Goal: Task Accomplishment & Management: Manage account settings

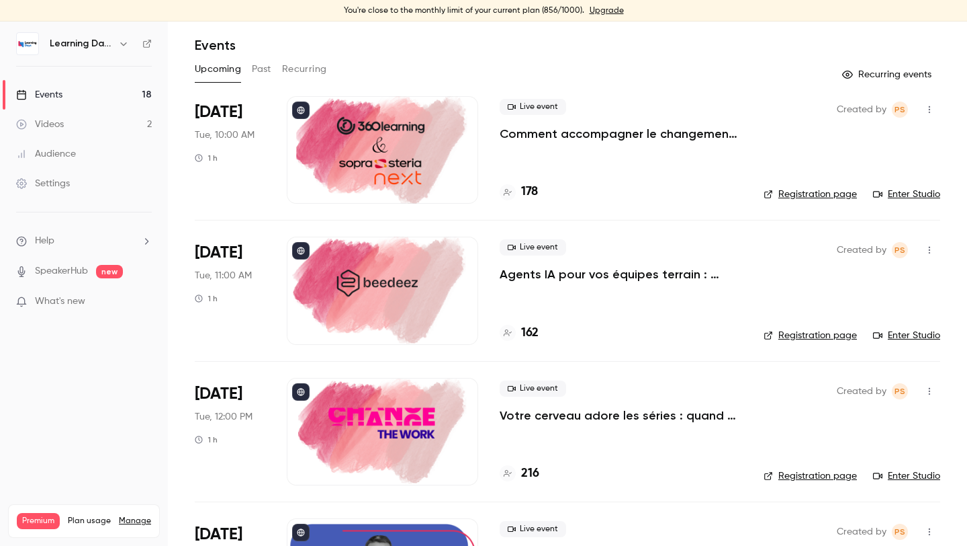
scroll to position [46, 0]
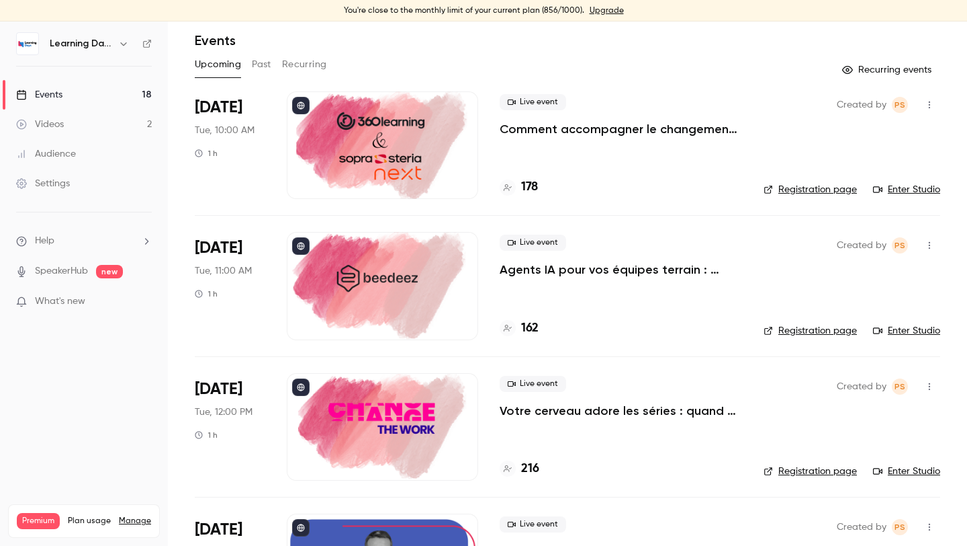
click at [924, 105] on button "button" at bounding box center [929, 104] width 21 height 21
click at [815, 134] on icon at bounding box center [811, 139] width 11 height 11
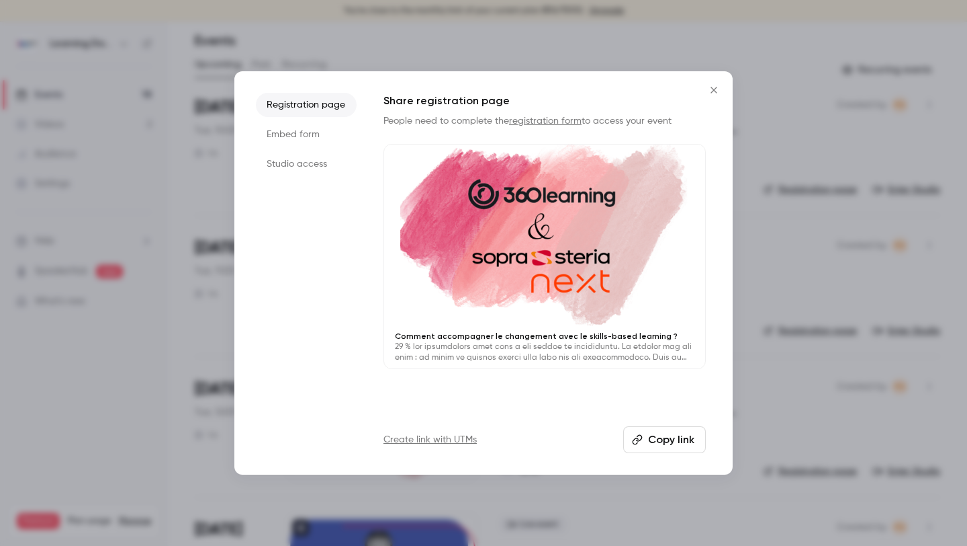
click at [301, 127] on li "Embed form" at bounding box center [306, 134] width 101 height 24
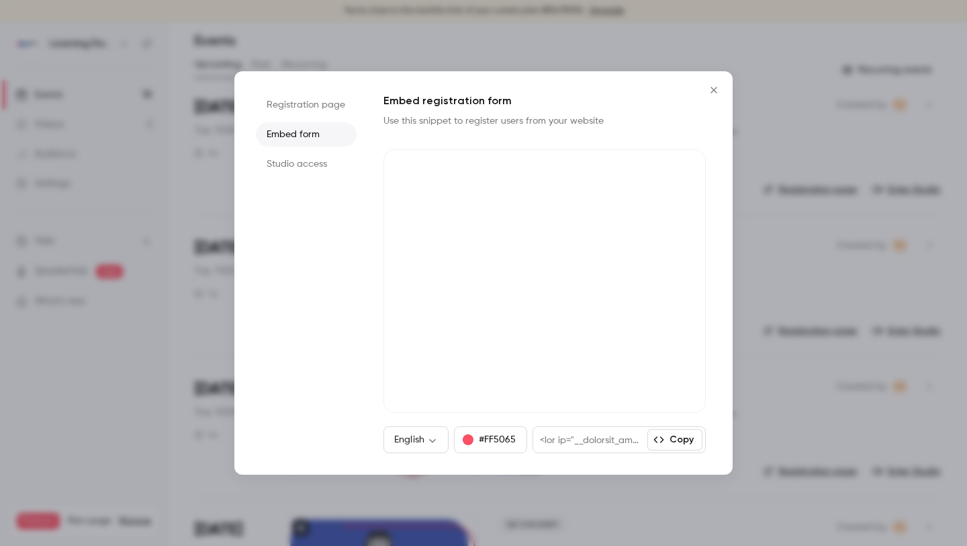
click at [301, 163] on li "Studio access" at bounding box center [306, 164] width 101 height 24
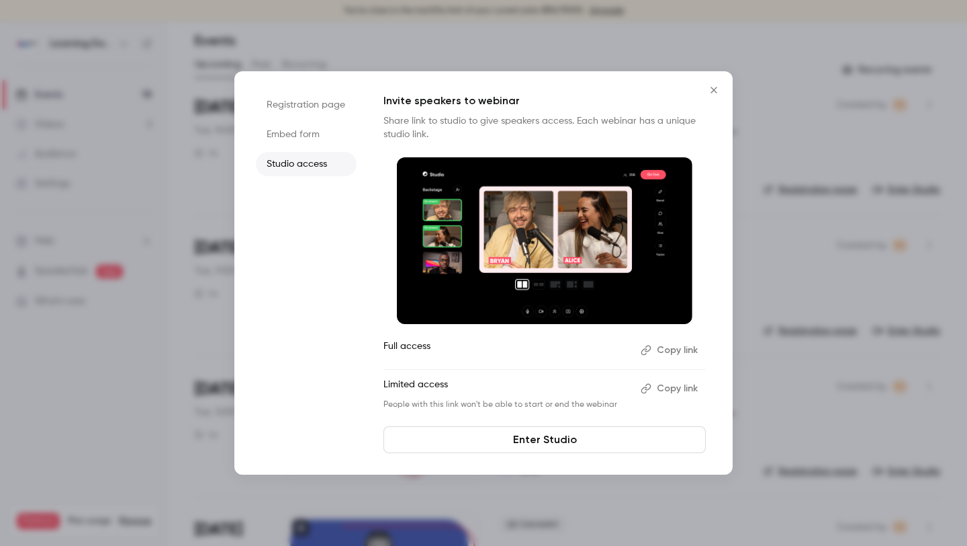
click at [666, 351] on button "Copy link" at bounding box center [671, 349] width 71 height 21
click at [734, 87] on div at bounding box center [483, 273] width 967 height 546
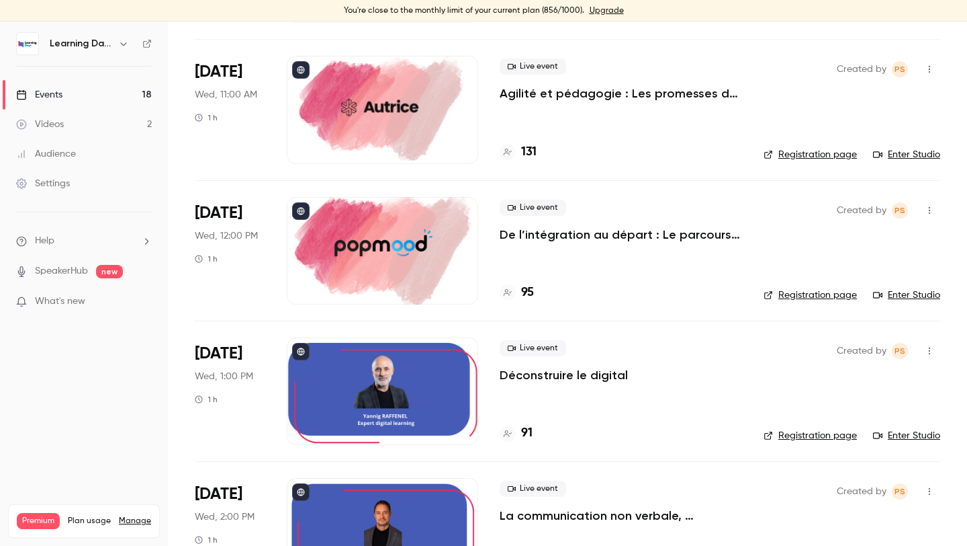
scroll to position [1074, 0]
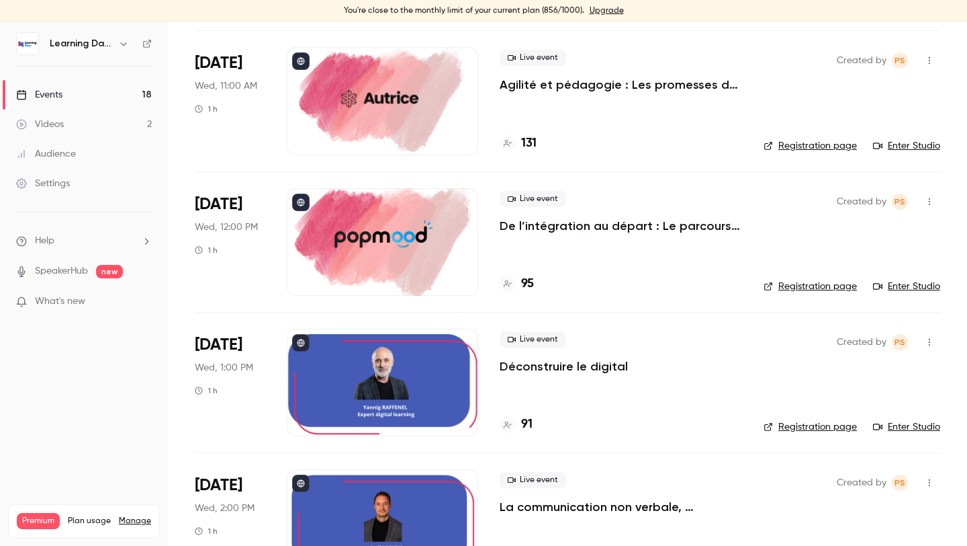
click at [924, 201] on button "button" at bounding box center [929, 201] width 21 height 21
click at [857, 242] on div "Share" at bounding box center [878, 235] width 102 height 13
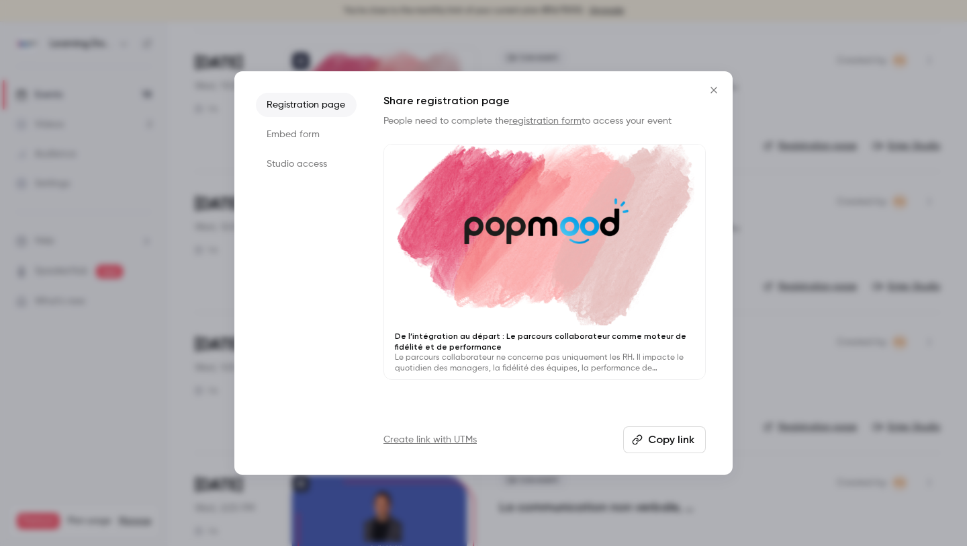
click at [325, 163] on li "Studio access" at bounding box center [306, 164] width 101 height 24
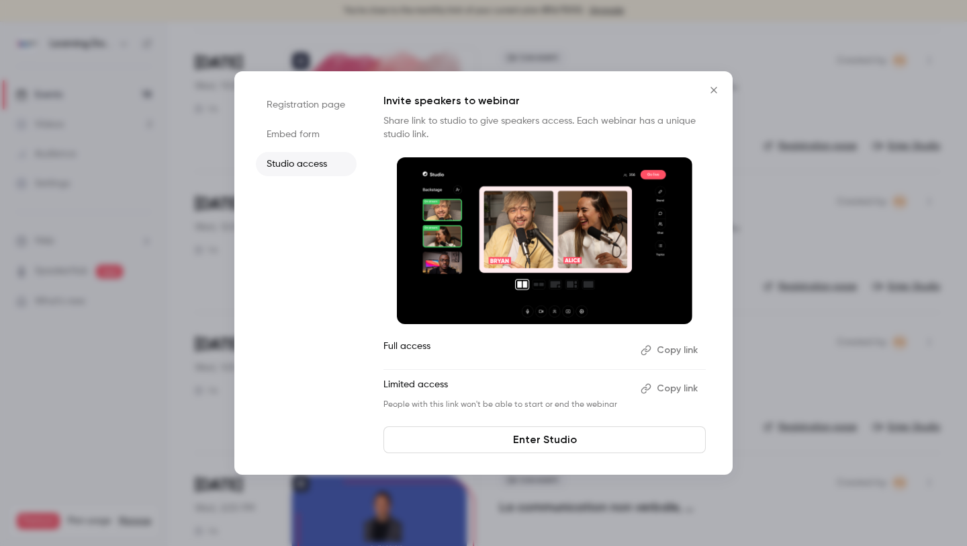
click at [668, 348] on button "Copy link" at bounding box center [671, 349] width 71 height 21
click at [720, 90] on icon "Close" at bounding box center [714, 90] width 16 height 11
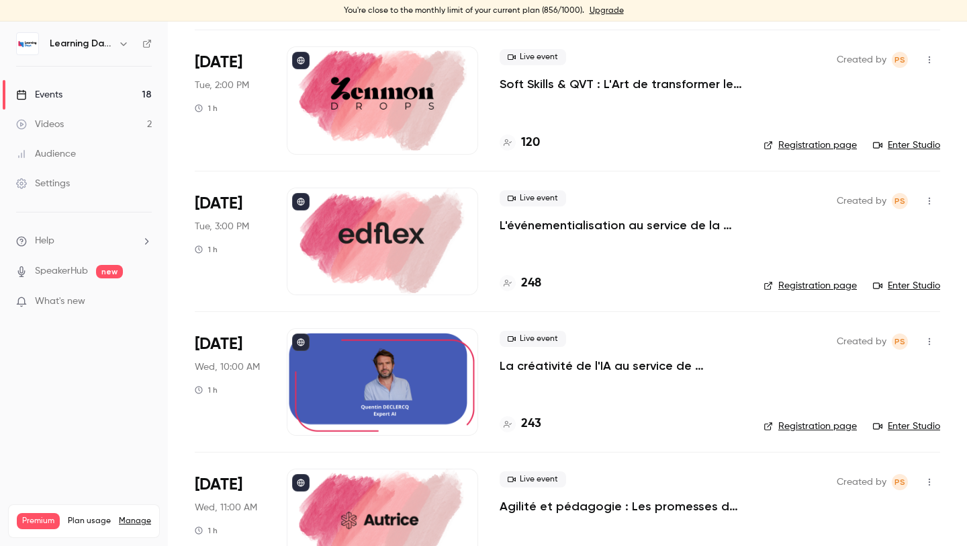
scroll to position [655, 0]
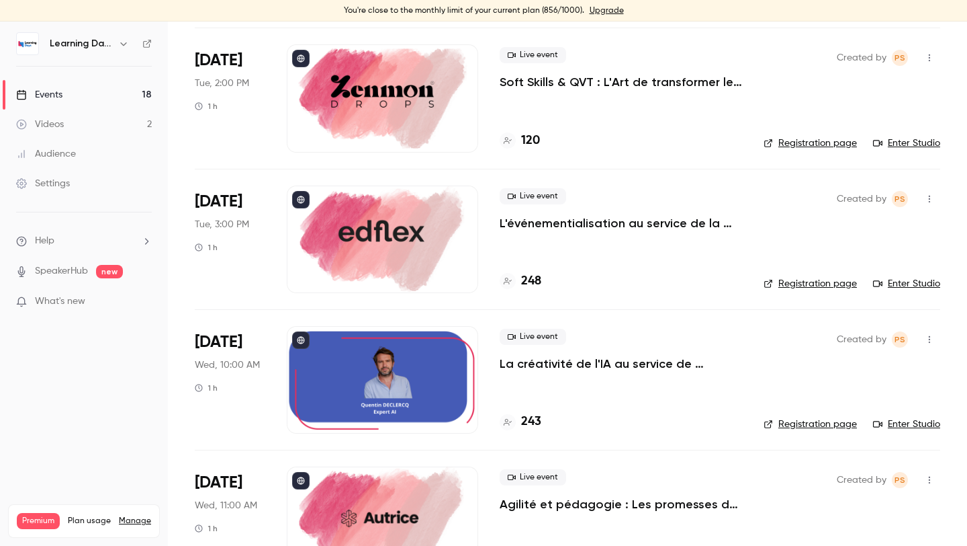
click at [942, 195] on main "Search for videos or events New video Schedule Events Upcoming Past Recurring R…" at bounding box center [567, 283] width 799 height 524
click at [937, 195] on button "button" at bounding box center [929, 198] width 21 height 21
click at [902, 224] on li "Share" at bounding box center [867, 233] width 145 height 35
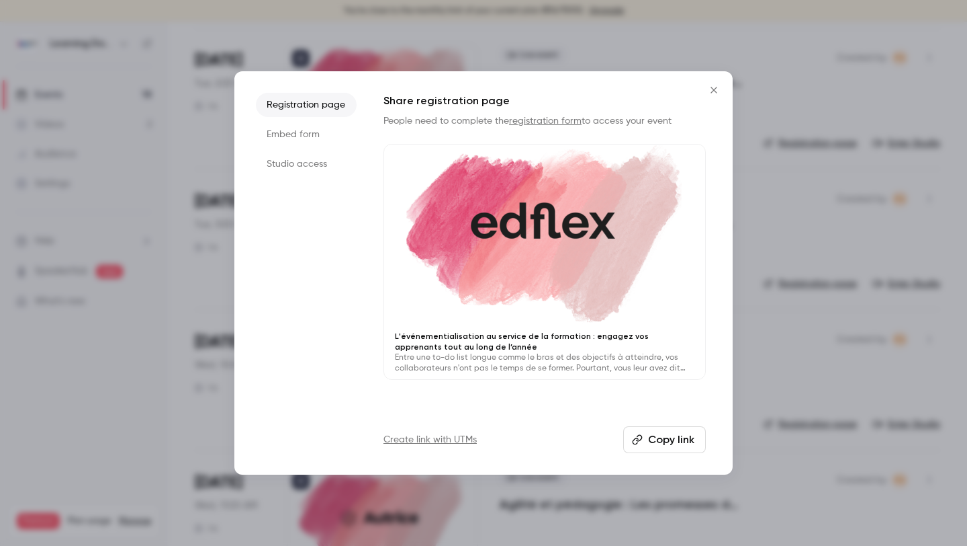
click at [325, 166] on li "Studio access" at bounding box center [306, 164] width 101 height 24
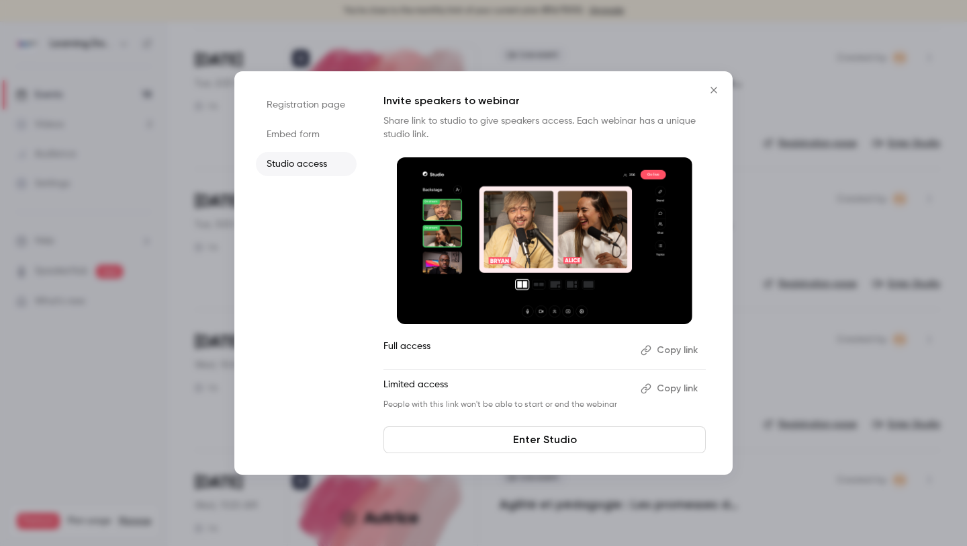
click at [668, 347] on button "Copy link" at bounding box center [671, 349] width 71 height 21
click at [713, 91] on icon "Close" at bounding box center [714, 90] width 16 height 11
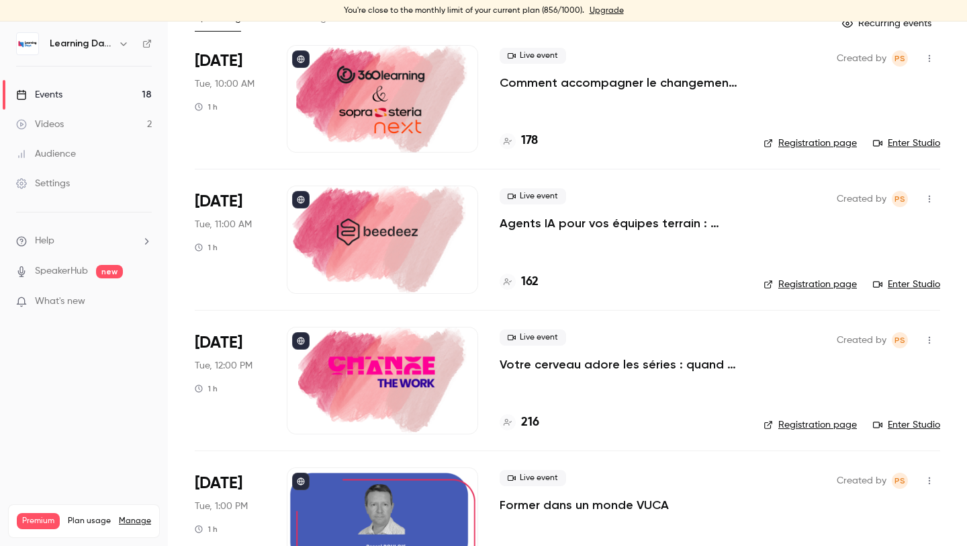
scroll to position [24, 0]
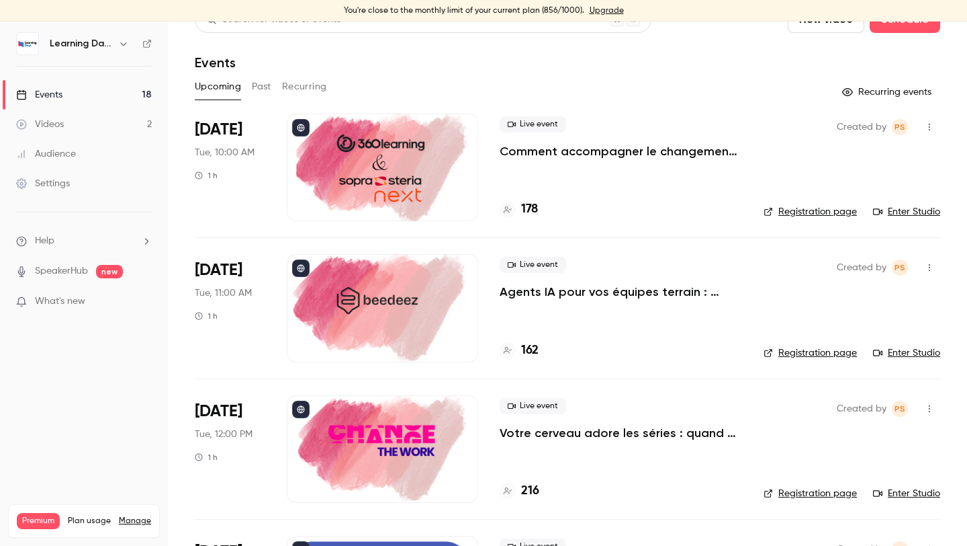
click at [928, 263] on icon "button" at bounding box center [929, 267] width 11 height 9
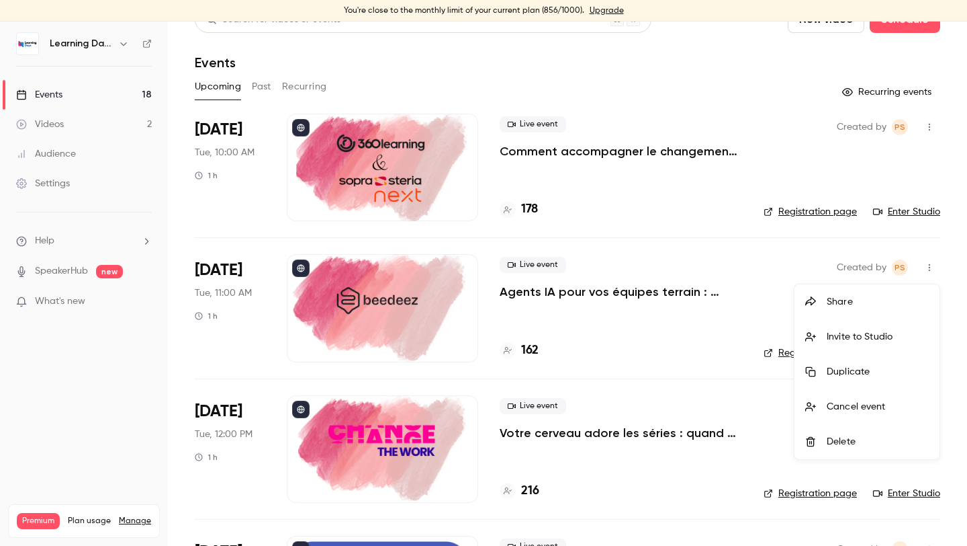
click at [858, 312] on li "Share" at bounding box center [867, 301] width 145 height 35
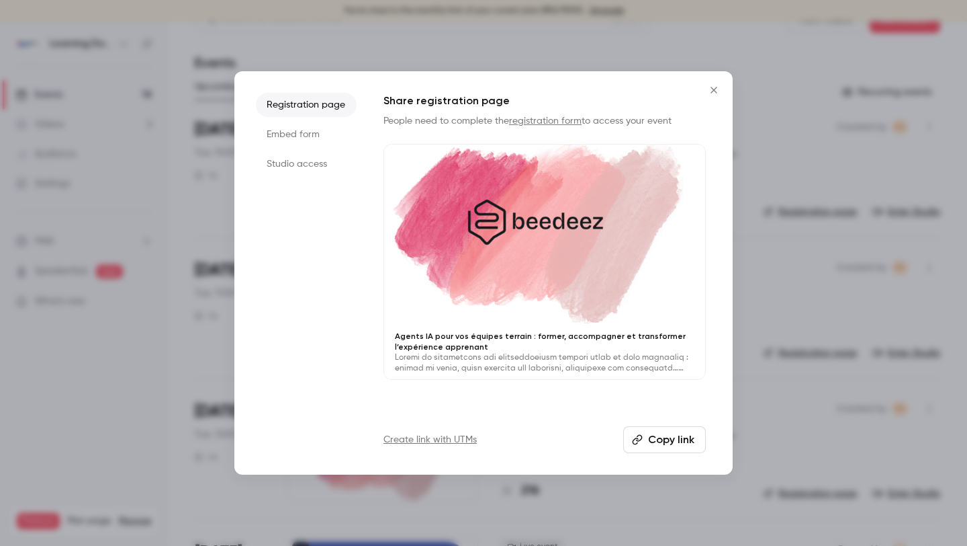
click at [322, 161] on li "Studio access" at bounding box center [306, 164] width 101 height 24
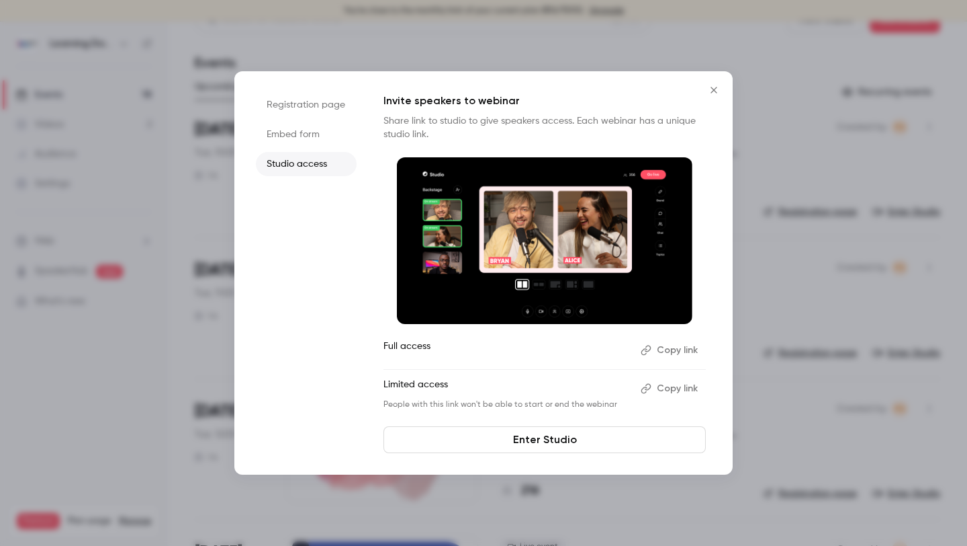
click at [665, 353] on button "Copy link" at bounding box center [671, 349] width 71 height 21
click at [718, 90] on icon "Close" at bounding box center [714, 90] width 16 height 11
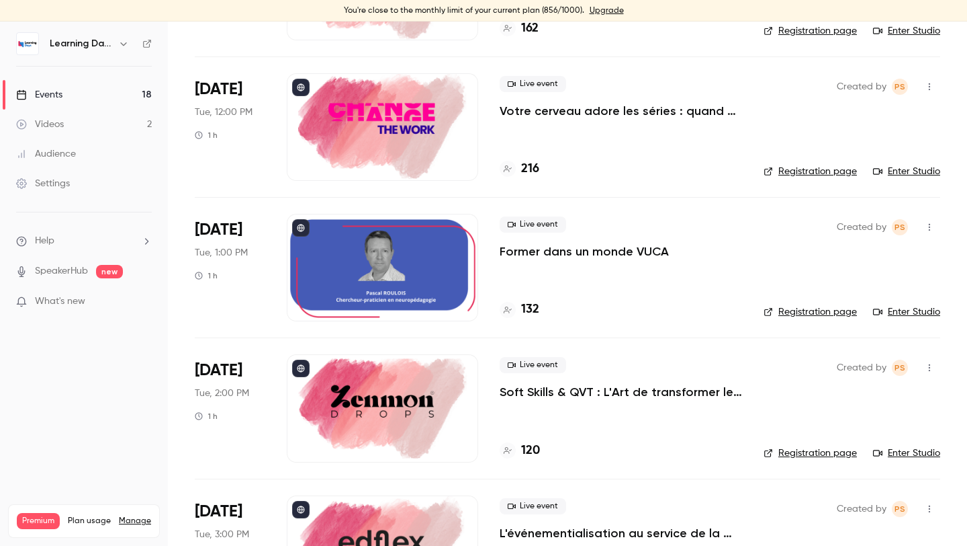
scroll to position [339, 0]
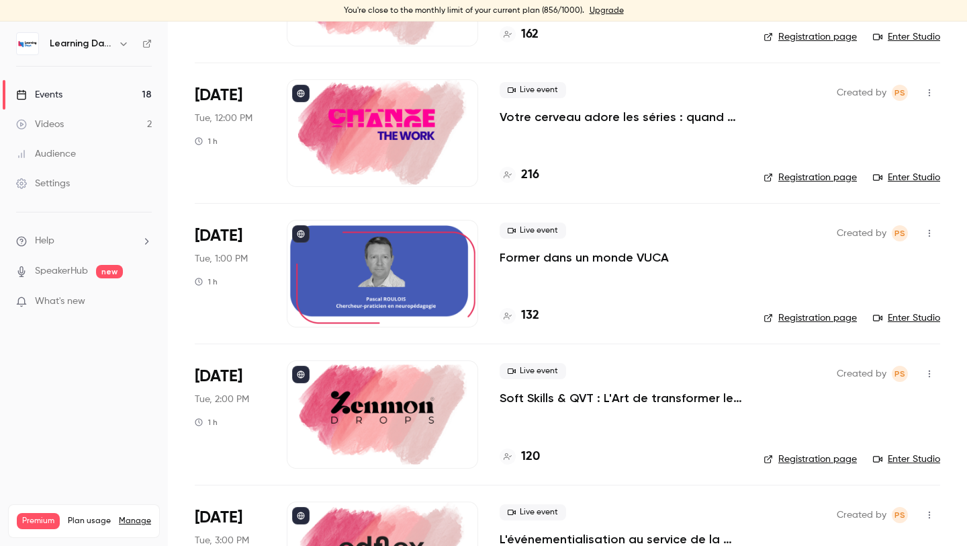
click at [933, 91] on icon "button" at bounding box center [929, 92] width 11 height 9
click at [881, 129] on div "Share" at bounding box center [878, 126] width 102 height 13
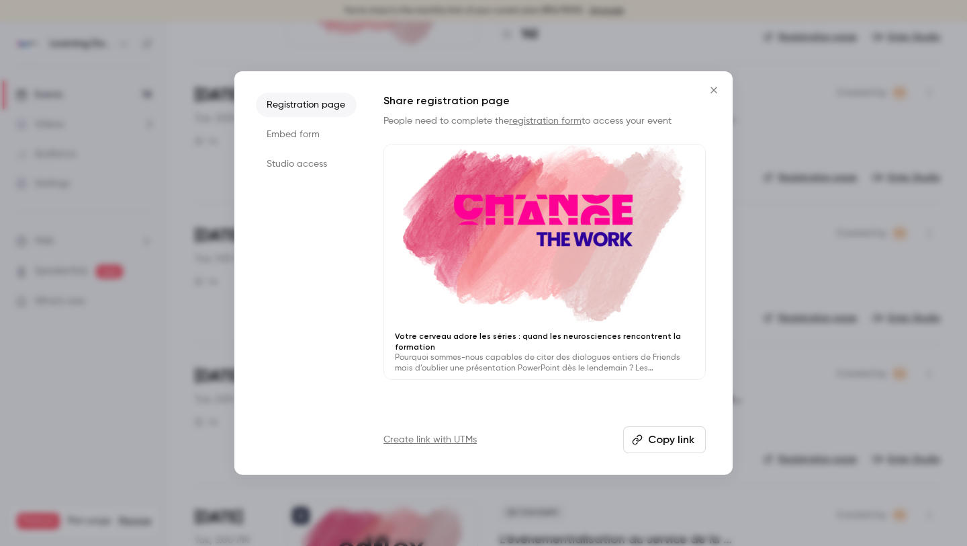
click at [326, 159] on li "Studio access" at bounding box center [306, 164] width 101 height 24
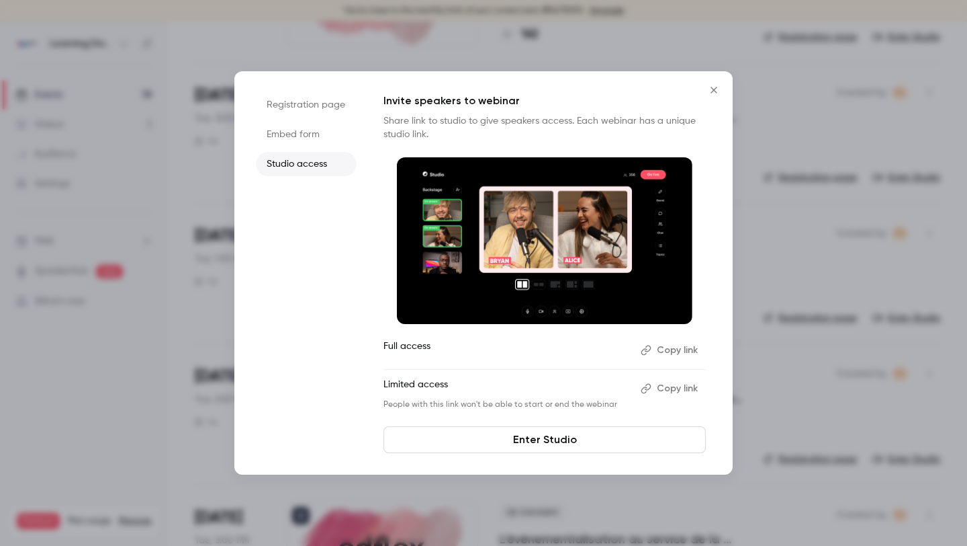
click at [658, 347] on button "Copy link" at bounding box center [671, 349] width 71 height 21
click at [711, 89] on icon "Close" at bounding box center [714, 90] width 16 height 11
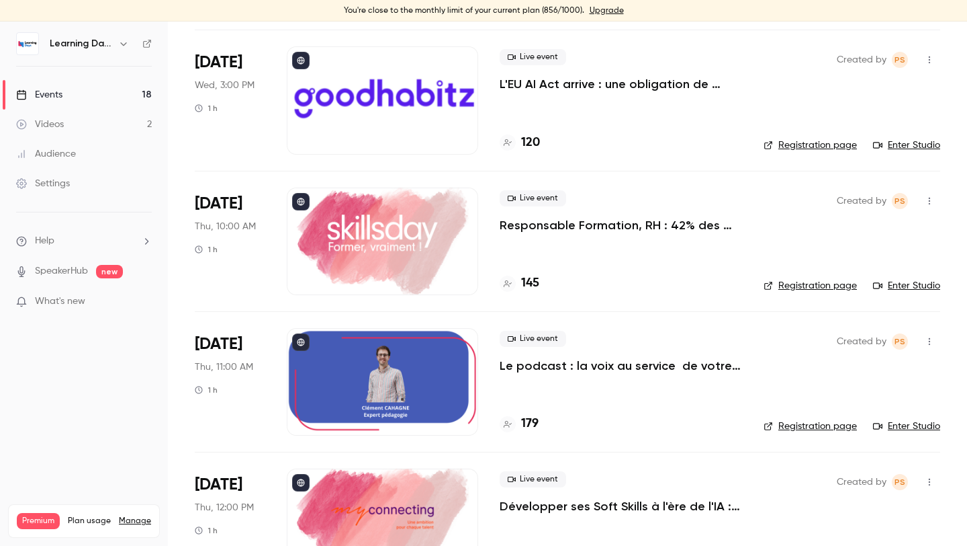
scroll to position [1618, 0]
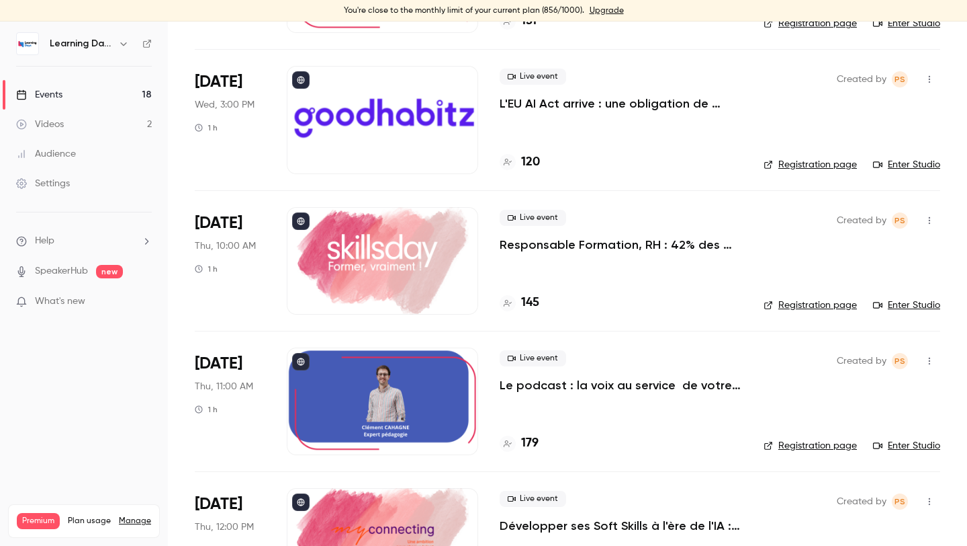
click at [931, 76] on icon "button" at bounding box center [929, 79] width 11 height 9
click at [876, 128] on li "Share" at bounding box center [867, 113] width 145 height 35
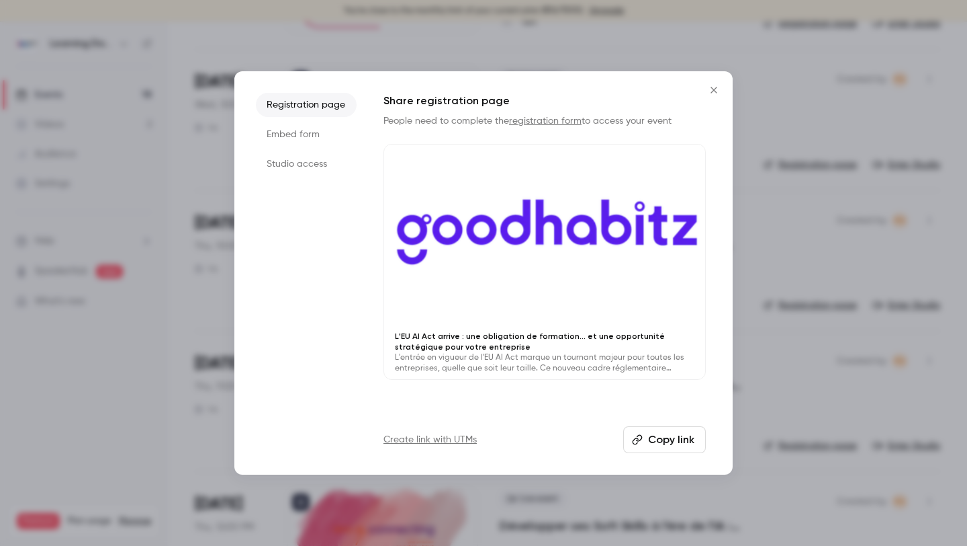
click at [328, 159] on li "Studio access" at bounding box center [306, 164] width 101 height 24
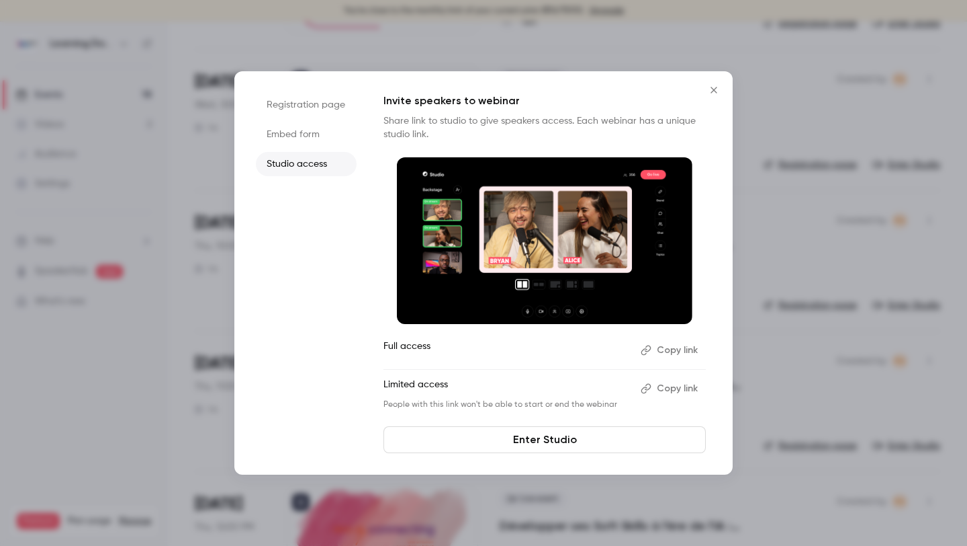
click at [666, 349] on button "Copy link" at bounding box center [671, 349] width 71 height 21
click at [711, 93] on icon "Close" at bounding box center [714, 90] width 16 height 11
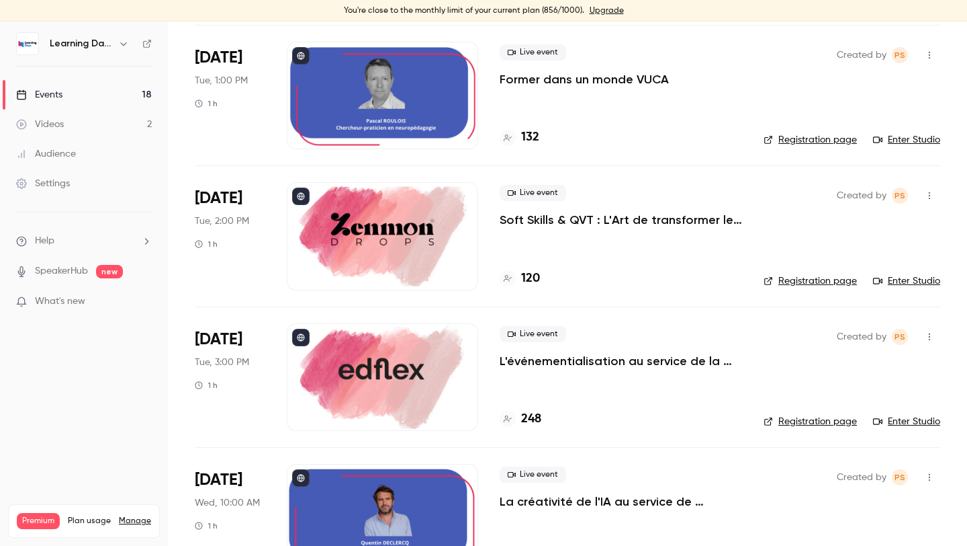
scroll to position [512, 0]
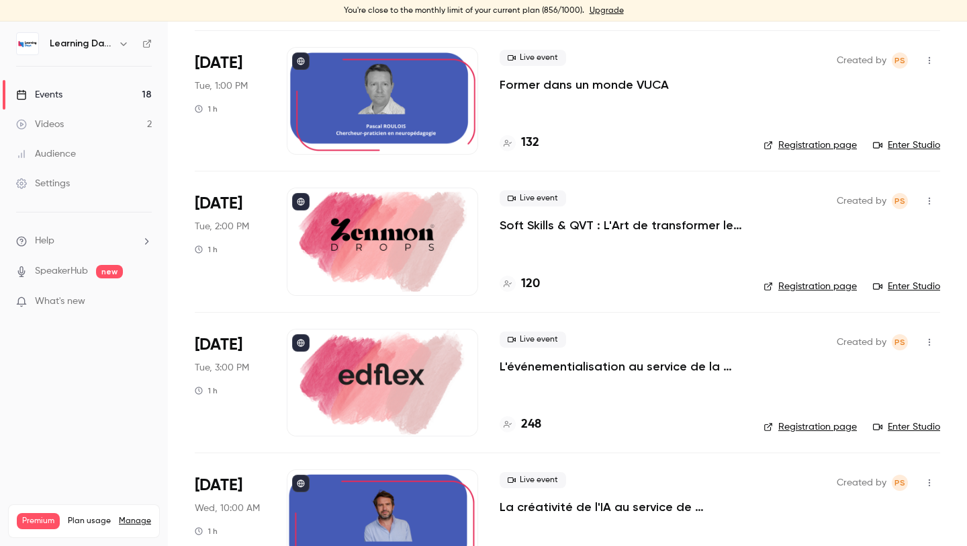
click at [924, 196] on button "button" at bounding box center [929, 200] width 21 height 21
click at [876, 229] on div "Share" at bounding box center [878, 234] width 102 height 13
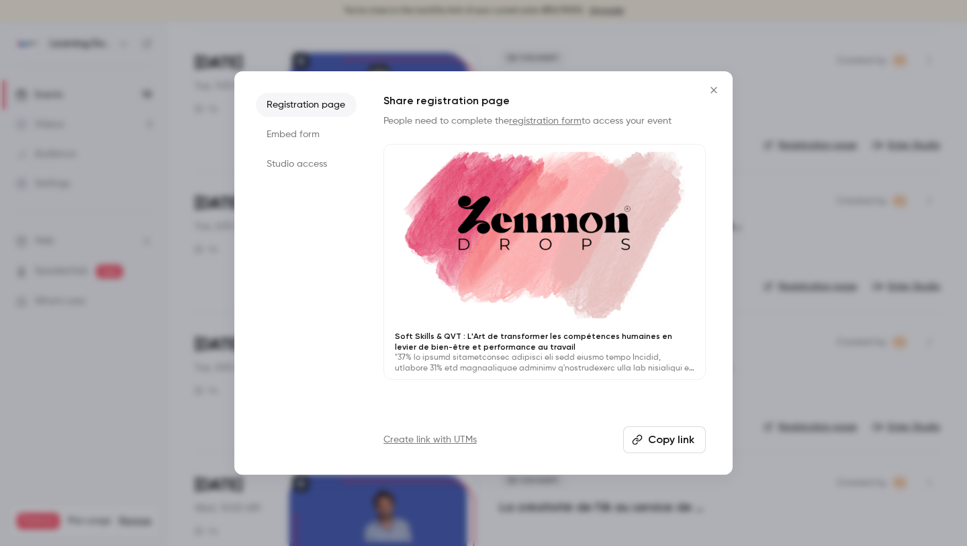
click at [318, 135] on li "Embed form" at bounding box center [306, 134] width 101 height 24
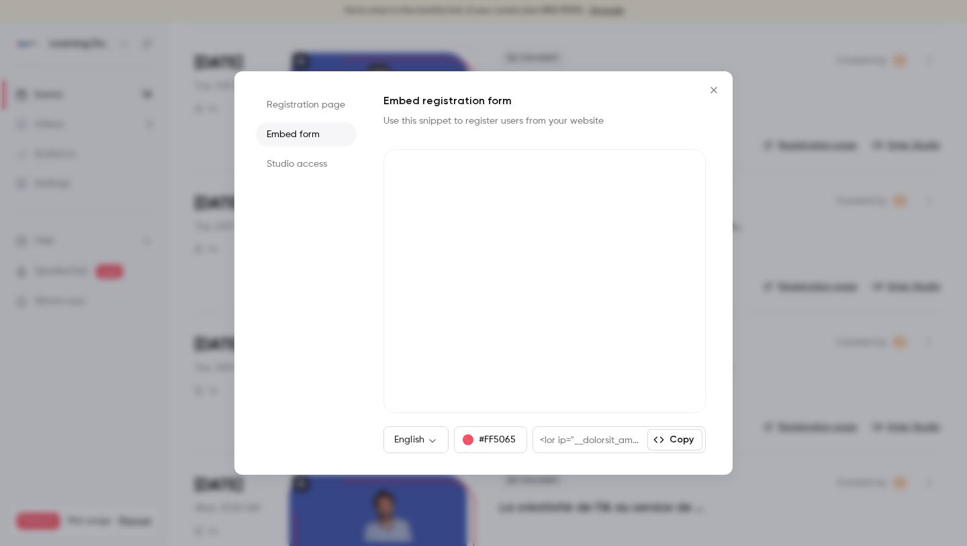
click at [318, 151] on ul "Registration page Embed form Studio access" at bounding box center [306, 273] width 101 height 360
click at [320, 161] on li "Studio access" at bounding box center [306, 164] width 101 height 24
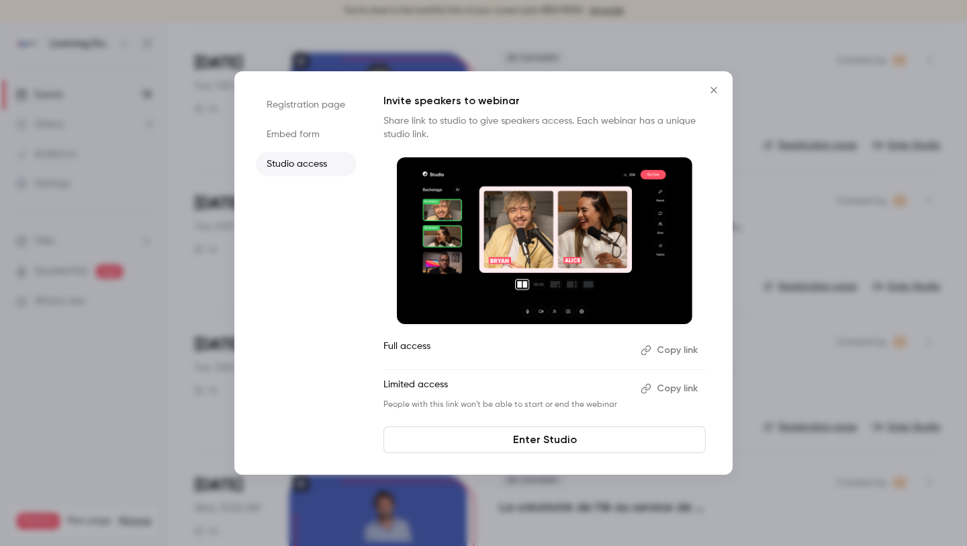
click at [683, 351] on button "Copy link" at bounding box center [671, 349] width 71 height 21
click at [705, 83] on button "Close" at bounding box center [714, 90] width 27 height 27
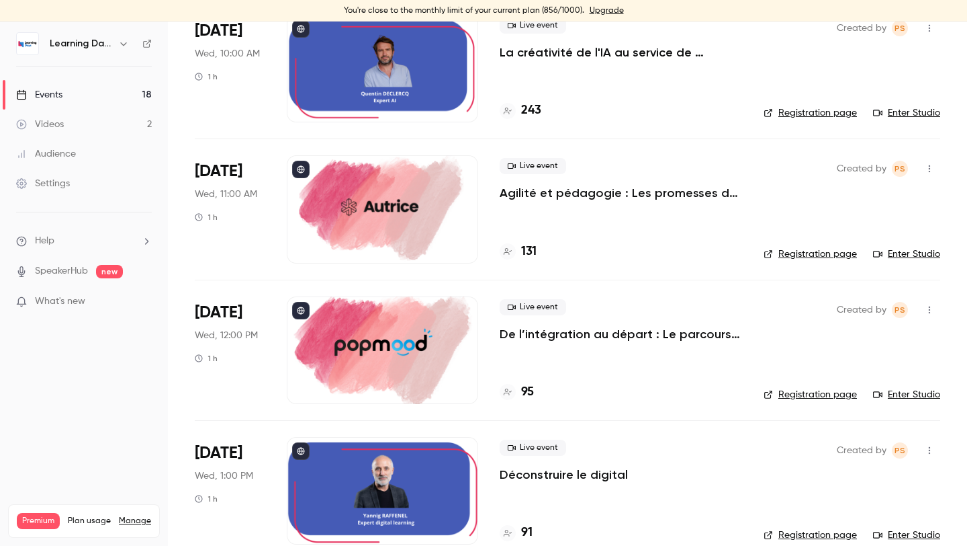
scroll to position [1079, 0]
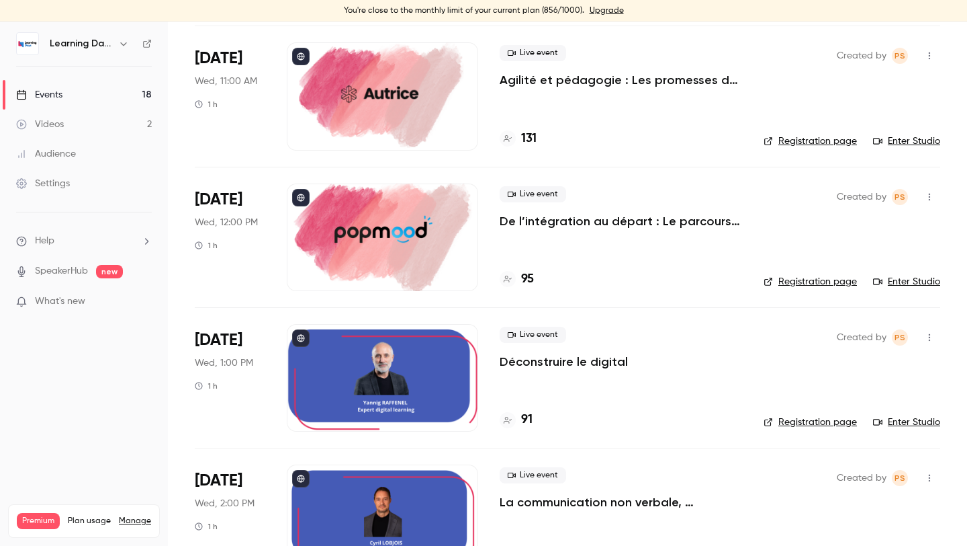
click at [928, 54] on icon "button" at bounding box center [929, 55] width 11 height 9
click at [895, 88] on div "Share" at bounding box center [878, 89] width 102 height 13
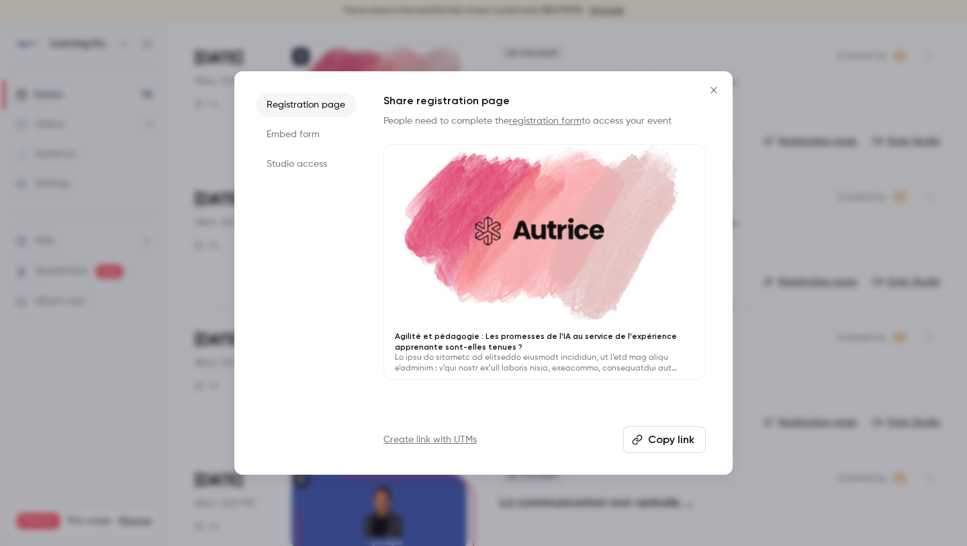
click at [320, 164] on li "Studio access" at bounding box center [306, 164] width 101 height 24
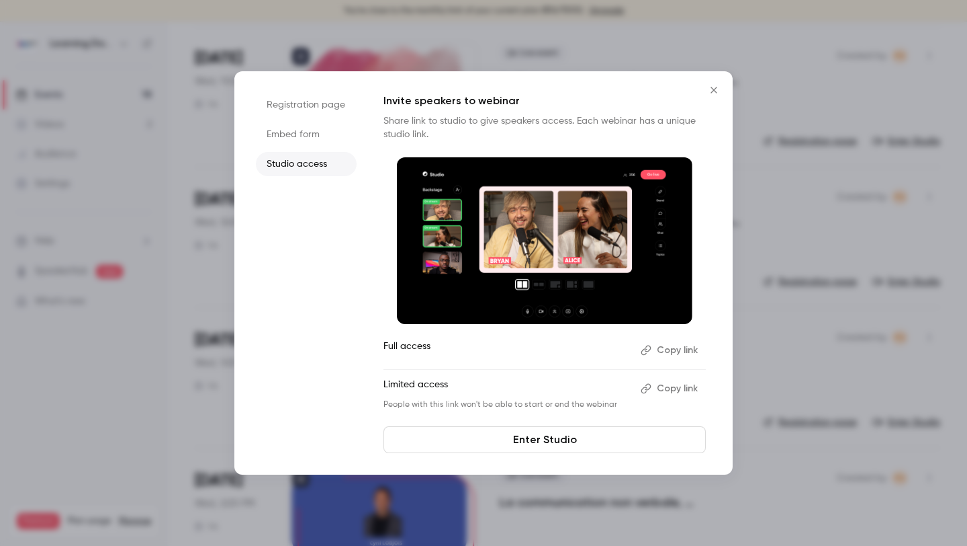
click at [670, 349] on button "Copy link" at bounding box center [671, 349] width 71 height 21
click at [710, 89] on icon "Close" at bounding box center [714, 90] width 16 height 11
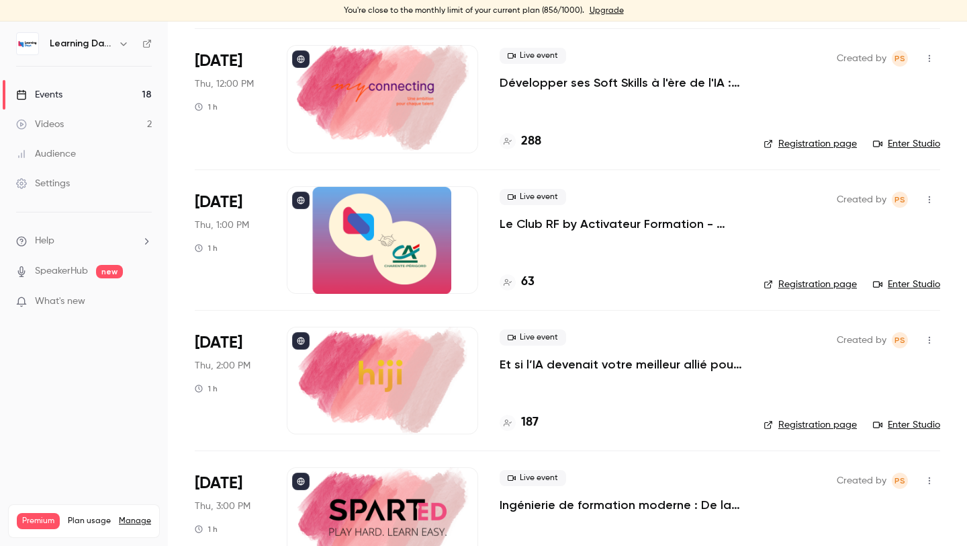
scroll to position [2114, 0]
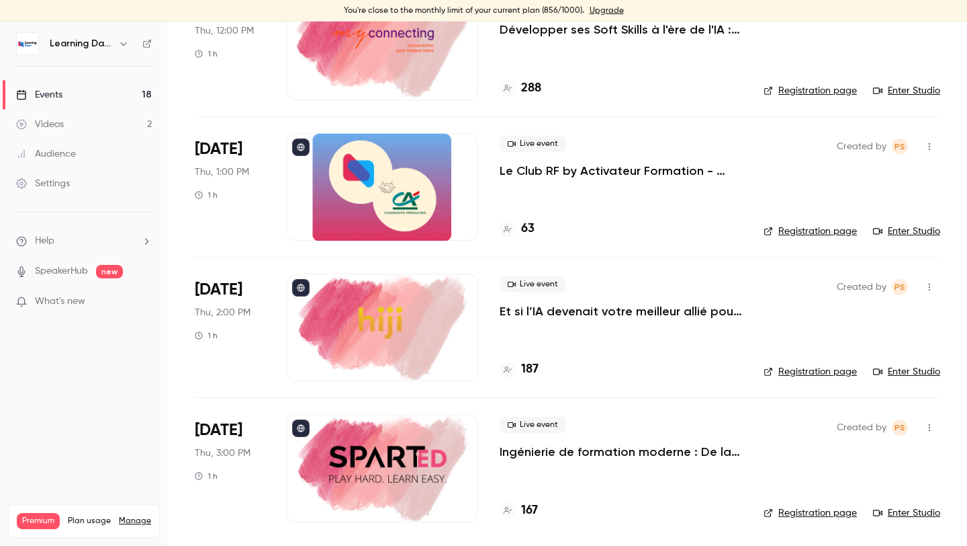
click at [928, 286] on icon "button" at bounding box center [929, 286] width 11 height 9
click at [857, 327] on div "Share" at bounding box center [878, 320] width 102 height 13
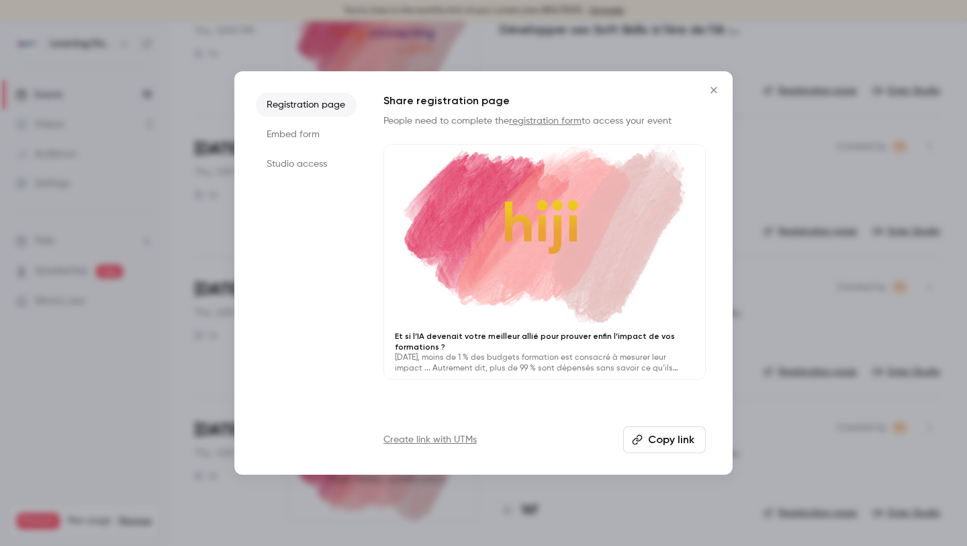
click at [306, 148] on ul "Registration page Embed form Studio access" at bounding box center [306, 273] width 101 height 360
click at [306, 160] on li "Studio access" at bounding box center [306, 164] width 101 height 24
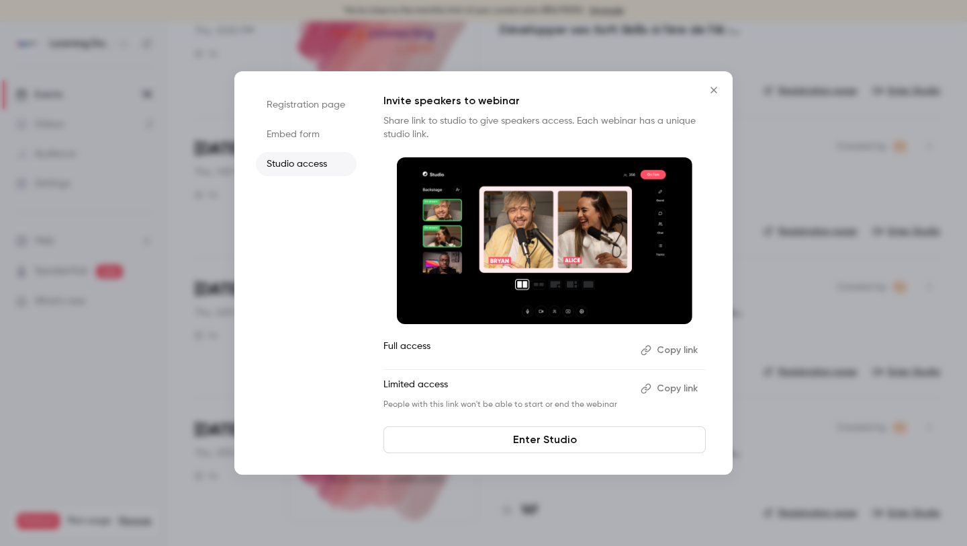
click at [651, 351] on icon "button" at bounding box center [646, 350] width 11 height 11
click at [713, 89] on icon "Close" at bounding box center [714, 90] width 16 height 11
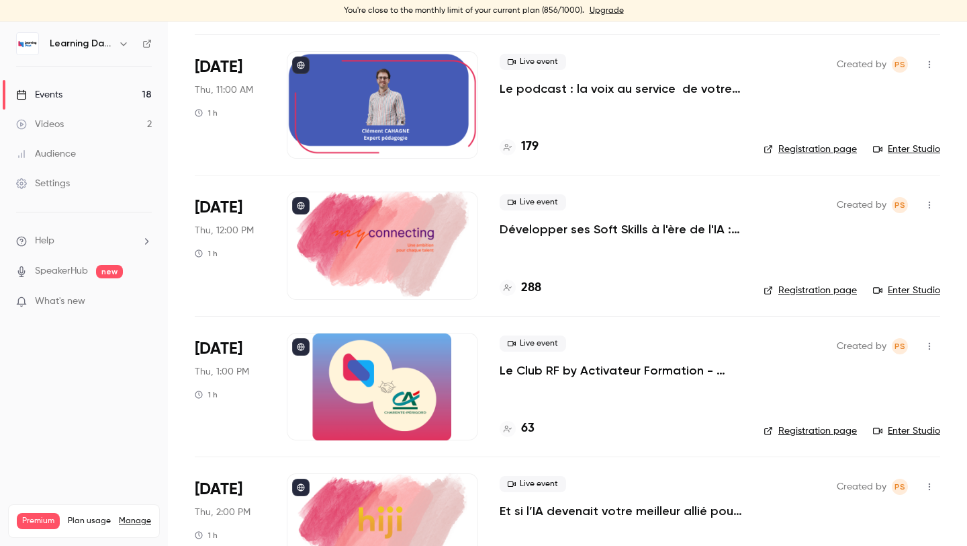
scroll to position [1955, 0]
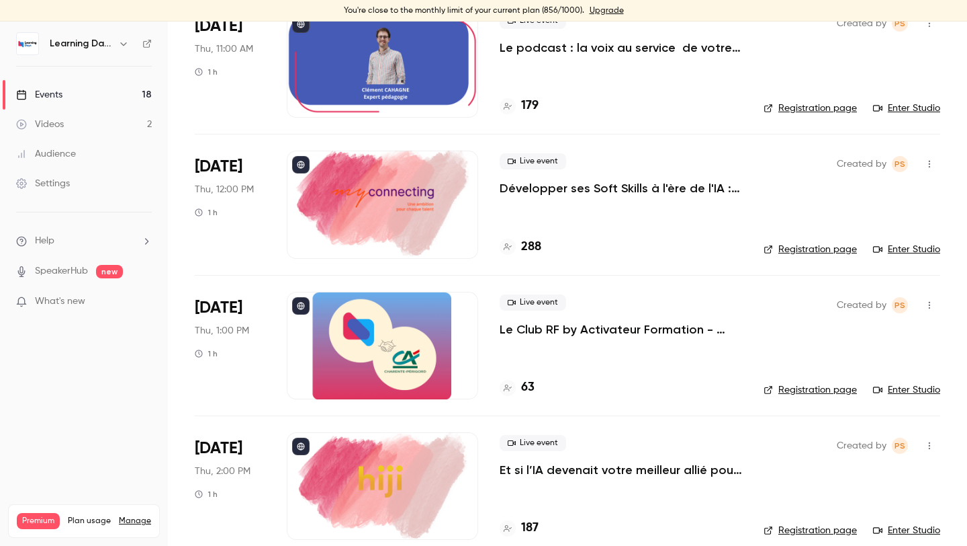
click at [933, 158] on button "button" at bounding box center [929, 163] width 21 height 21
click at [888, 203] on div "Share" at bounding box center [878, 197] width 102 height 13
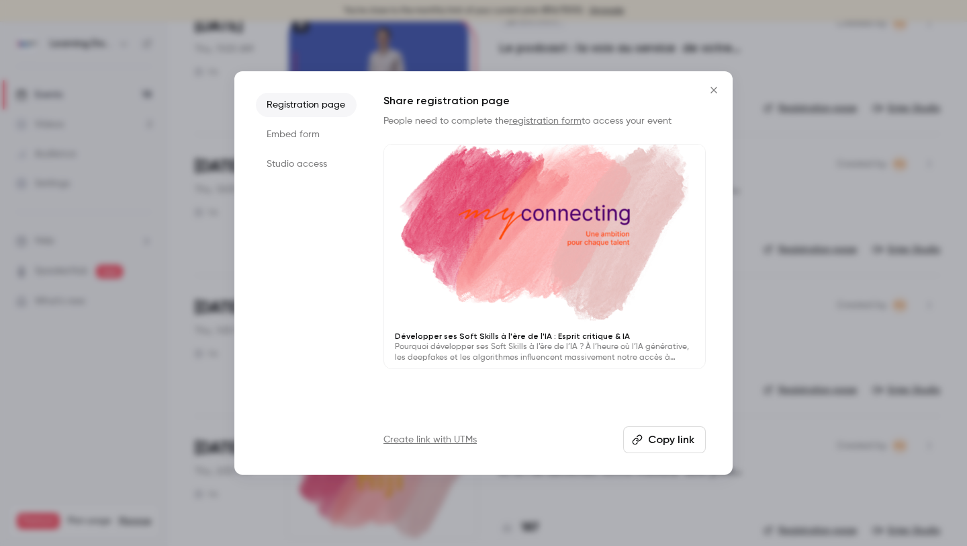
click at [313, 165] on li "Studio access" at bounding box center [306, 164] width 101 height 24
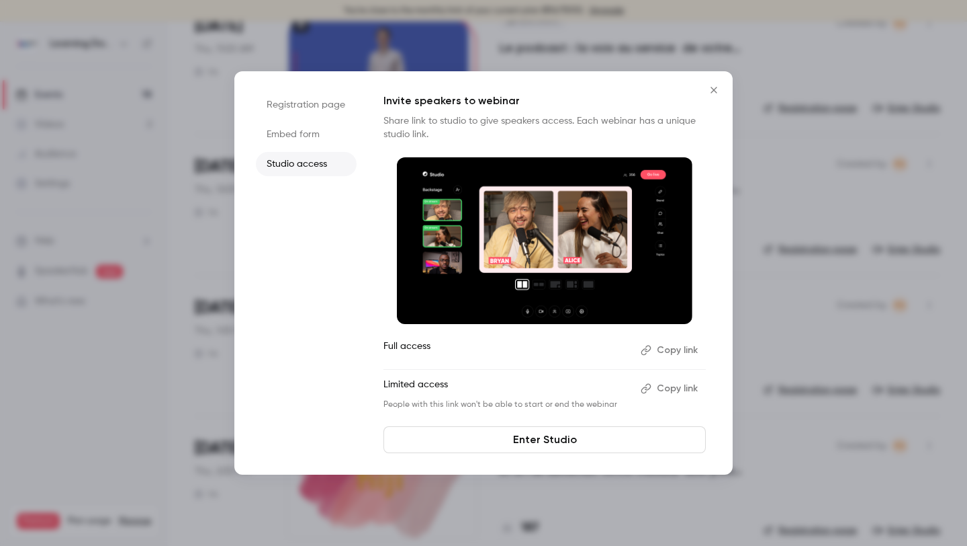
click at [663, 347] on button "Copy link" at bounding box center [671, 349] width 71 height 21
click at [707, 93] on icon "Close" at bounding box center [714, 90] width 16 height 11
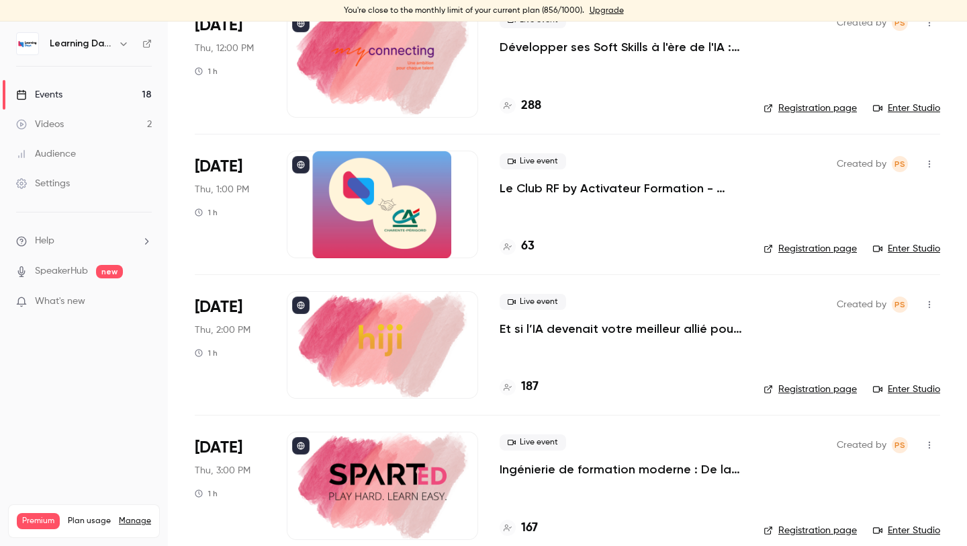
scroll to position [2114, 0]
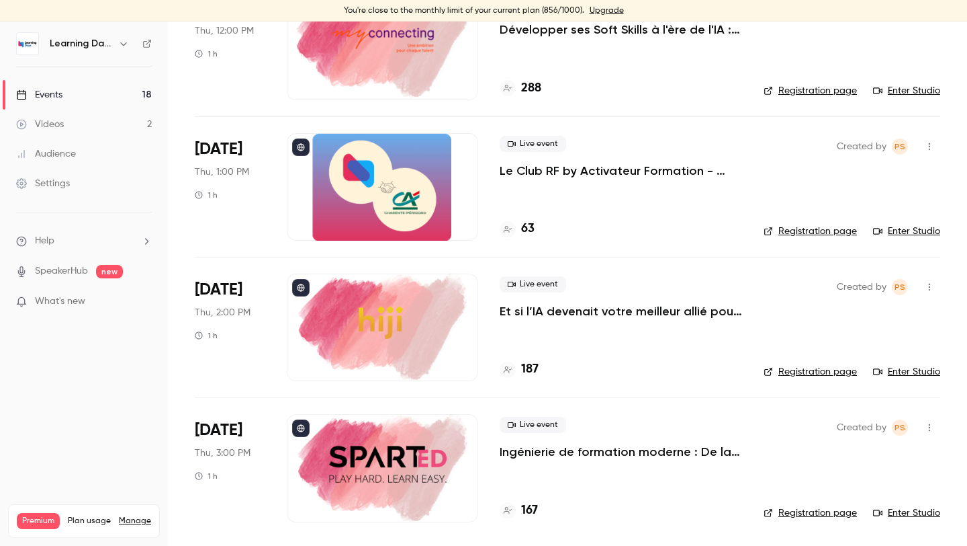
click at [939, 432] on button "button" at bounding box center [929, 427] width 21 height 21
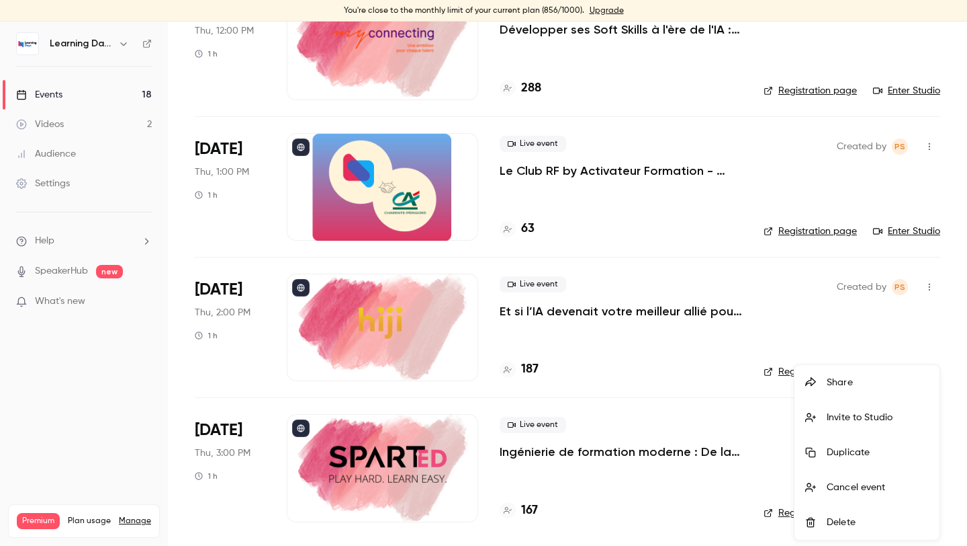
click at [871, 381] on div "Share" at bounding box center [878, 382] width 102 height 13
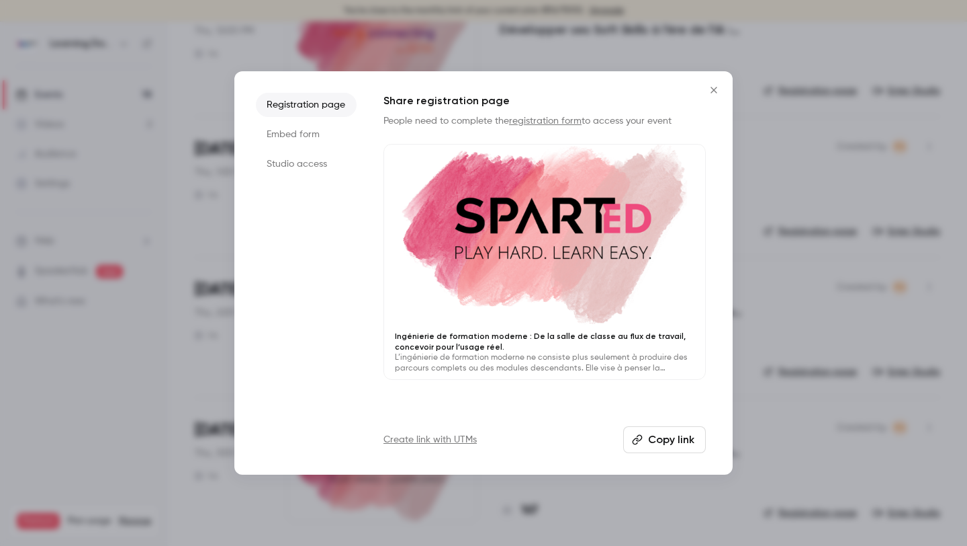
click at [706, 91] on icon "Close" at bounding box center [714, 90] width 16 height 11
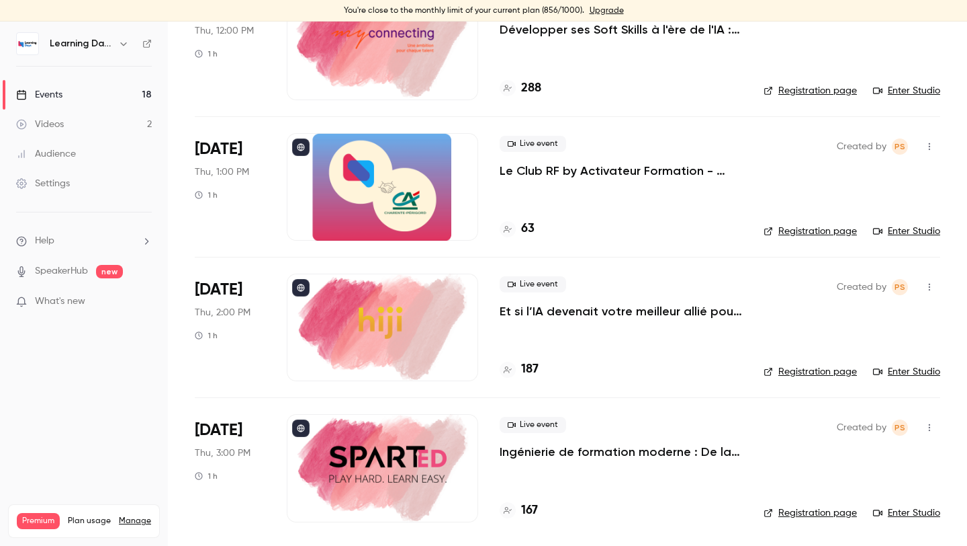
click at [939, 431] on button "button" at bounding box center [929, 427] width 21 height 21
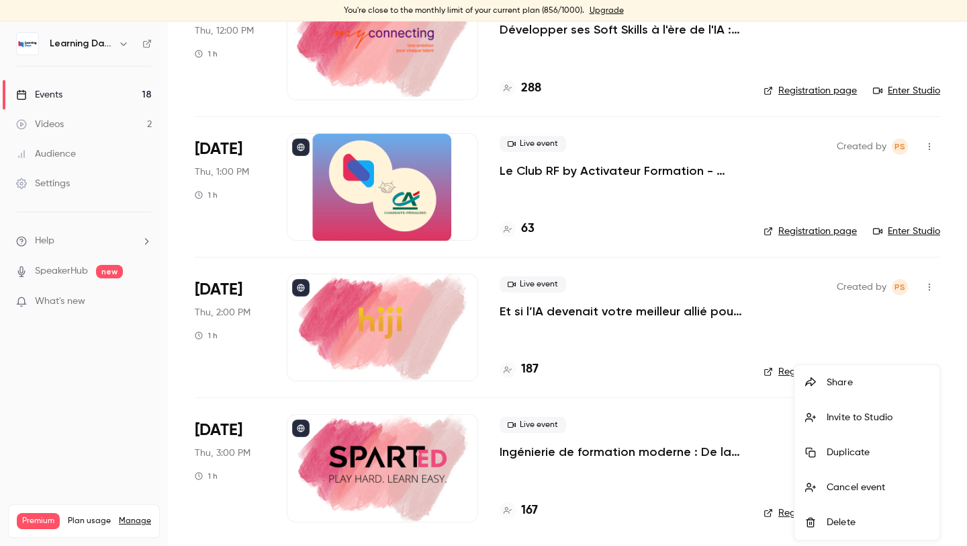
click at [898, 386] on div "Share" at bounding box center [878, 382] width 102 height 13
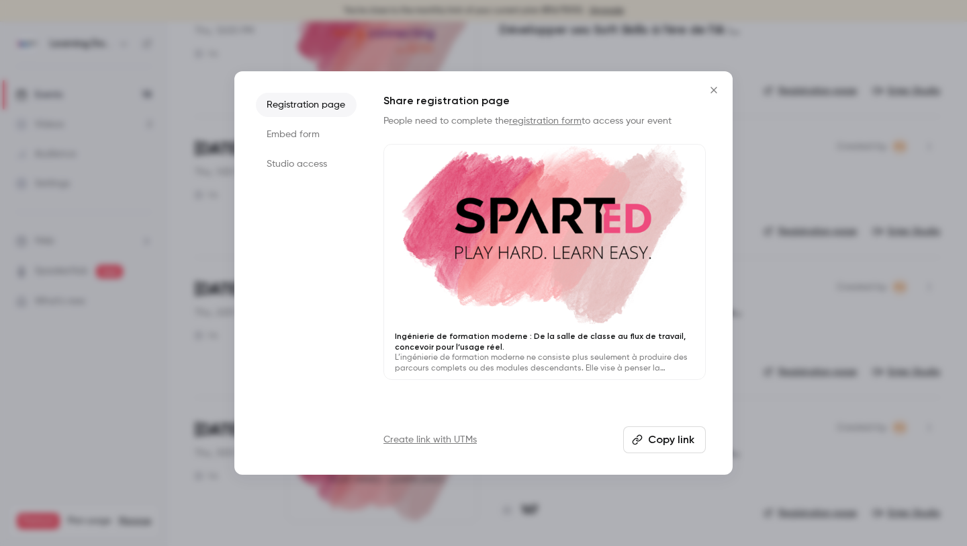
click at [300, 163] on li "Studio access" at bounding box center [306, 164] width 101 height 24
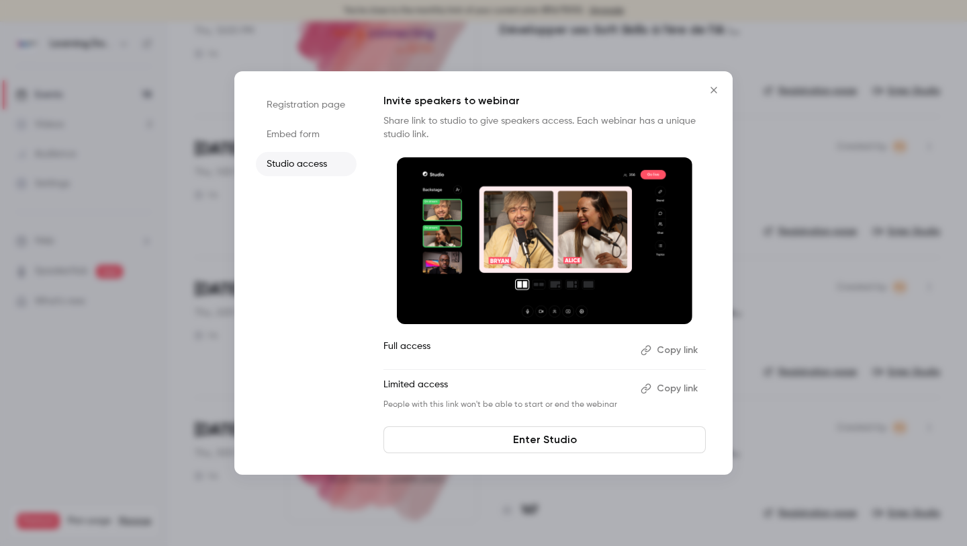
click at [666, 351] on button "Copy link" at bounding box center [671, 349] width 71 height 21
click at [677, 351] on button "Copy link" at bounding box center [671, 349] width 71 height 21
click at [809, 235] on div at bounding box center [483, 273] width 967 height 546
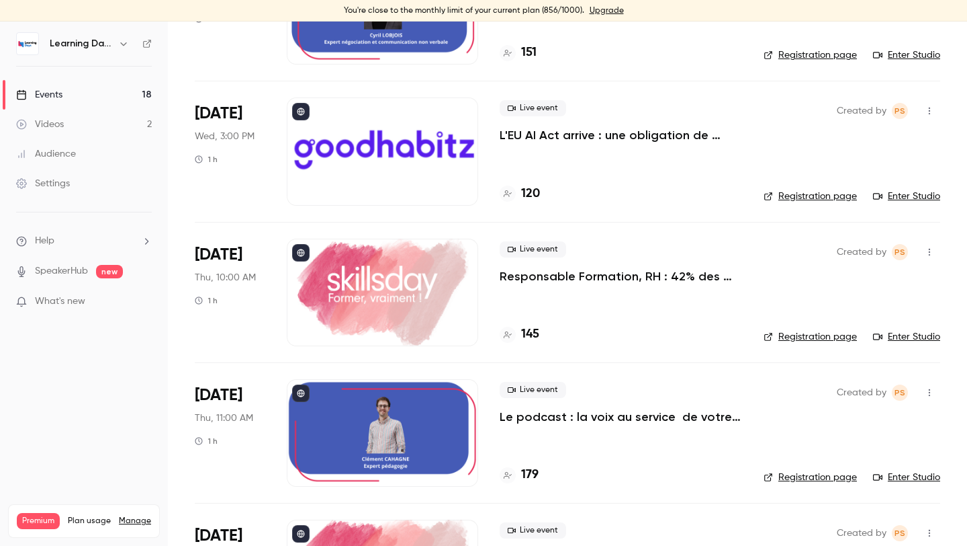
scroll to position [1588, 0]
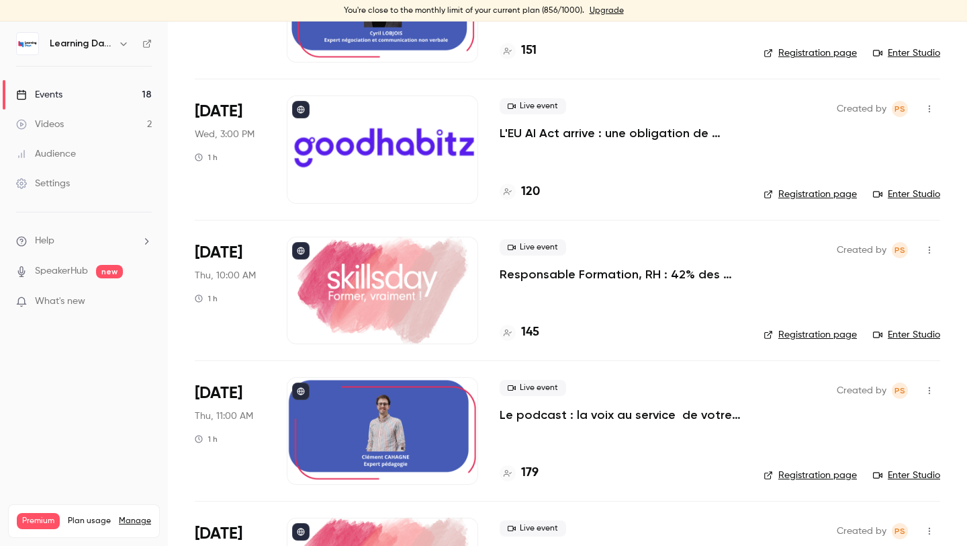
click at [936, 251] on button "button" at bounding box center [929, 249] width 21 height 21
click at [885, 296] on li "Share" at bounding box center [867, 284] width 145 height 35
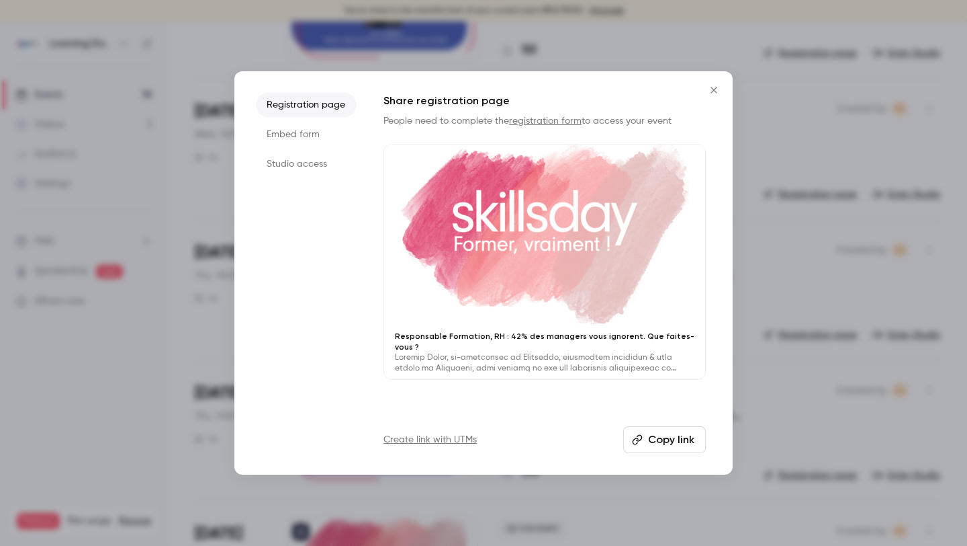
click at [294, 165] on li "Studio access" at bounding box center [306, 164] width 101 height 24
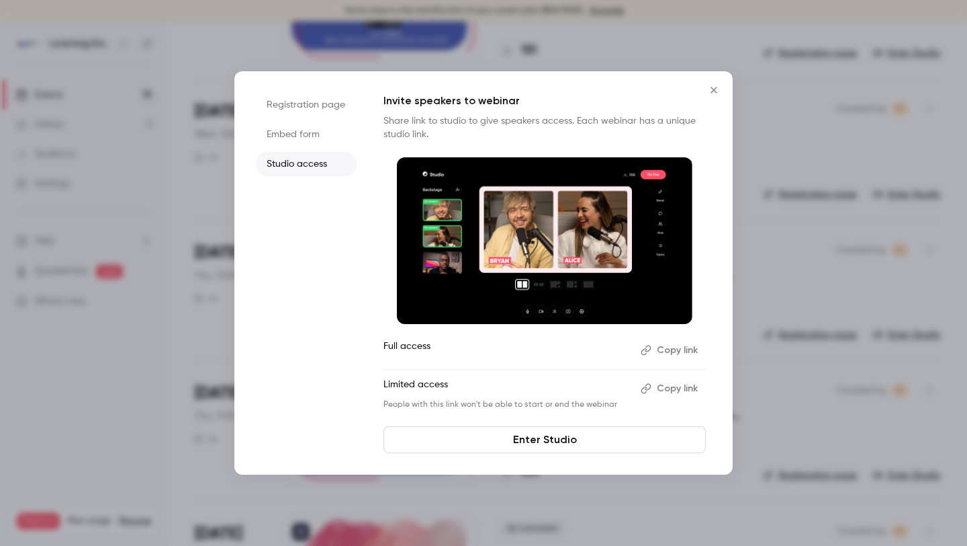
click at [681, 348] on button "Copy link" at bounding box center [671, 349] width 71 height 21
click at [713, 97] on button "Close" at bounding box center [714, 90] width 27 height 27
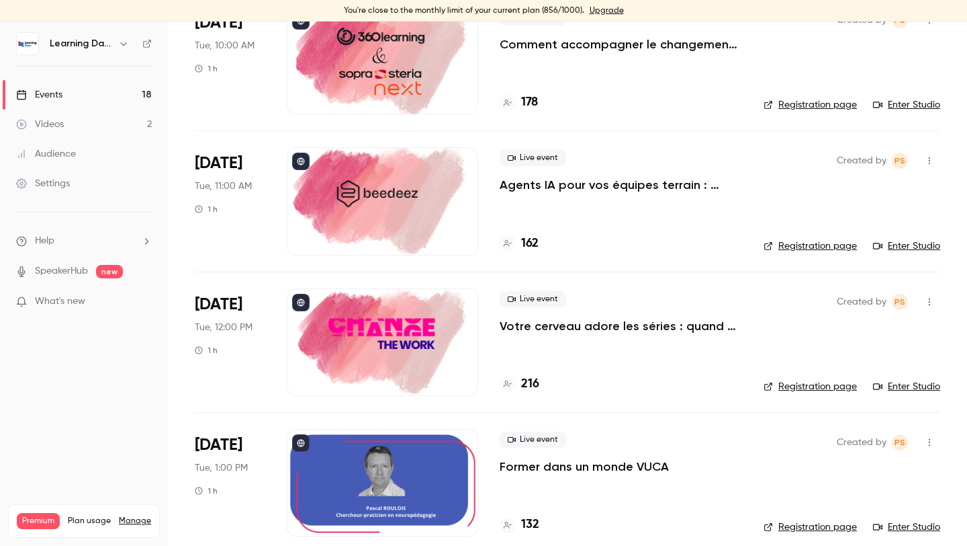
scroll to position [0, 0]
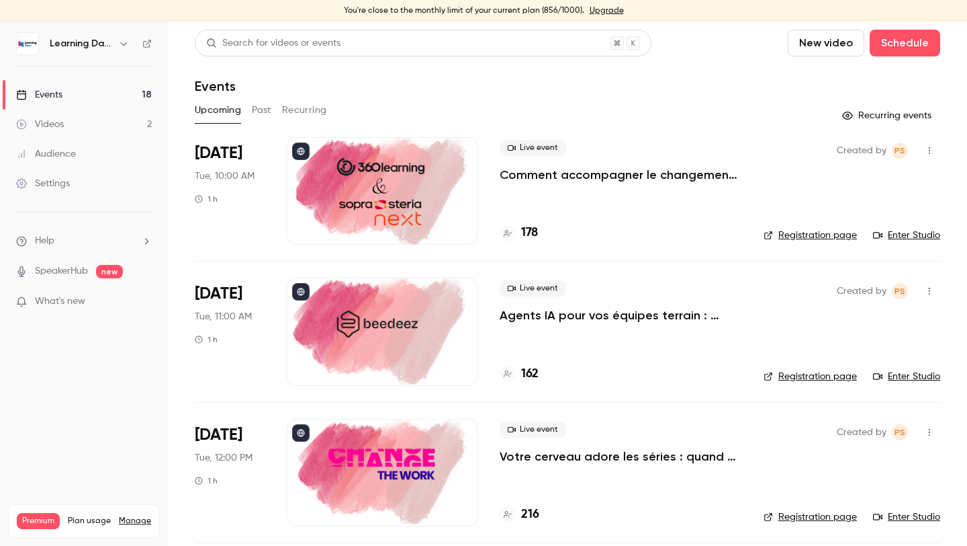
click at [430, 159] on div at bounding box center [382, 190] width 191 height 107
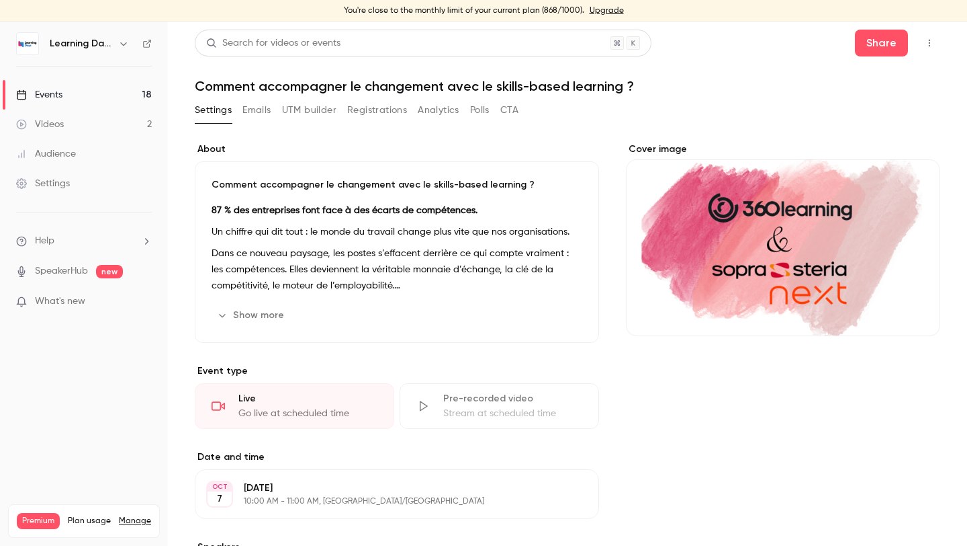
click at [505, 107] on button "CTA" at bounding box center [510, 109] width 18 height 21
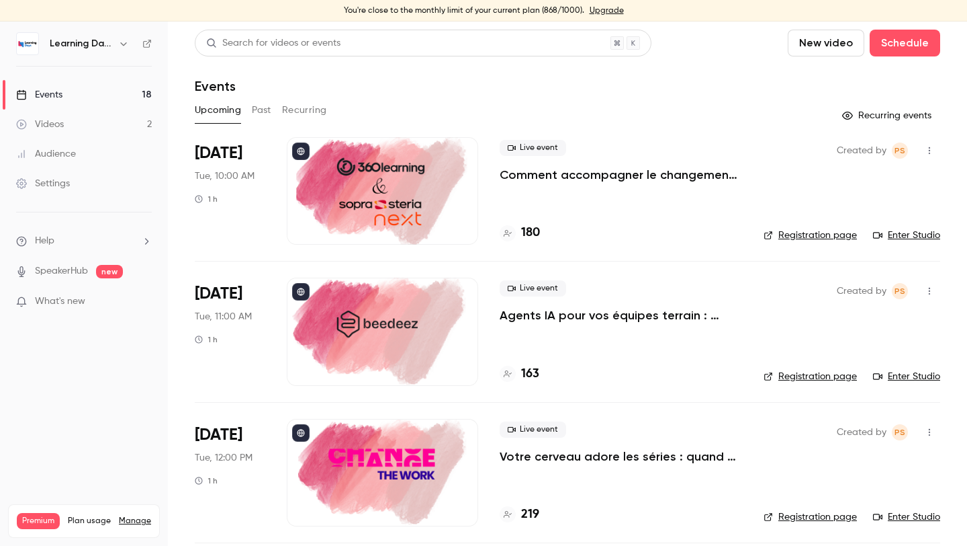
click at [426, 328] on div at bounding box center [382, 330] width 191 height 107
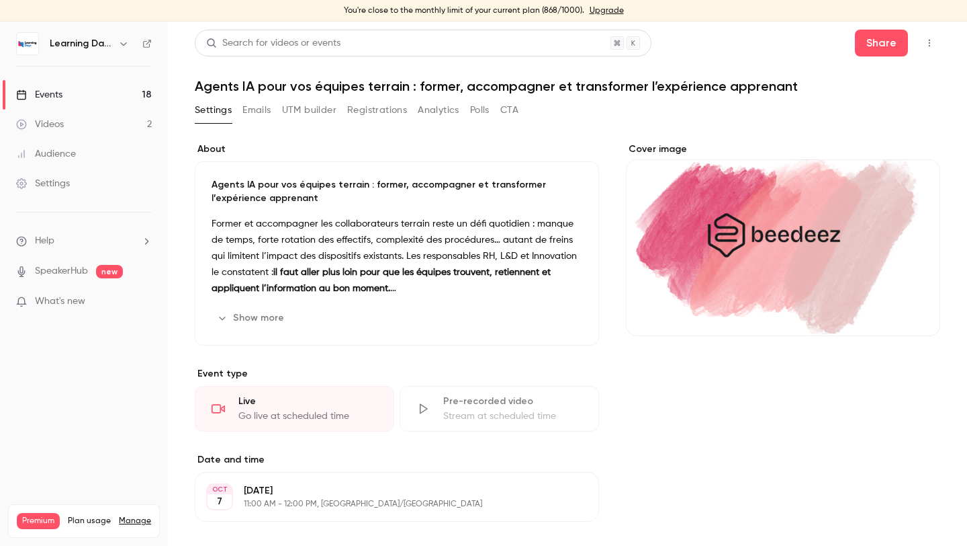
click at [515, 105] on button "CTA" at bounding box center [510, 109] width 18 height 21
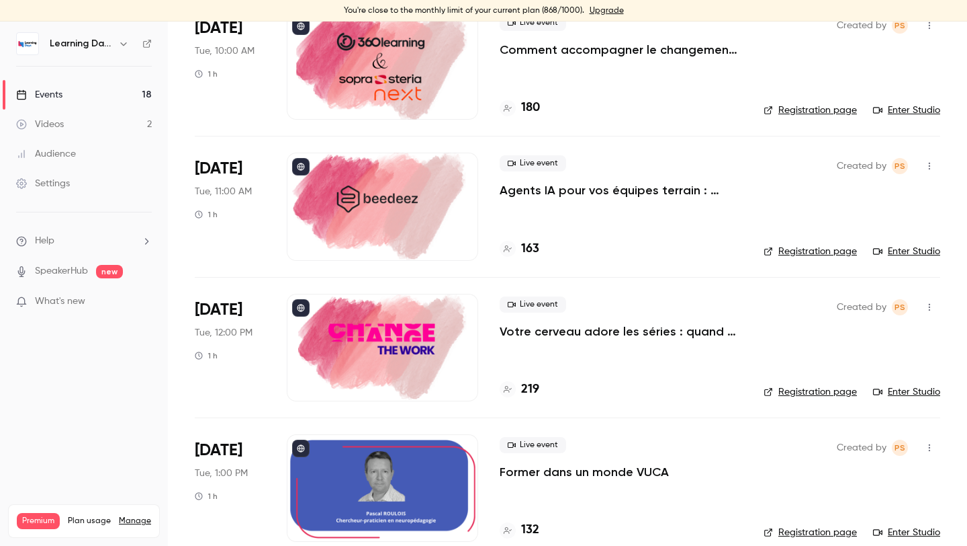
scroll to position [152, 0]
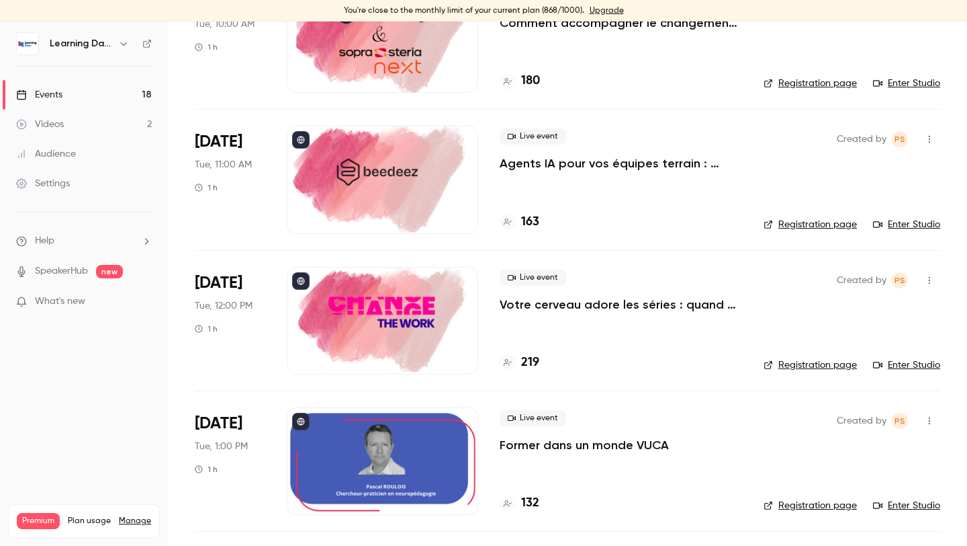
click at [404, 345] on div at bounding box center [382, 320] width 191 height 107
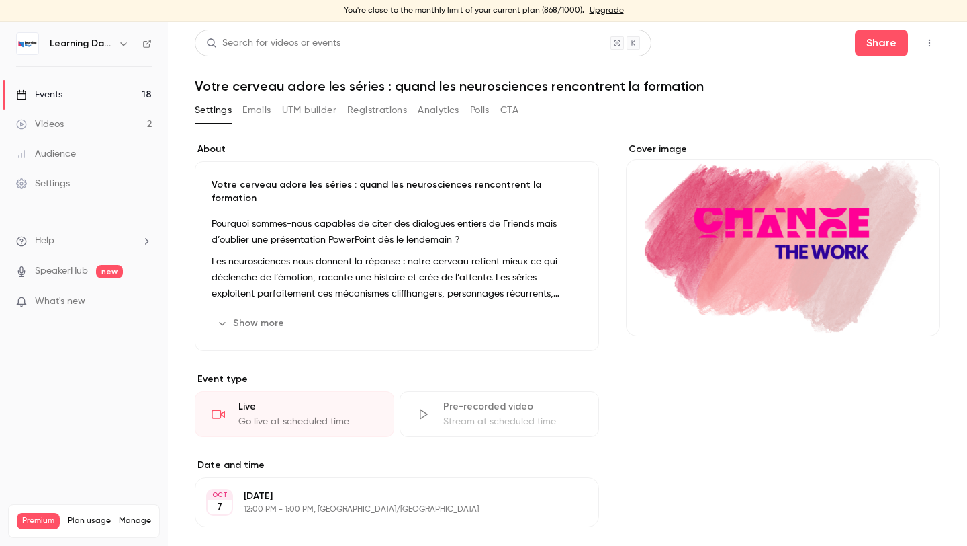
click at [509, 116] on button "CTA" at bounding box center [510, 109] width 18 height 21
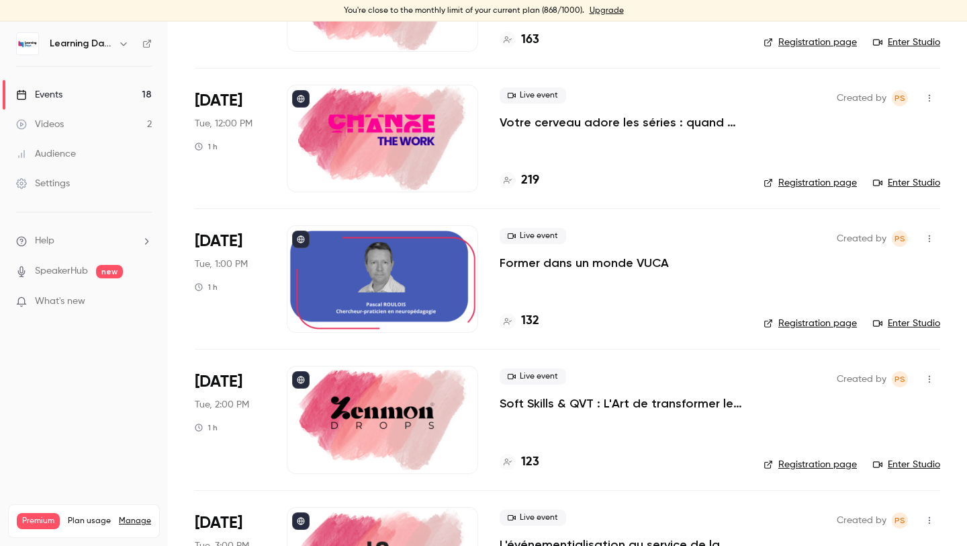
scroll to position [355, 0]
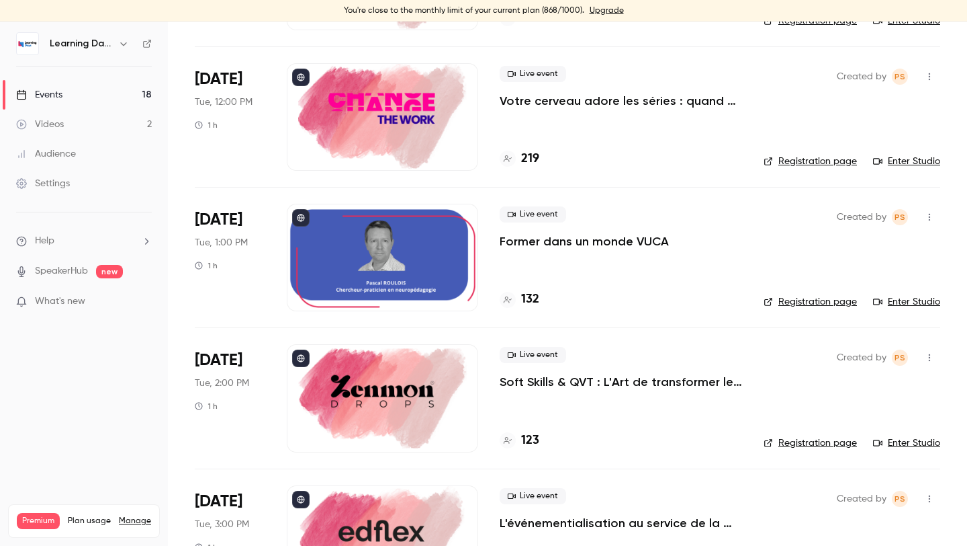
click at [445, 287] on div at bounding box center [382, 257] width 191 height 107
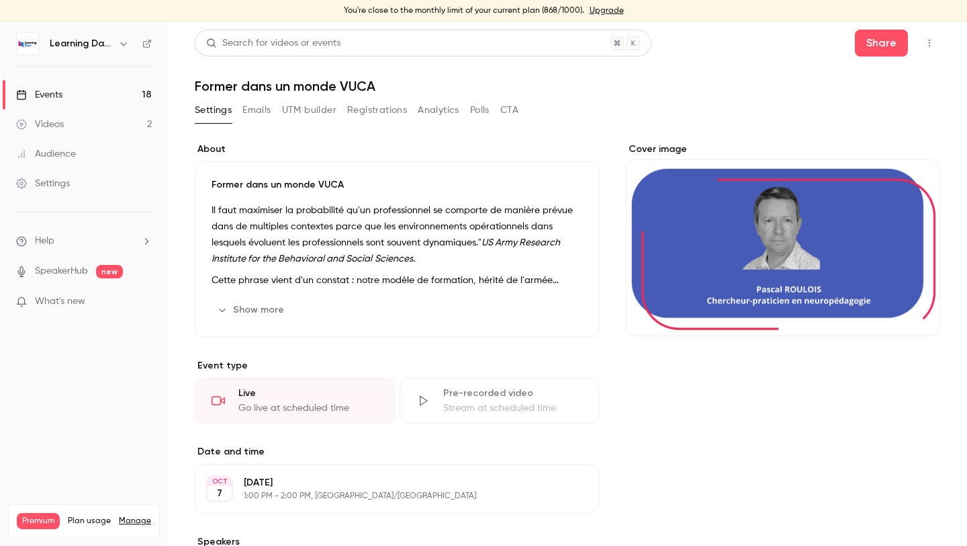
click at [509, 124] on div "Settings Emails UTM builder Registrations Analytics Polls CTA" at bounding box center [357, 112] width 324 height 27
click at [507, 105] on button "CTA" at bounding box center [510, 109] width 18 height 21
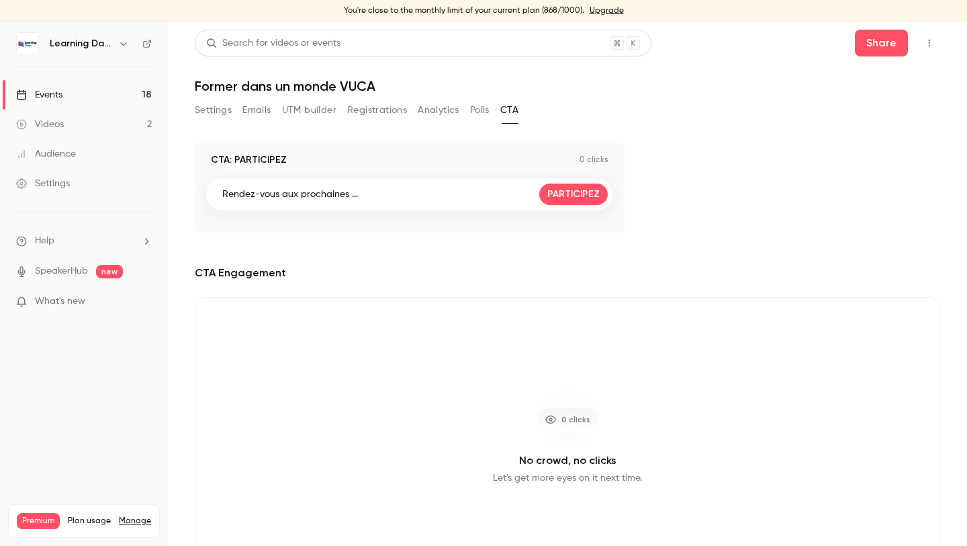
click at [577, 187] on link "PARTICIPEZ" at bounding box center [573, 193] width 69 height 21
click at [216, 116] on button "Settings" at bounding box center [213, 109] width 37 height 21
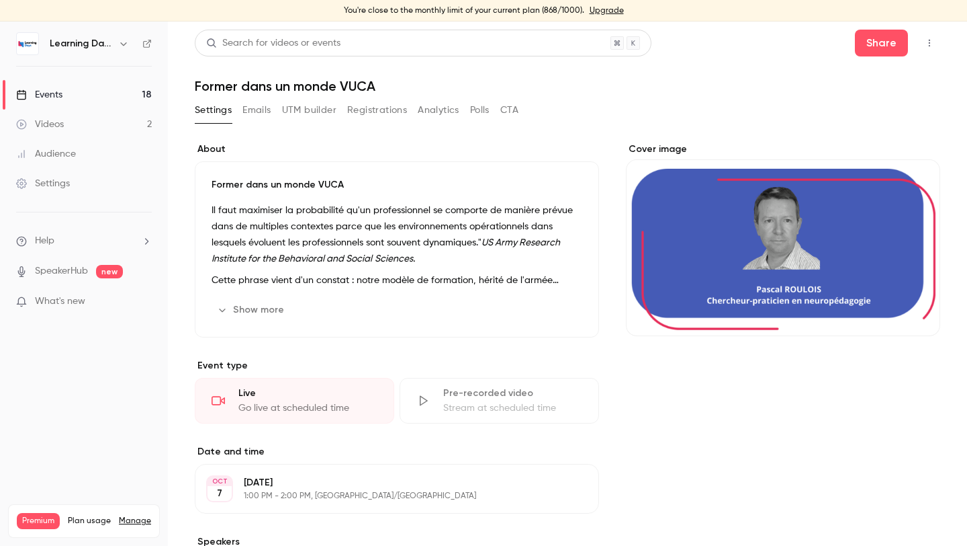
click at [108, 92] on link "Events 18" at bounding box center [84, 95] width 168 height 30
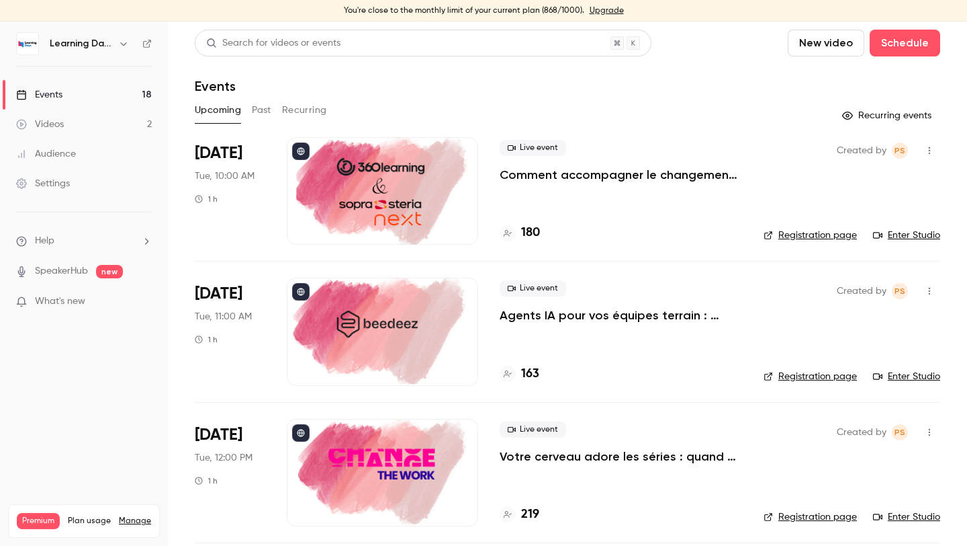
click at [930, 157] on button "button" at bounding box center [929, 150] width 21 height 21
click at [701, 181] on div at bounding box center [483, 273] width 967 height 546
click at [886, 239] on link "Enter Studio" at bounding box center [906, 234] width 67 height 13
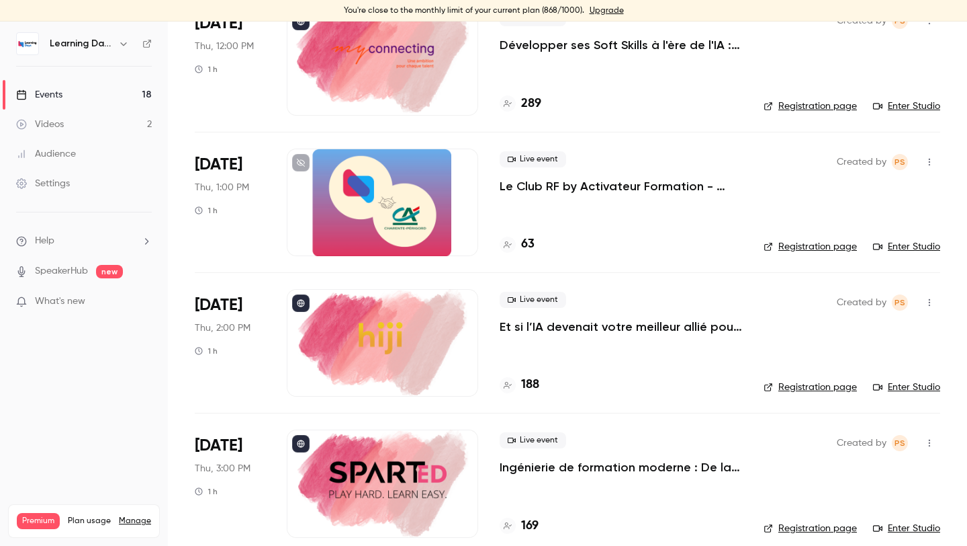
scroll to position [2114, 0]
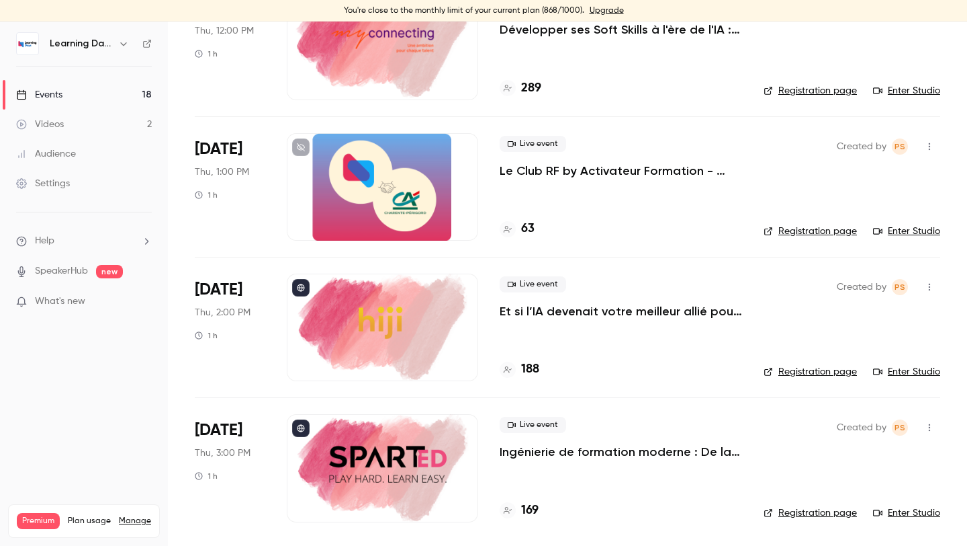
click at [53, 110] on link "Videos 2" at bounding box center [84, 125] width 168 height 30
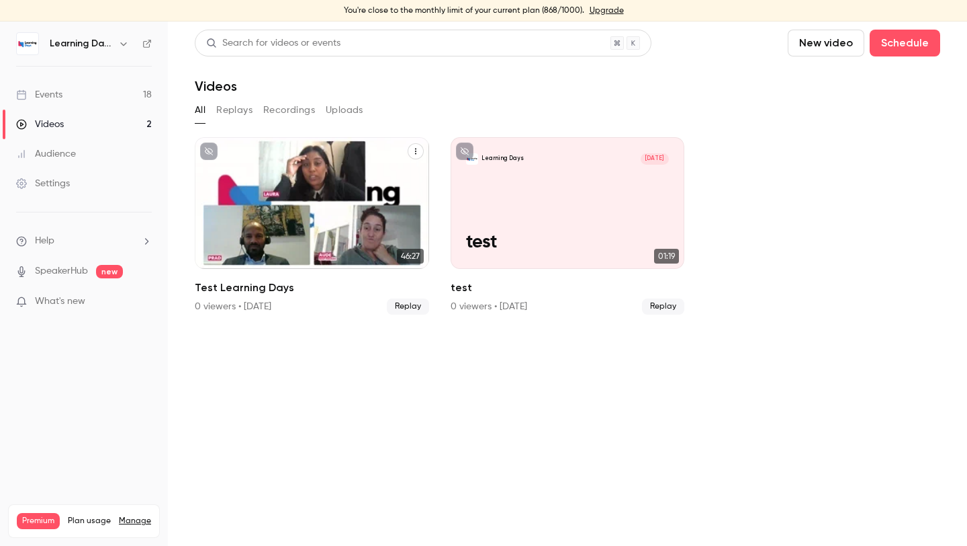
click at [413, 150] on icon "Test Learning Days" at bounding box center [416, 151] width 8 height 8
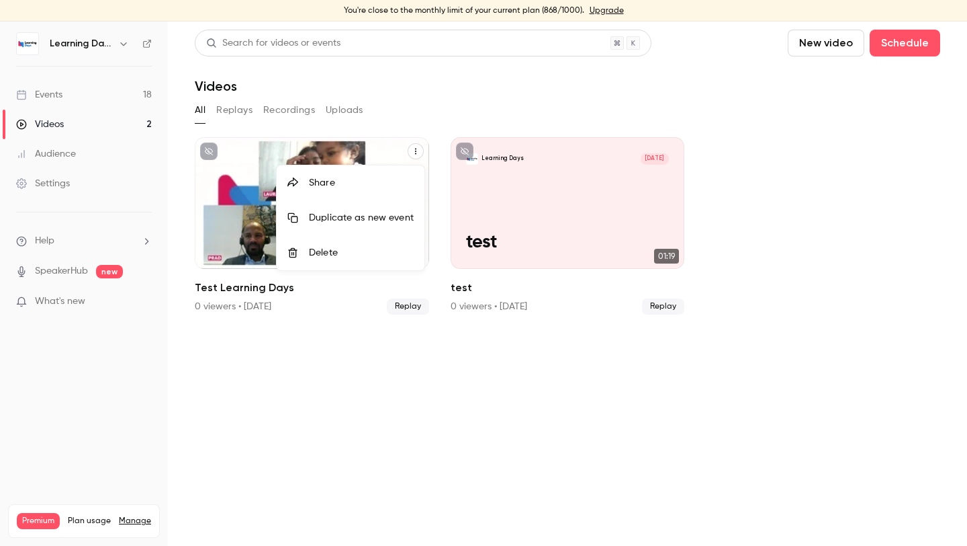
click at [380, 213] on div "Duplicate as new event" at bounding box center [361, 217] width 105 height 13
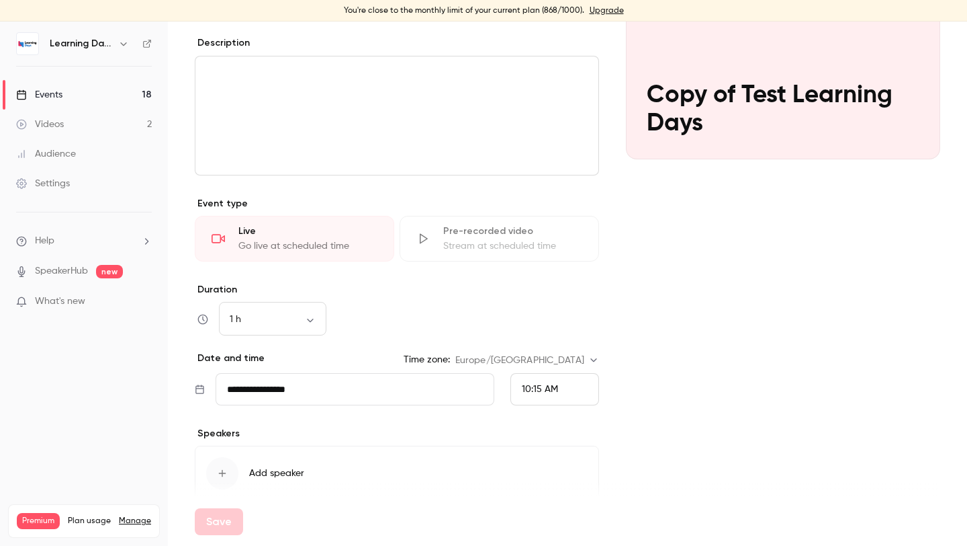
scroll to position [212, 0]
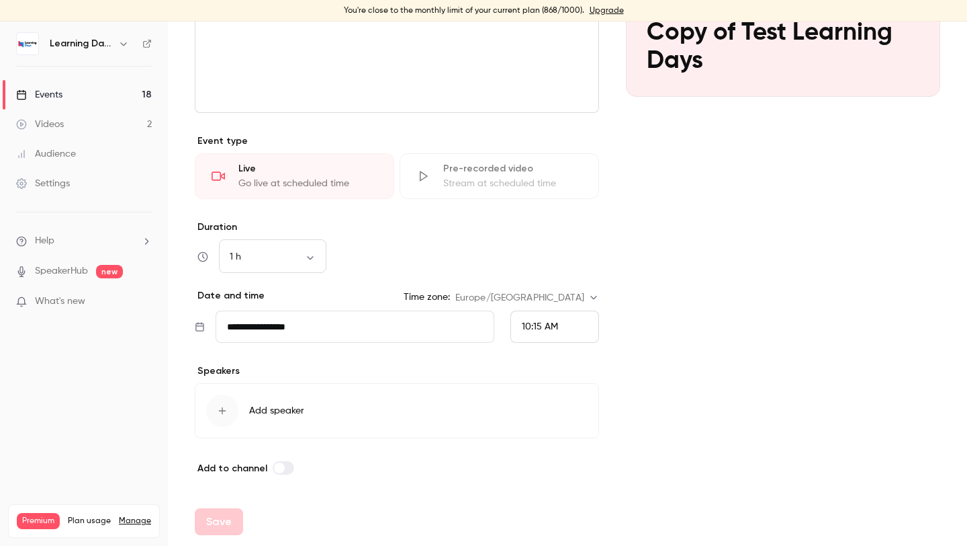
click at [532, 335] on div "10:15 AM" at bounding box center [555, 326] width 89 height 32
click at [550, 226] on span "12:45 PM" at bounding box center [540, 228] width 37 height 9
click at [633, 322] on div "Cover image Learning Days [DATE] 12:45 PM Copy of Test Learning Days" at bounding box center [783, 189] width 314 height 572
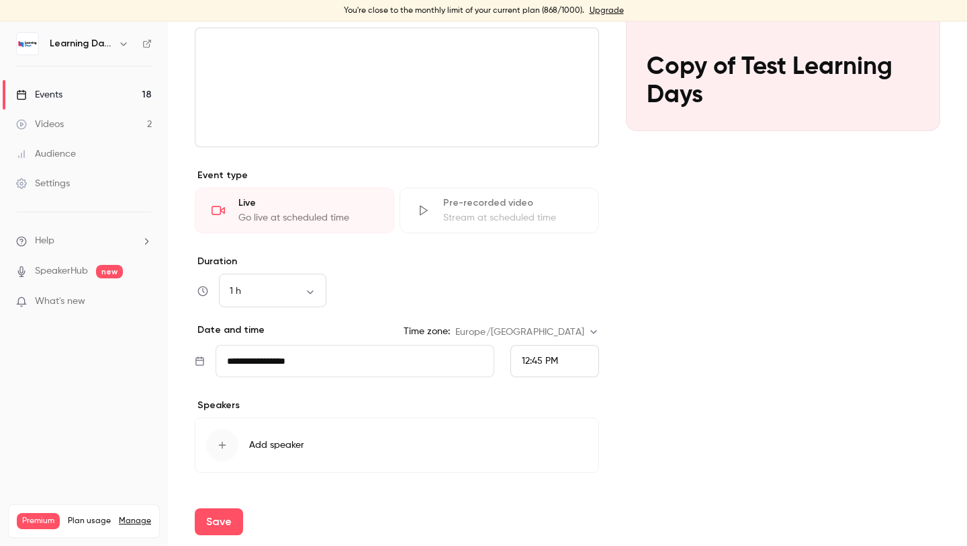
scroll to position [212, 0]
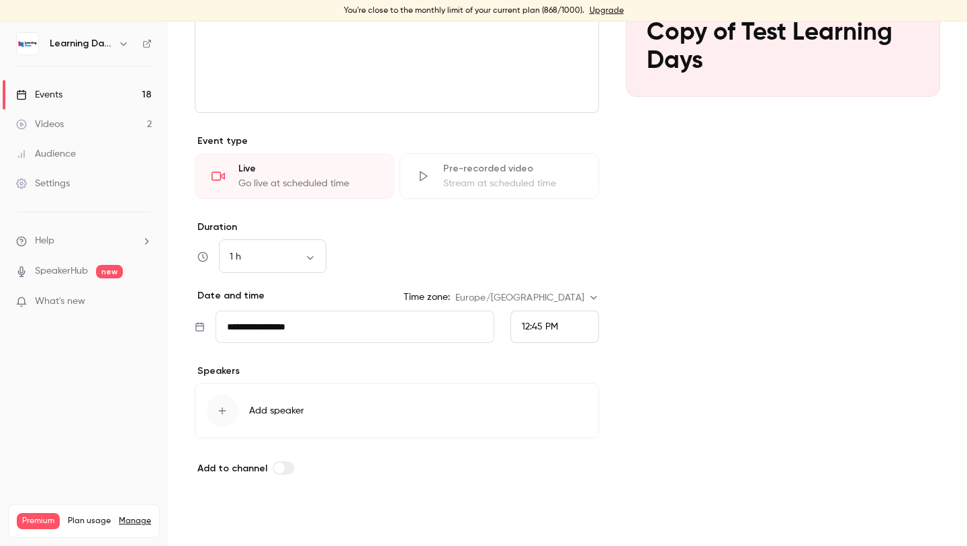
click at [218, 519] on button "Save" at bounding box center [219, 521] width 48 height 27
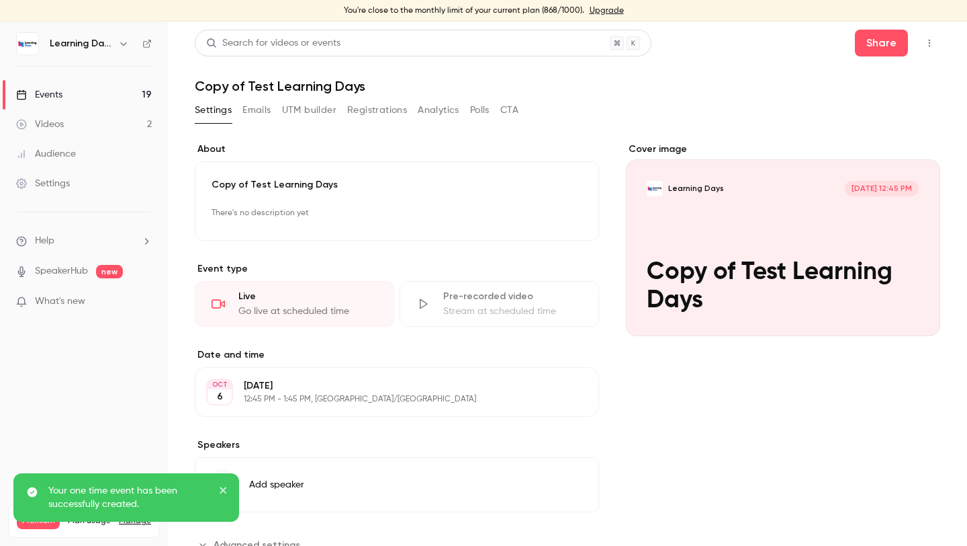
click at [87, 85] on link "Events 19" at bounding box center [84, 95] width 168 height 30
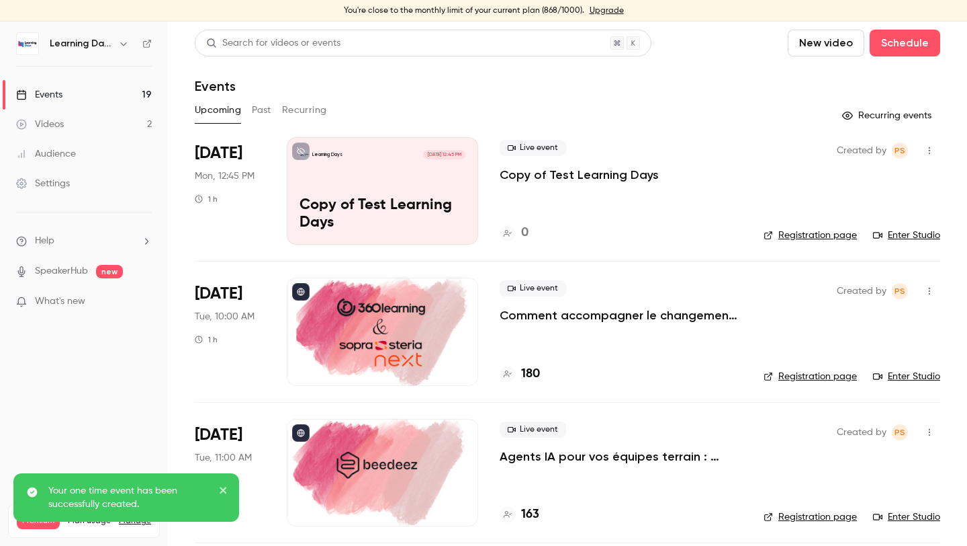
click at [936, 149] on button "button" at bounding box center [929, 150] width 21 height 21
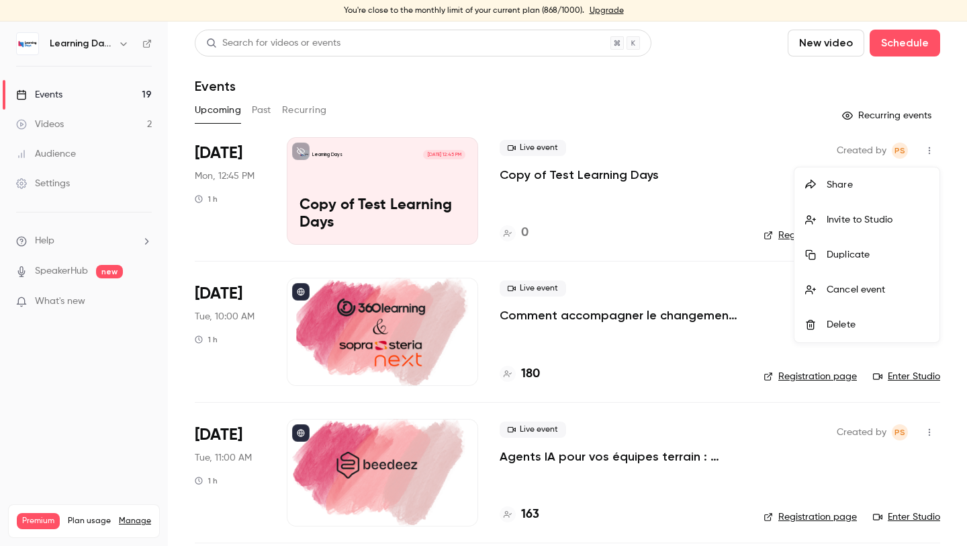
click at [843, 224] on div "Invite to Studio" at bounding box center [878, 219] width 102 height 13
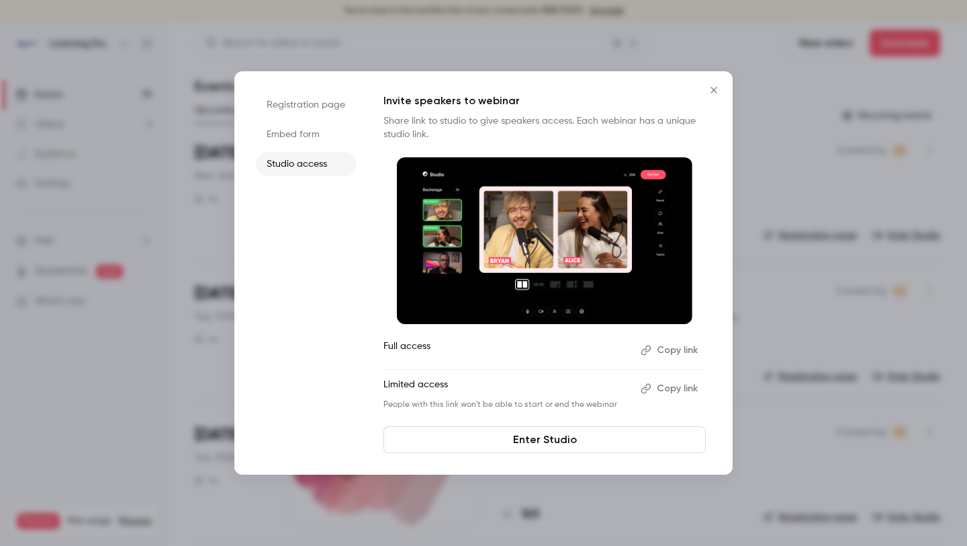
click at [305, 105] on li "Registration page" at bounding box center [306, 105] width 101 height 24
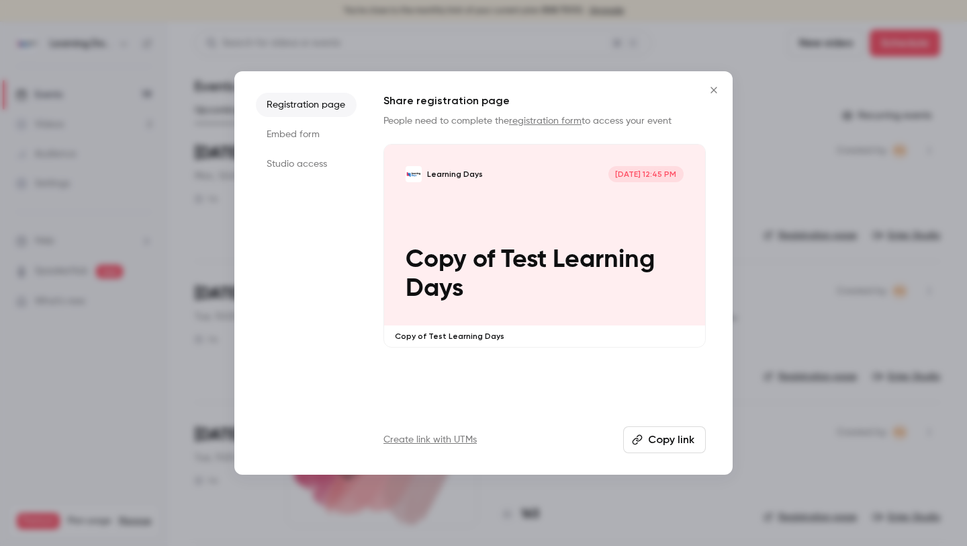
click at [680, 440] on button "Copy link" at bounding box center [664, 439] width 83 height 27
click at [303, 150] on ul "Registration page Embed form Studio access" at bounding box center [306, 273] width 101 height 360
click at [306, 159] on li "Studio access" at bounding box center [306, 164] width 101 height 24
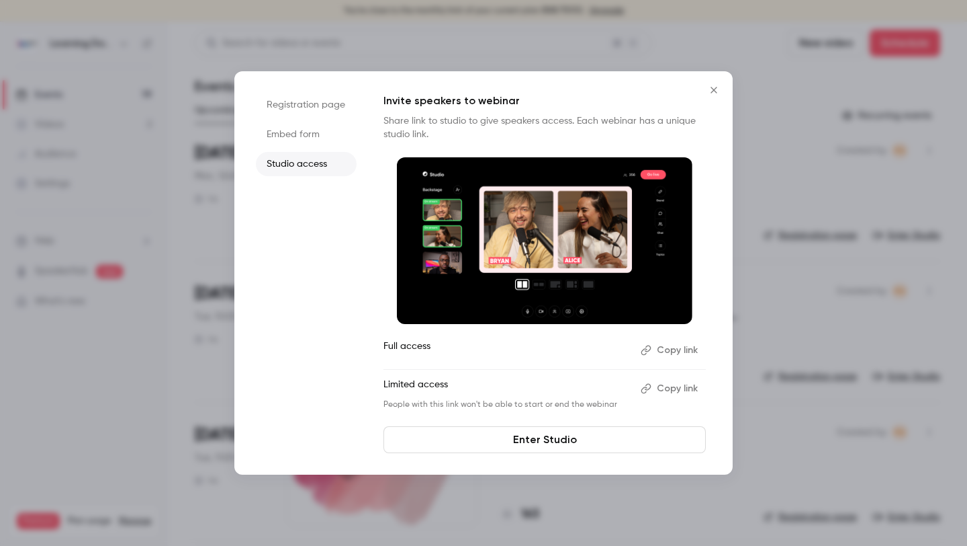
click at [711, 91] on icon "Close" at bounding box center [714, 90] width 16 height 11
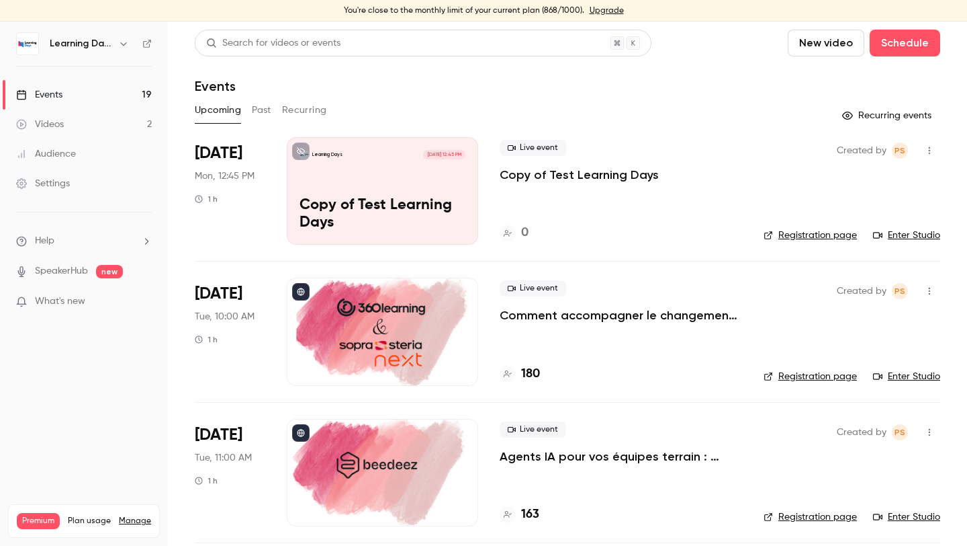
click at [897, 229] on link "Enter Studio" at bounding box center [906, 234] width 67 height 13
click at [432, 202] on p "Copy of Test Learning Days" at bounding box center [383, 214] width 166 height 35
click at [908, 230] on link "Enter Studio" at bounding box center [906, 234] width 67 height 13
click at [930, 142] on button "button" at bounding box center [929, 150] width 21 height 21
click at [834, 329] on div "Delete" at bounding box center [878, 324] width 102 height 13
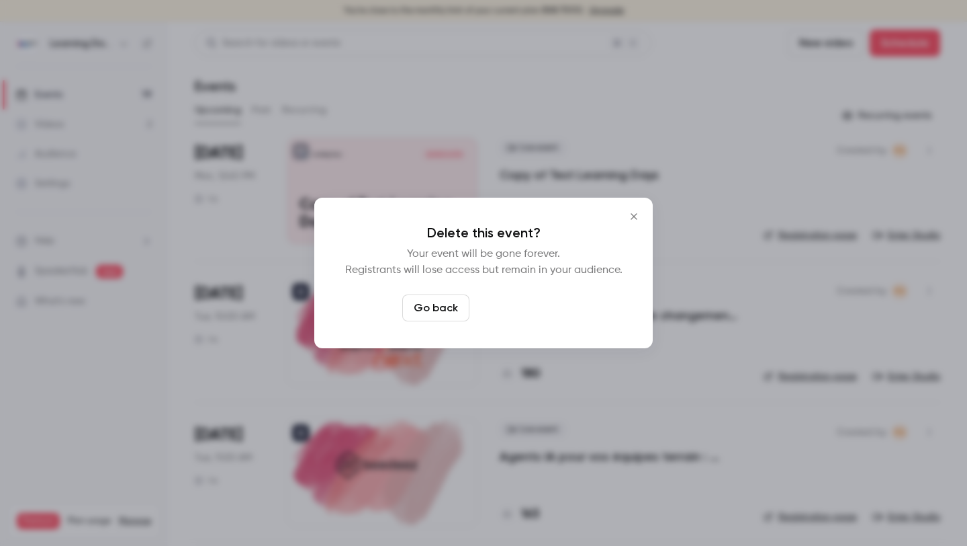
click at [544, 301] on button "Delete event" at bounding box center [520, 307] width 90 height 27
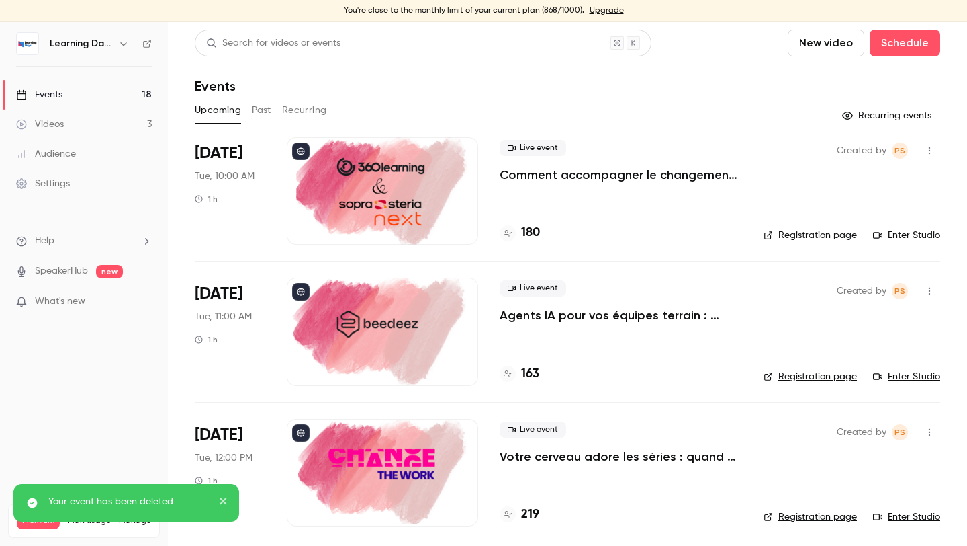
click at [914, 232] on link "Enter Studio" at bounding box center [906, 234] width 67 height 13
click at [910, 369] on div "Created by PS Registration page Enter Studio" at bounding box center [852, 330] width 177 height 107
click at [910, 374] on link "Enter Studio" at bounding box center [906, 376] width 67 height 13
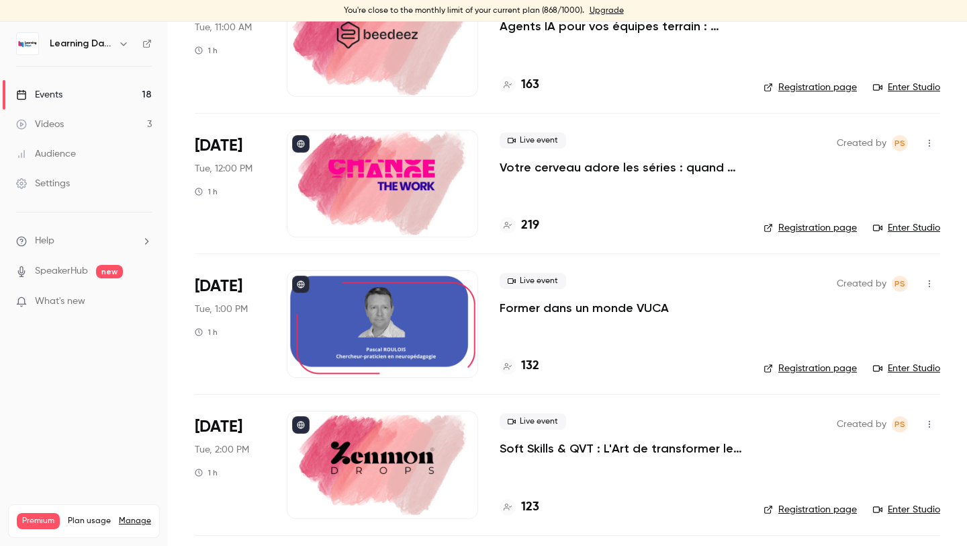
scroll to position [287, 0]
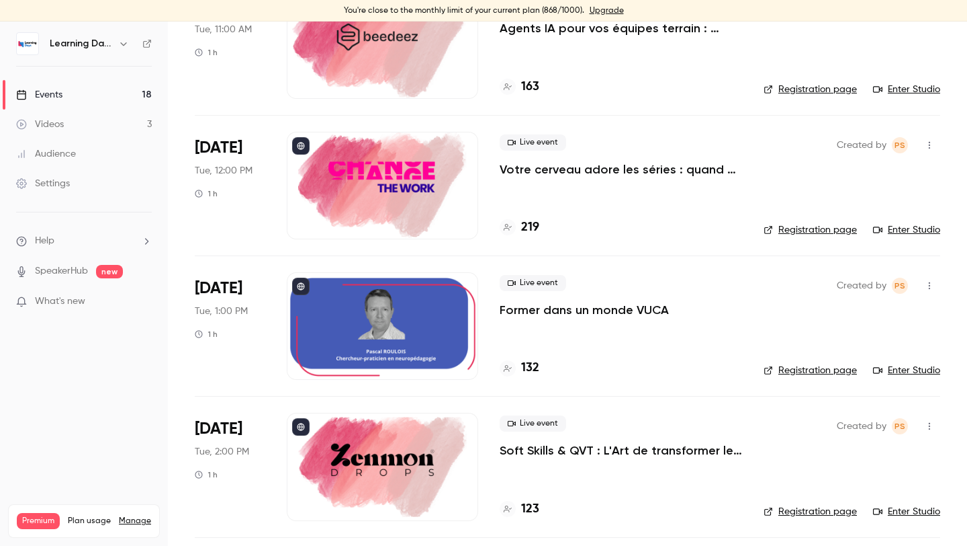
click at [910, 216] on div "Created by PS Registration page Enter Studio" at bounding box center [852, 185] width 177 height 107
click at [910, 239] on div "Created by PS Registration page Enter Studio" at bounding box center [852, 185] width 177 height 107
click at [910, 234] on link "Enter Studio" at bounding box center [906, 229] width 67 height 13
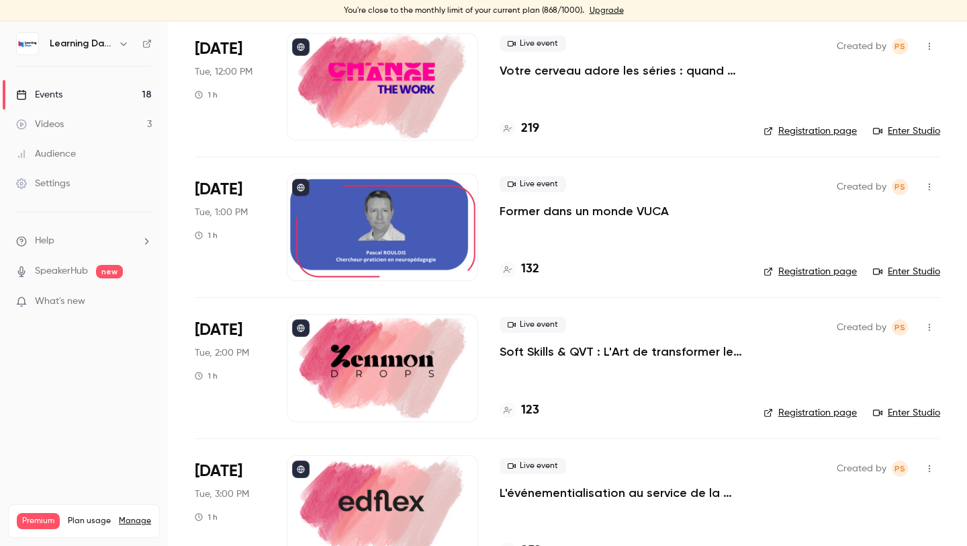
scroll to position [395, 0]
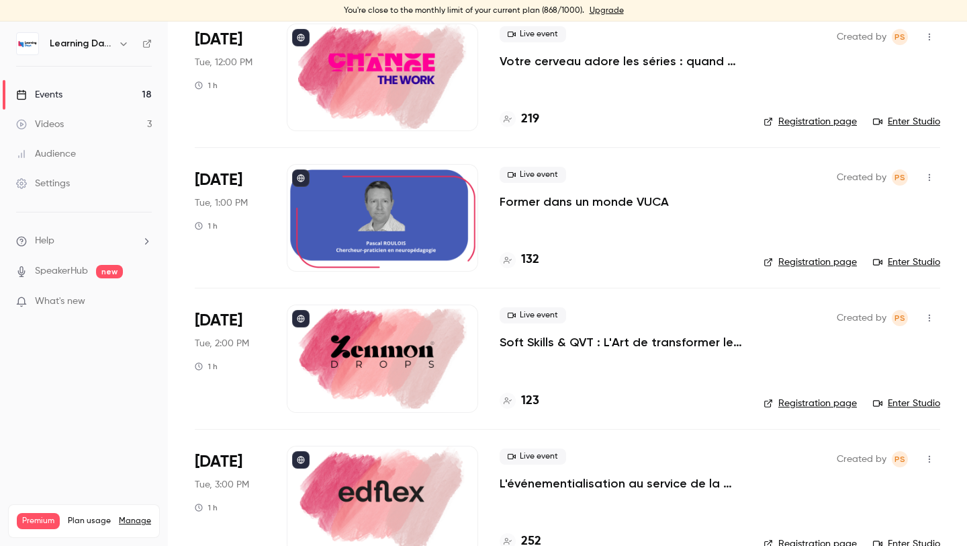
click at [895, 260] on link "Enter Studio" at bounding box center [906, 261] width 67 height 13
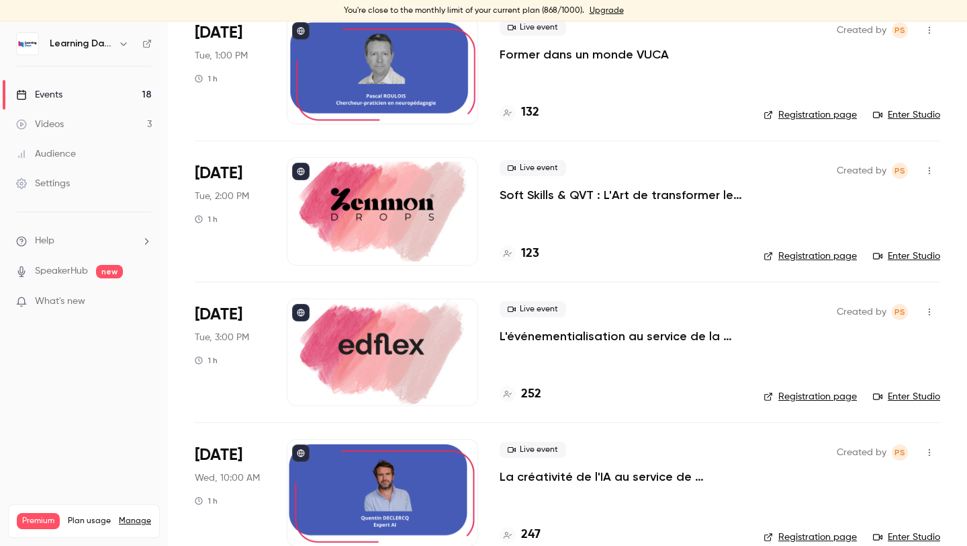
scroll to position [559, 0]
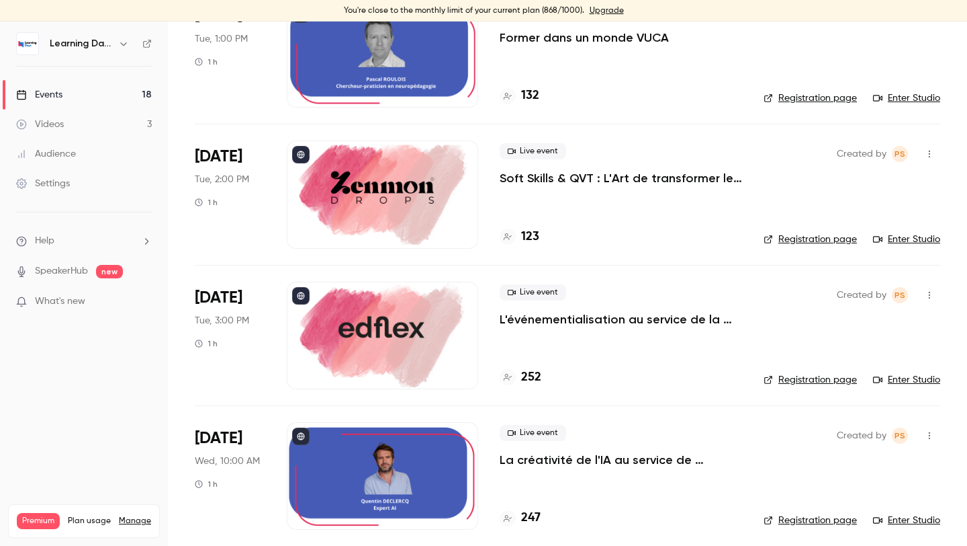
click at [908, 250] on li "[DATE] Tue, 2:00 PM 1 h Live event Soft Skills & QVT : L'Art de transformer les…" at bounding box center [568, 194] width 746 height 140
click at [908, 239] on link "Enter Studio" at bounding box center [906, 238] width 67 height 13
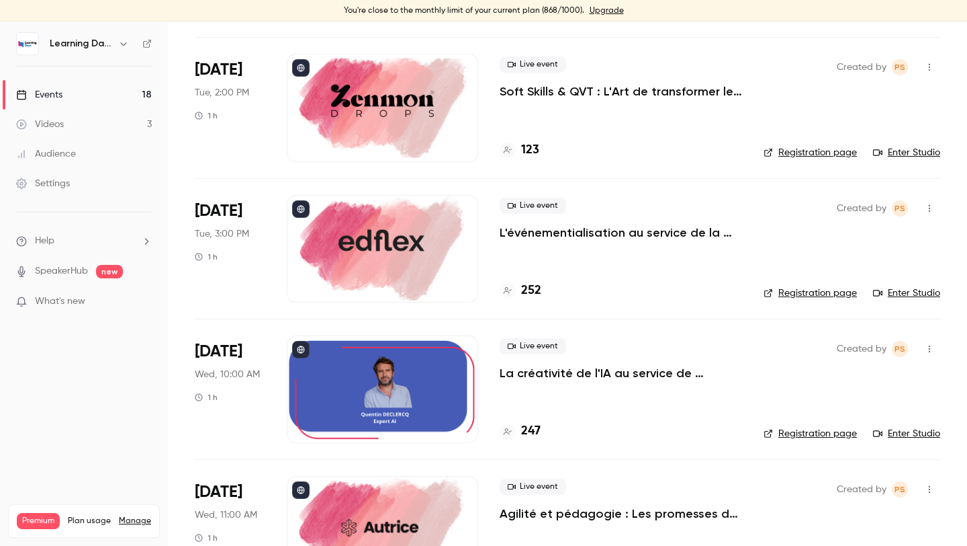
scroll to position [646, 0]
click at [890, 286] on link "Enter Studio" at bounding box center [906, 292] width 67 height 13
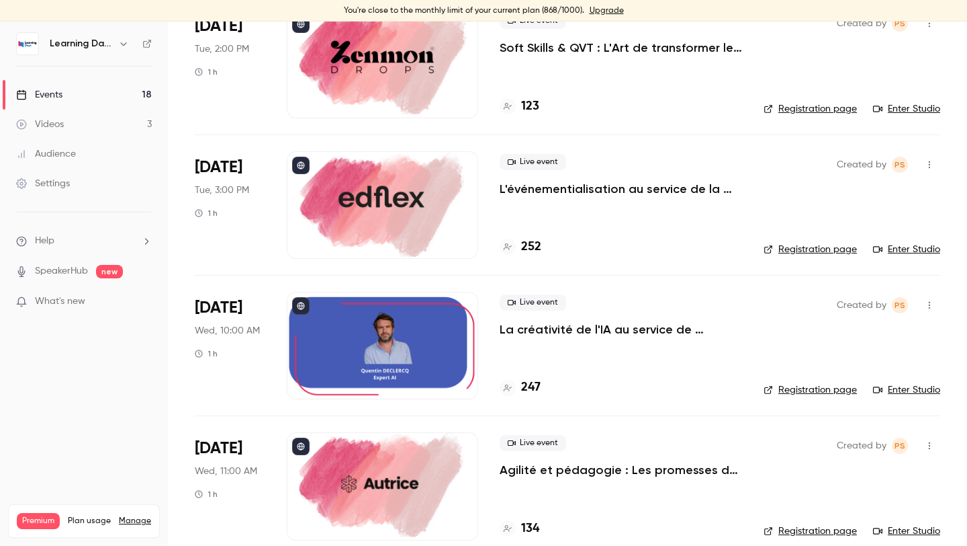
scroll to position [683, 0]
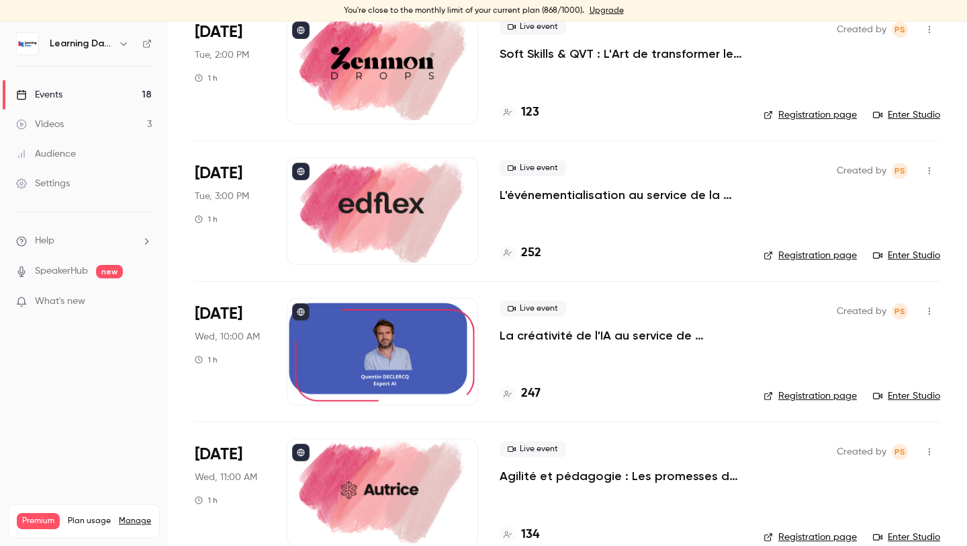
click at [910, 251] on link "Enter Studio" at bounding box center [906, 255] width 67 height 13
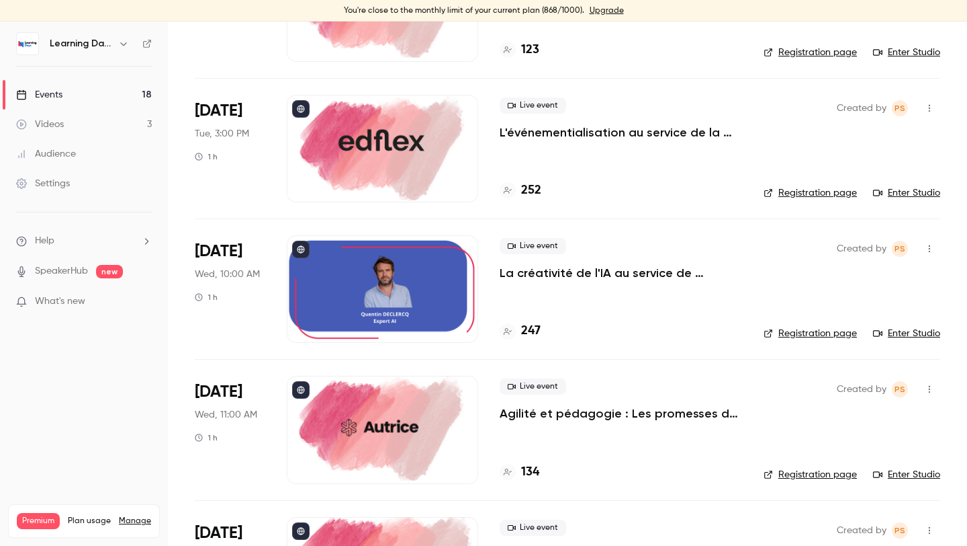
scroll to position [771, 0]
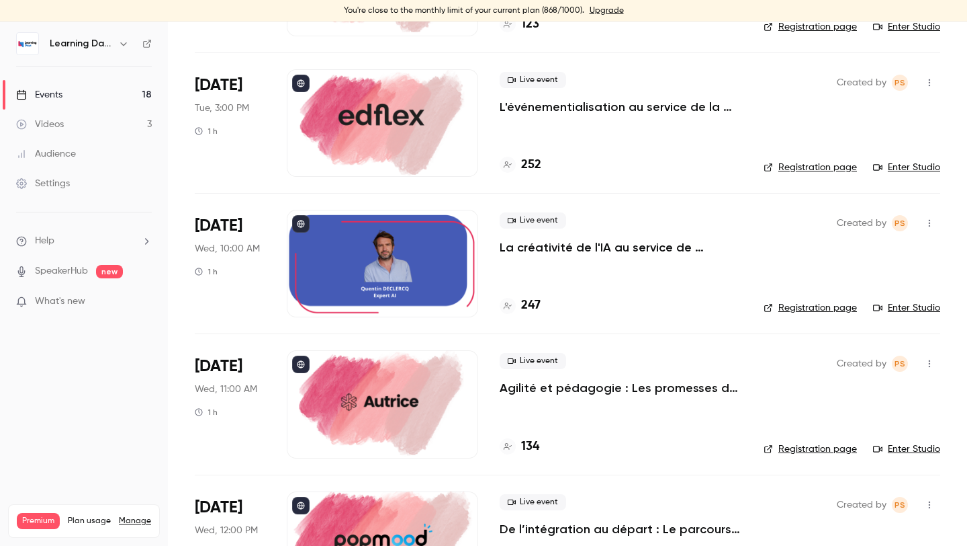
click at [909, 302] on link "Enter Studio" at bounding box center [906, 307] width 67 height 13
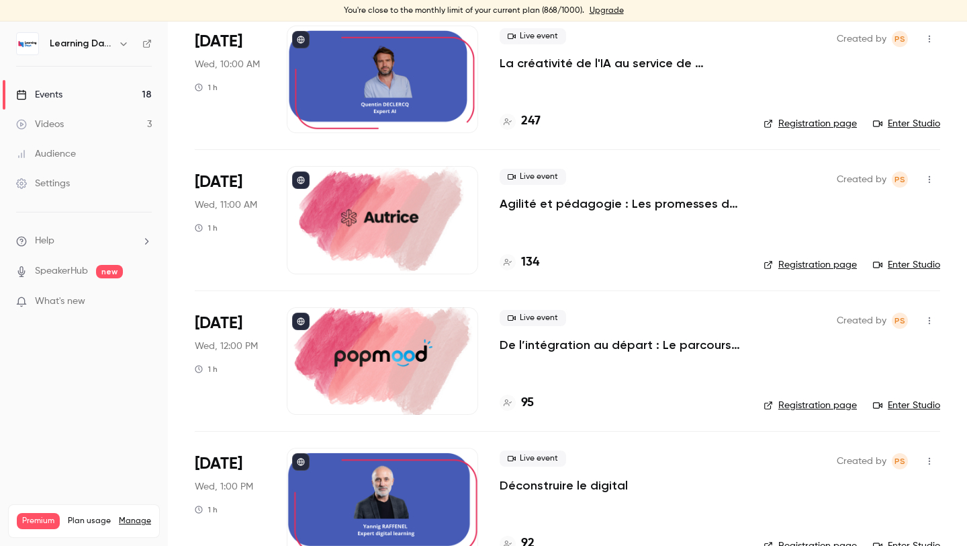
scroll to position [965, 0]
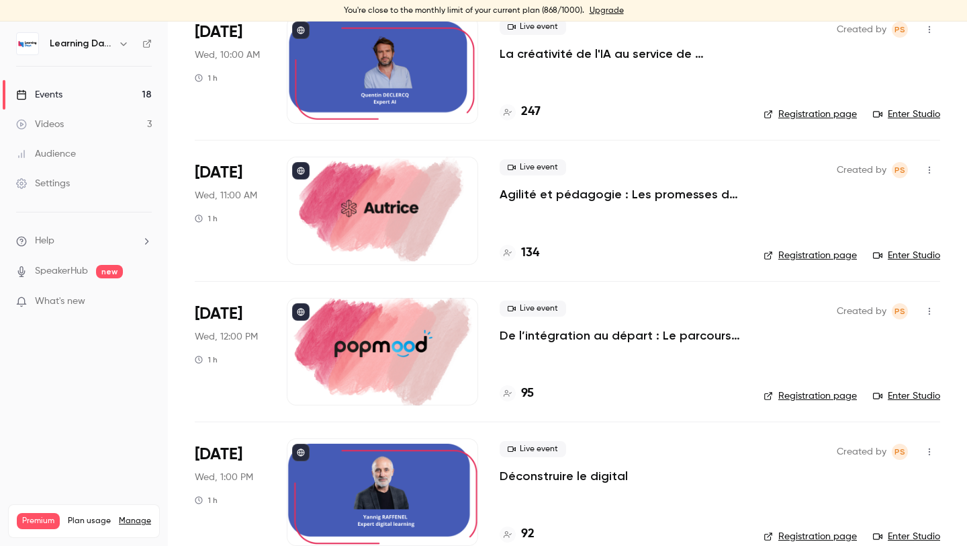
click at [894, 251] on link "Enter Studio" at bounding box center [906, 255] width 67 height 13
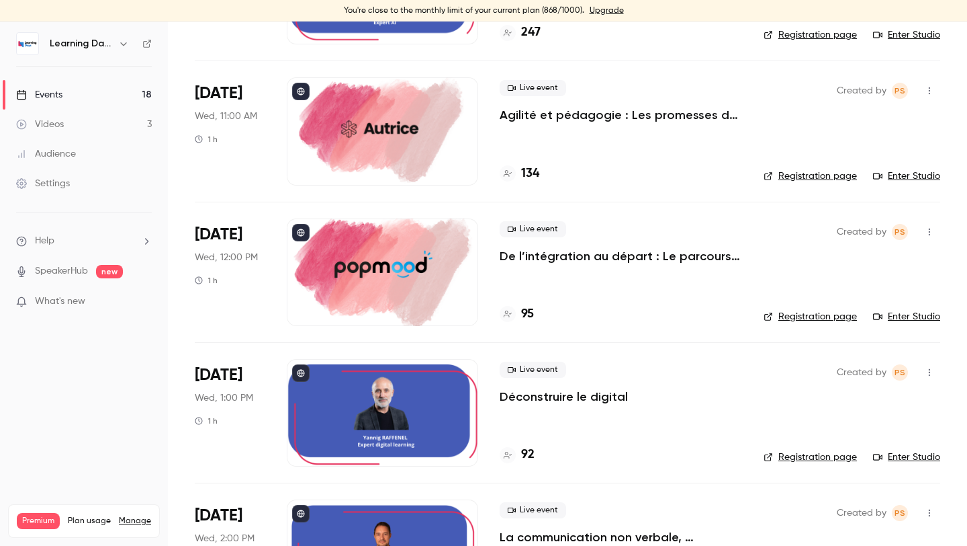
scroll to position [1088, 0]
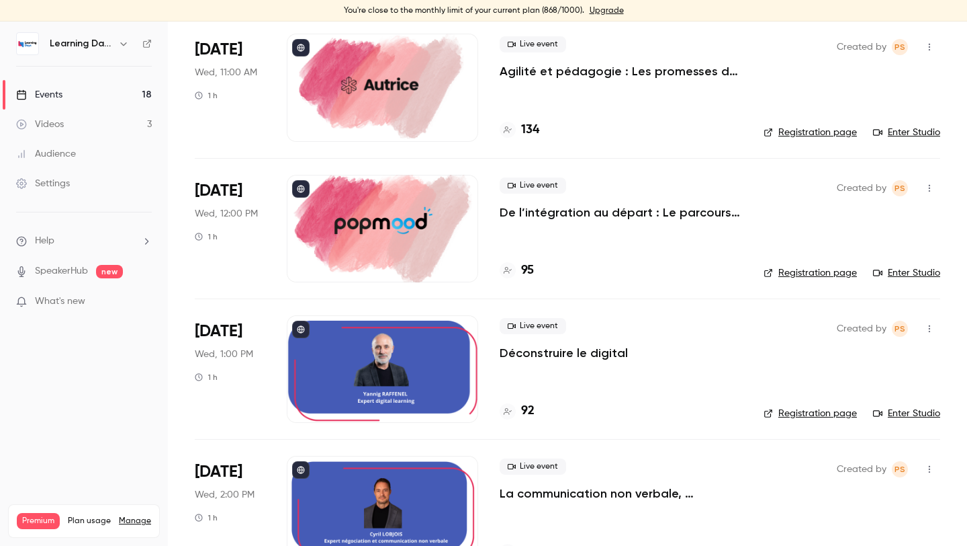
click at [926, 188] on icon "button" at bounding box center [929, 187] width 11 height 9
click at [730, 242] on div at bounding box center [483, 273] width 967 height 546
click at [903, 263] on div "Created by PS Registration page Enter Studio" at bounding box center [852, 228] width 177 height 107
click at [903, 268] on link "Enter Studio" at bounding box center [906, 272] width 67 height 13
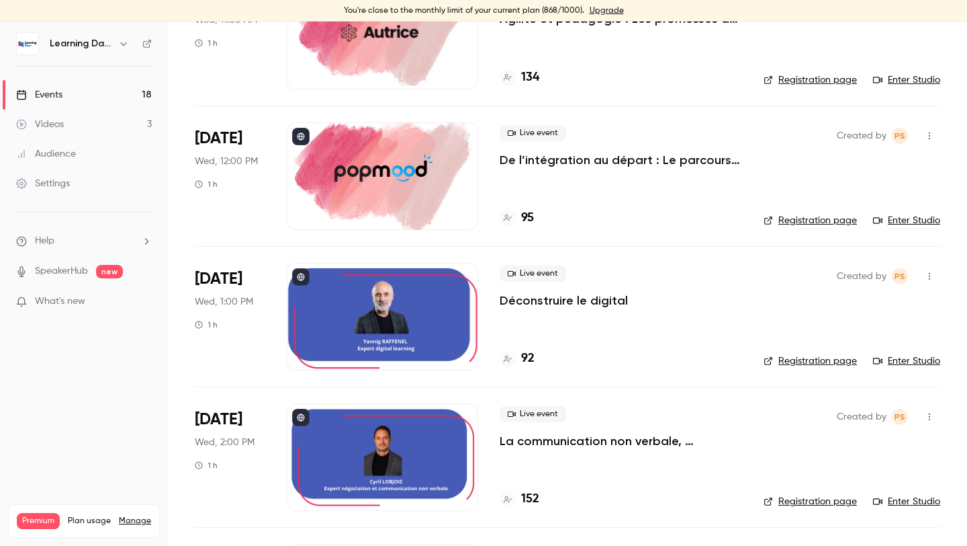
scroll to position [1115, 0]
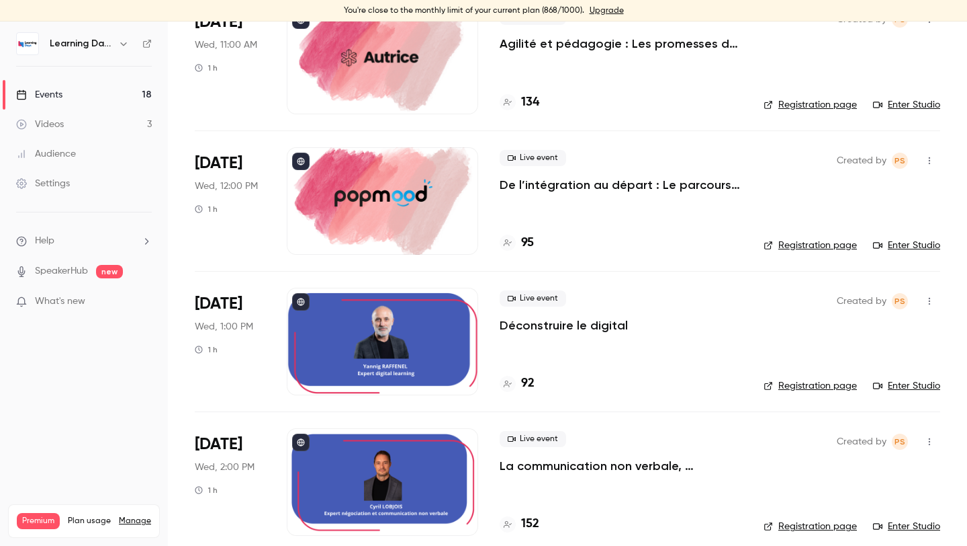
click at [903, 249] on link "Enter Studio" at bounding box center [906, 245] width 67 height 13
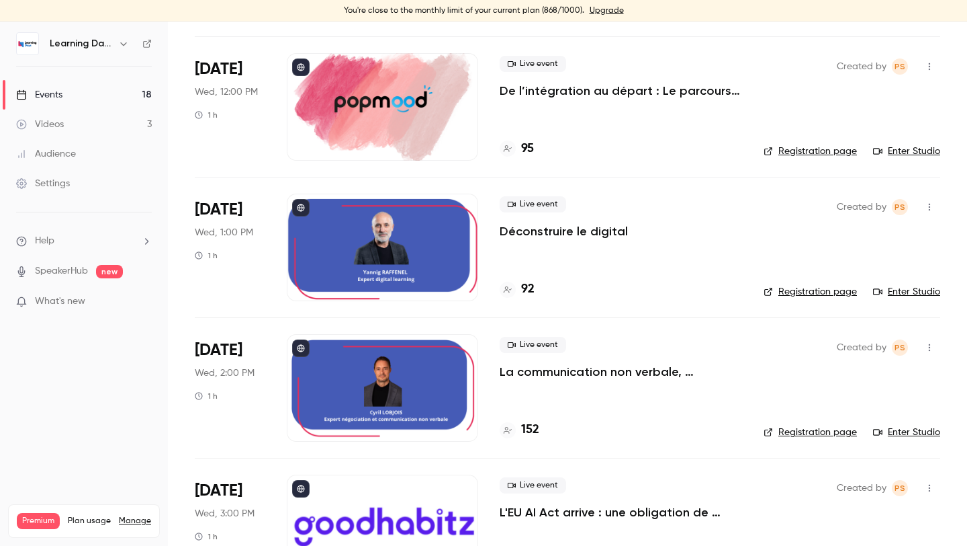
scroll to position [1236, 0]
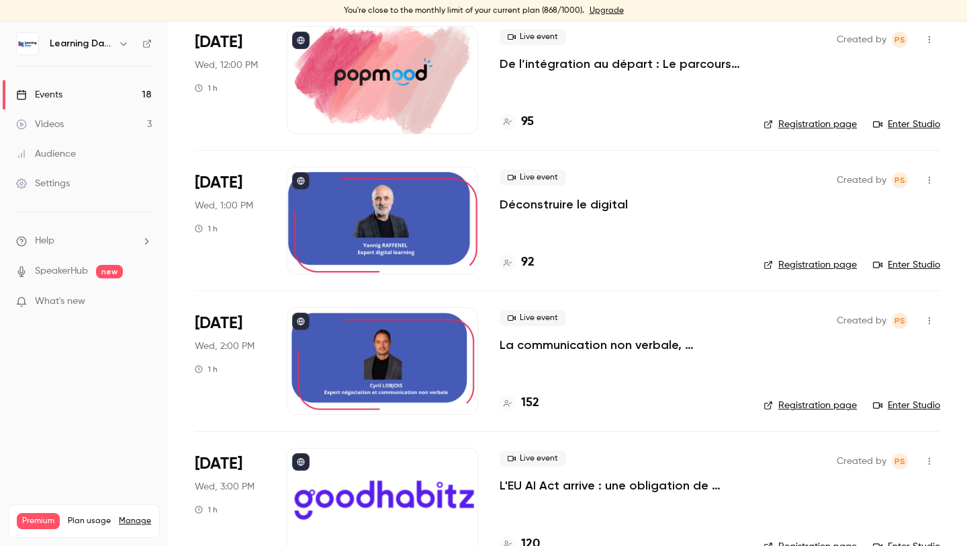
click at [896, 267] on link "Enter Studio" at bounding box center [906, 264] width 67 height 13
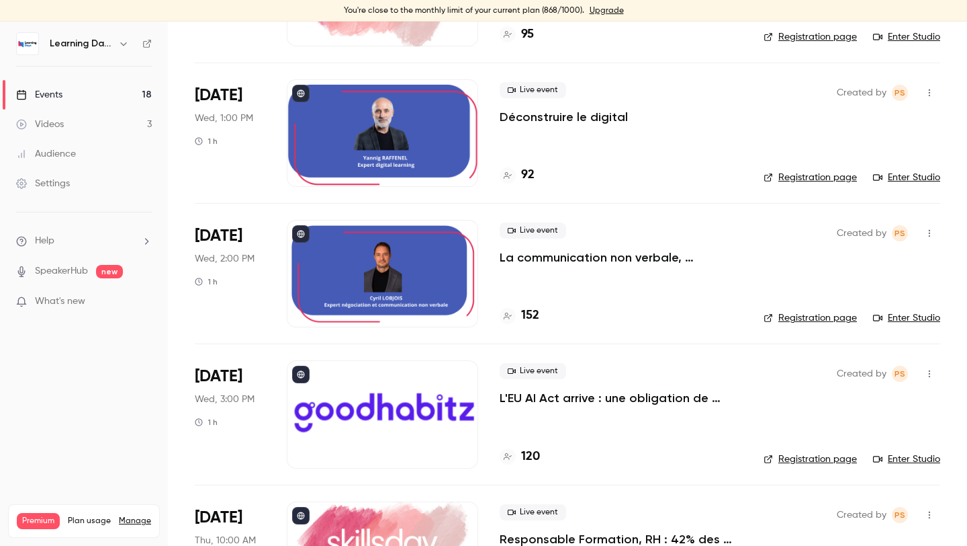
scroll to position [1354, 0]
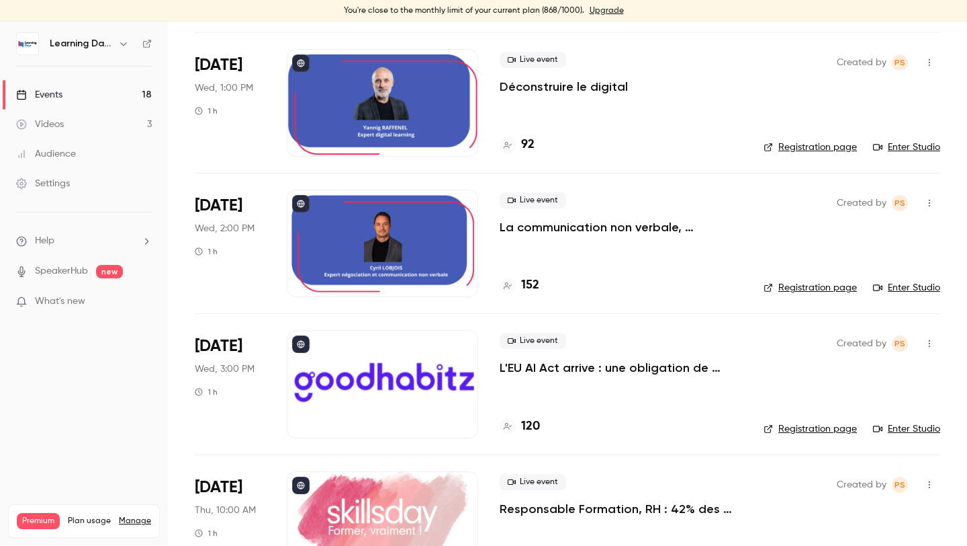
click at [898, 285] on link "Enter Studio" at bounding box center [906, 287] width 67 height 13
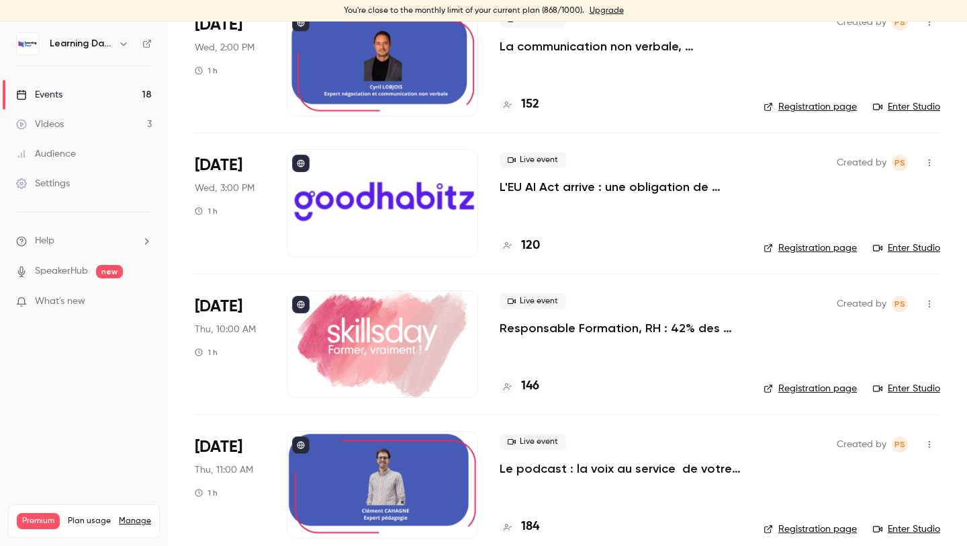
scroll to position [1549, 0]
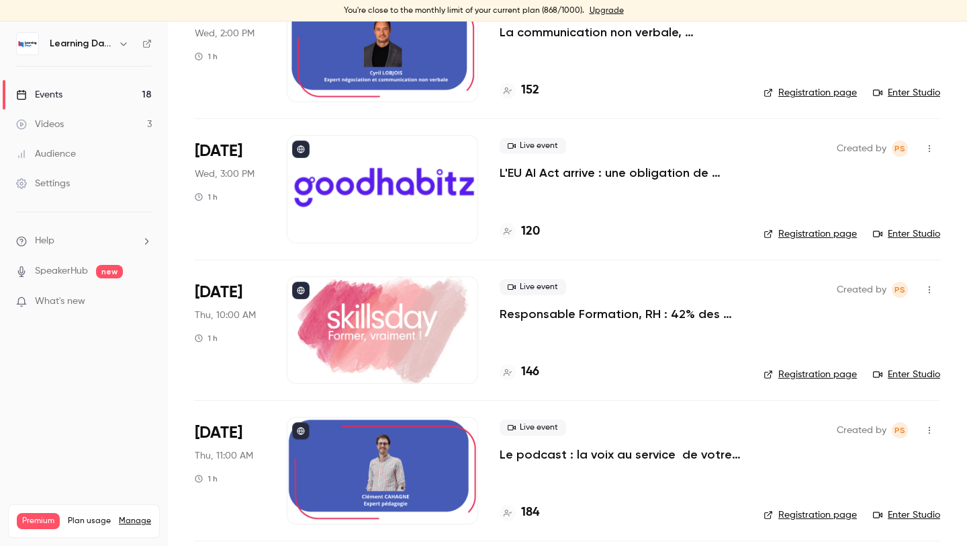
click at [895, 236] on link "Enter Studio" at bounding box center [906, 233] width 67 height 13
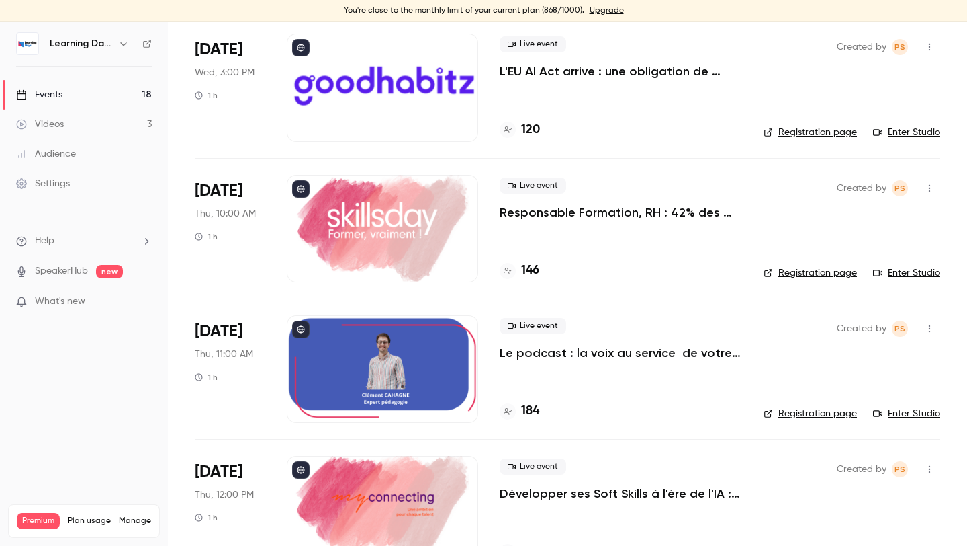
scroll to position [1655, 0]
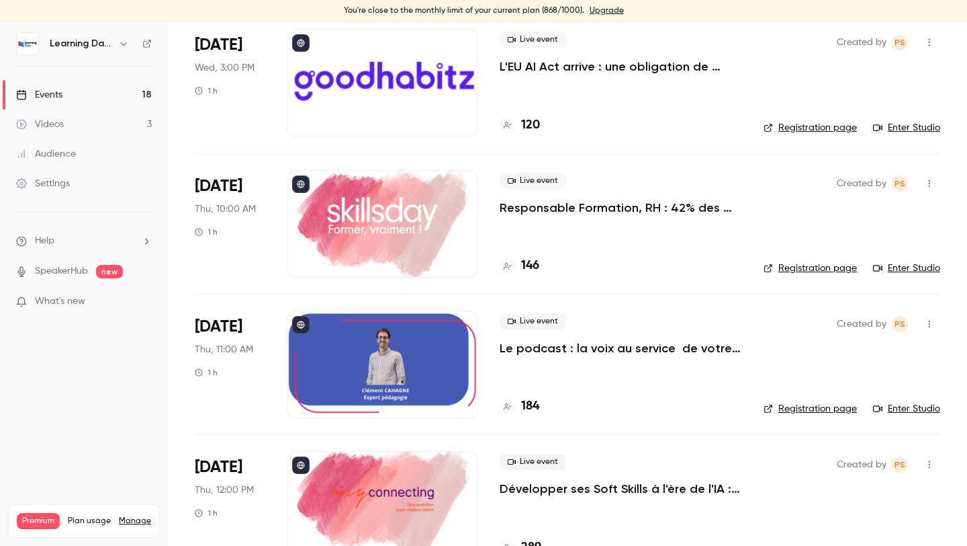
click at [931, 263] on link "Enter Studio" at bounding box center [906, 267] width 67 height 13
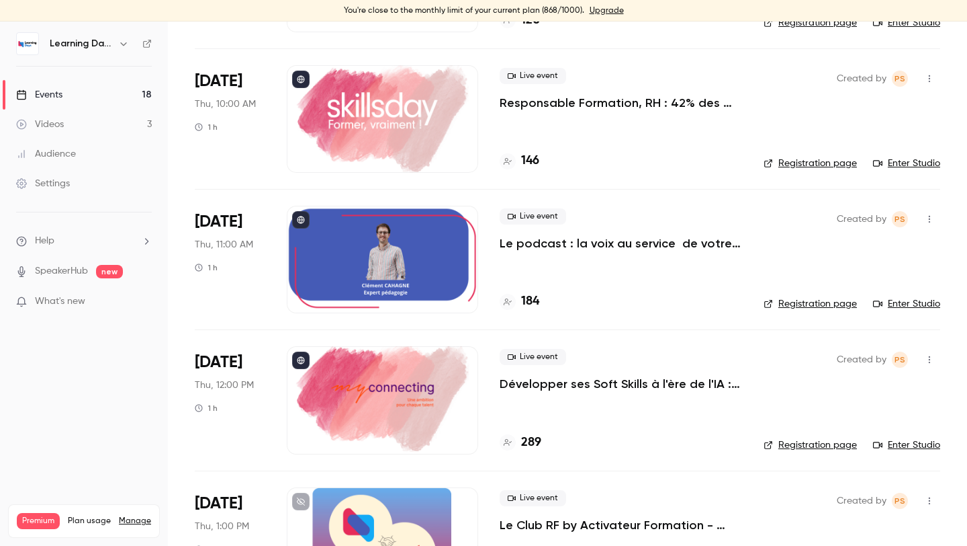
scroll to position [1762, 0]
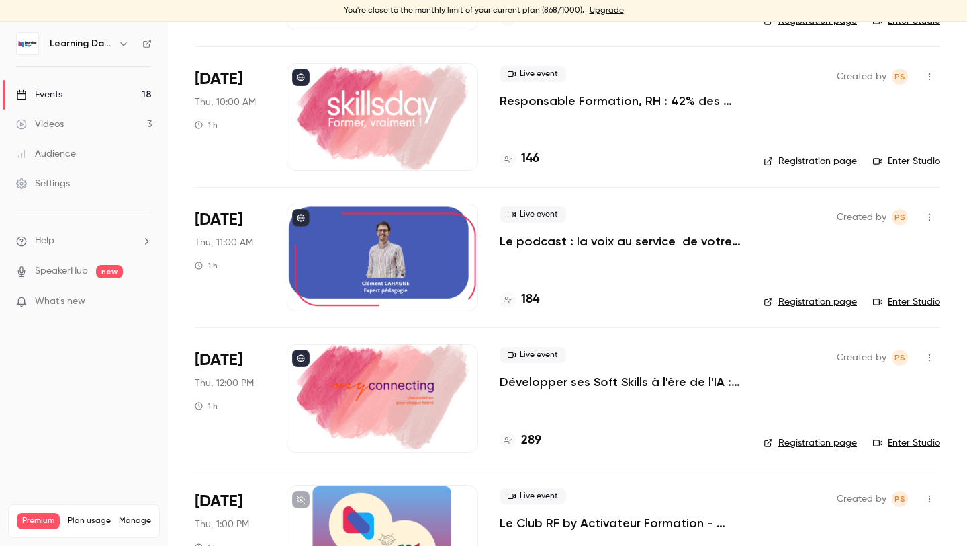
click at [889, 300] on link "Enter Studio" at bounding box center [906, 301] width 67 height 13
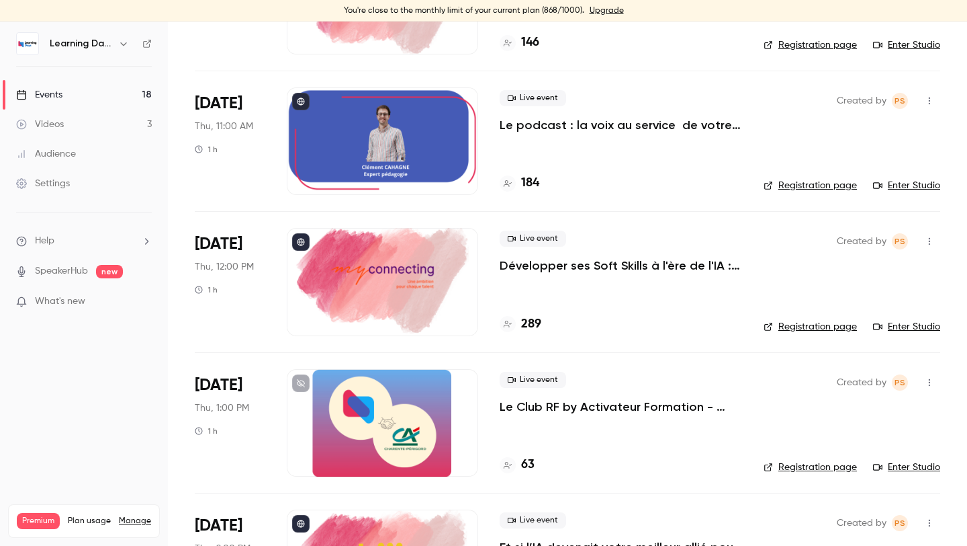
scroll to position [1885, 0]
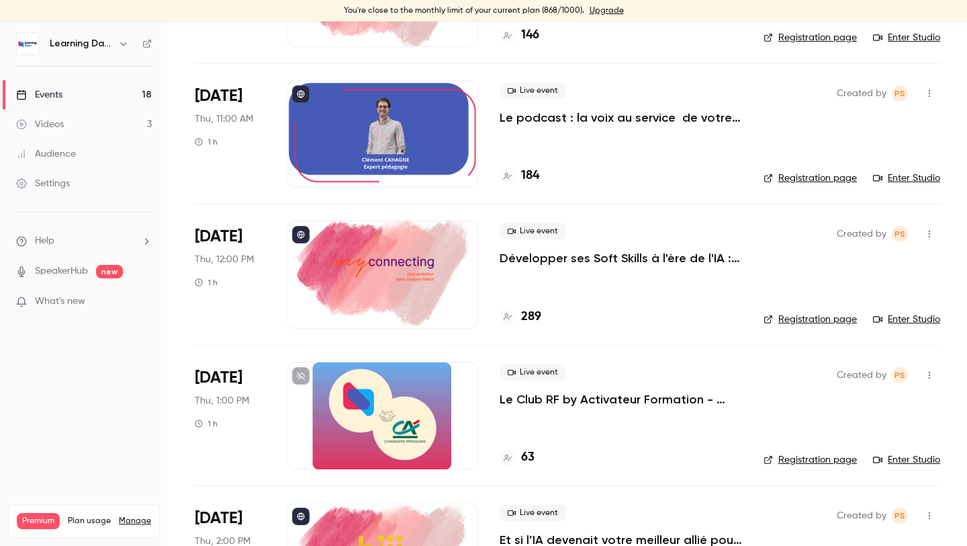
click at [896, 314] on link "Enter Studio" at bounding box center [906, 318] width 67 height 13
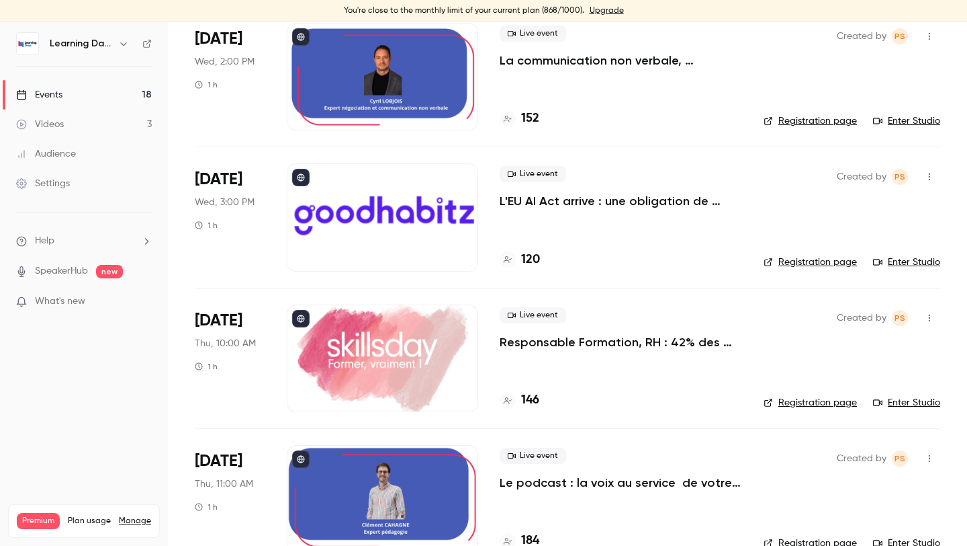
scroll to position [1545, 0]
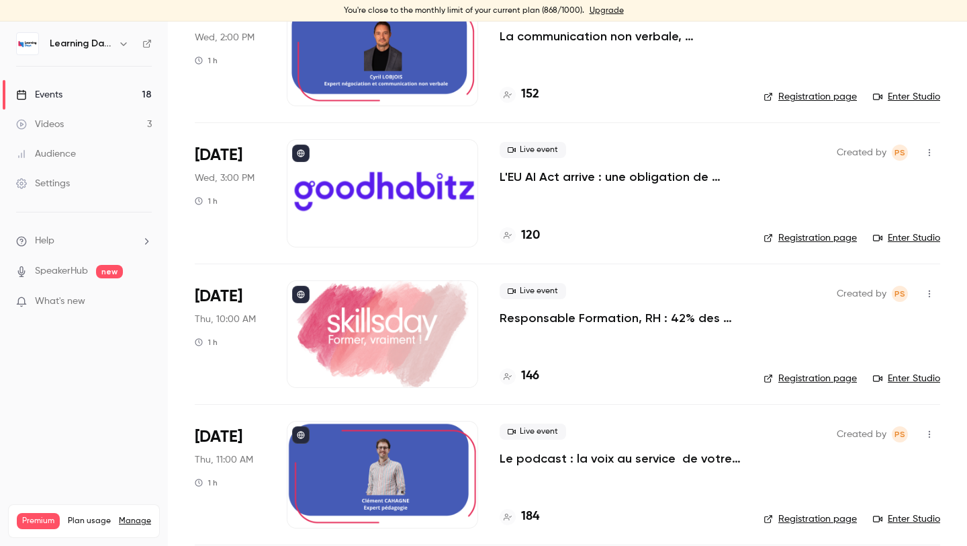
click at [898, 382] on link "Enter Studio" at bounding box center [906, 378] width 67 height 13
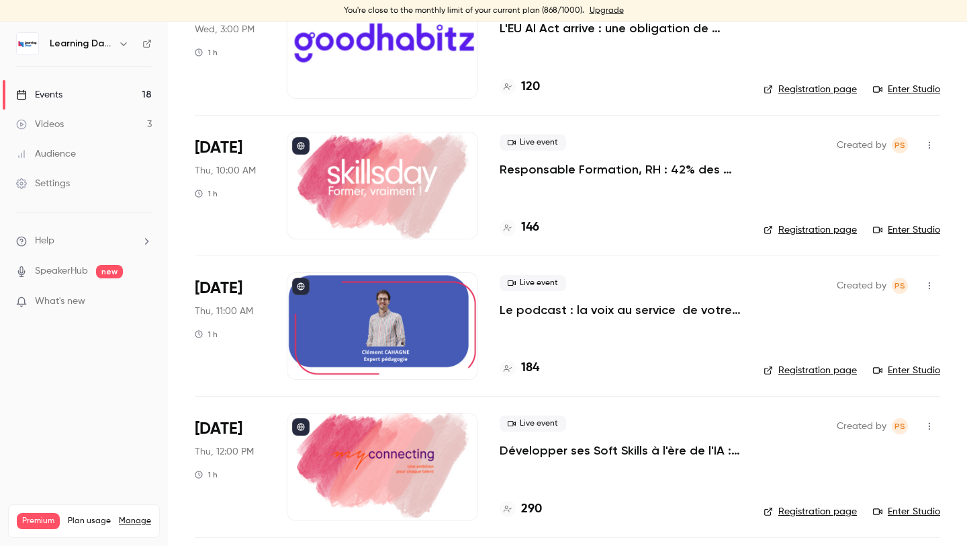
scroll to position [1708, 0]
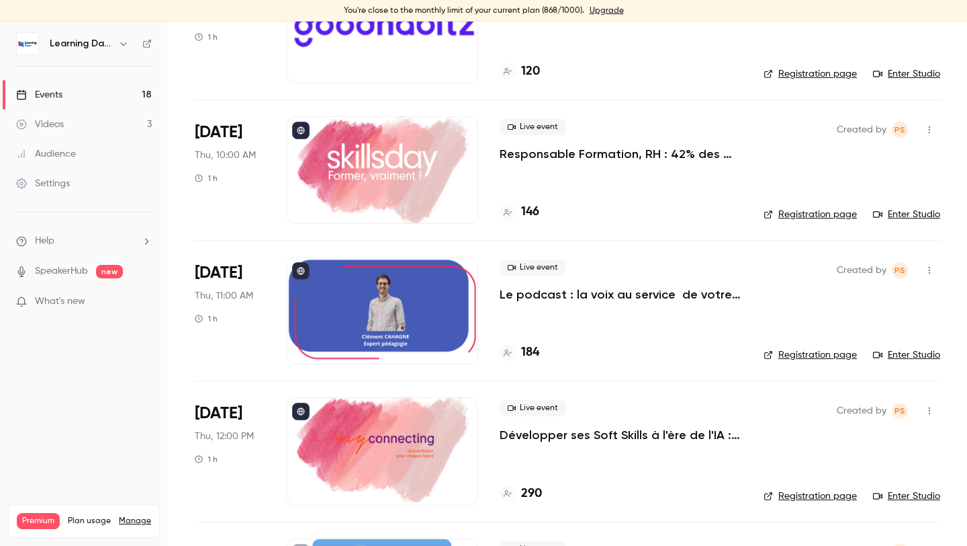
click at [890, 358] on link "Enter Studio" at bounding box center [906, 354] width 67 height 13
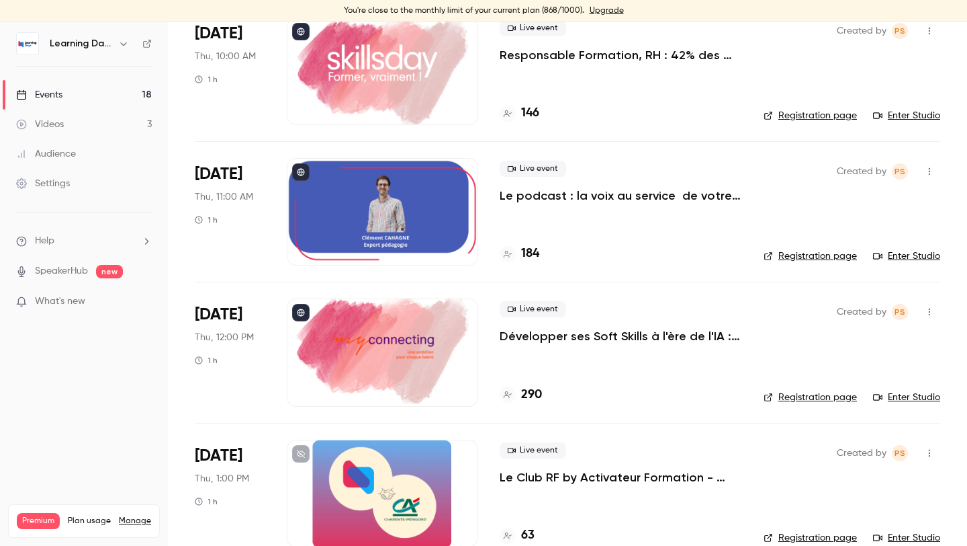
scroll to position [1864, 0]
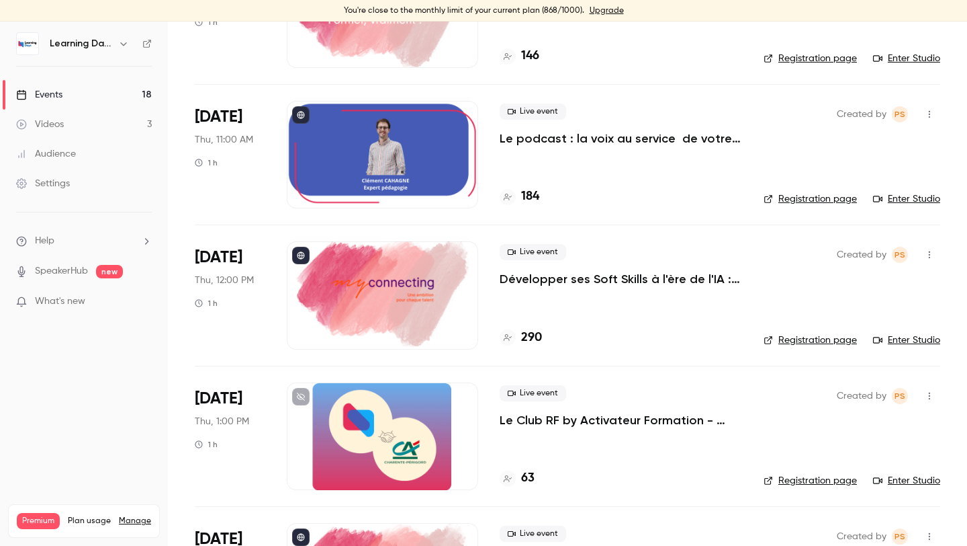
click at [915, 337] on link "Enter Studio" at bounding box center [906, 339] width 67 height 13
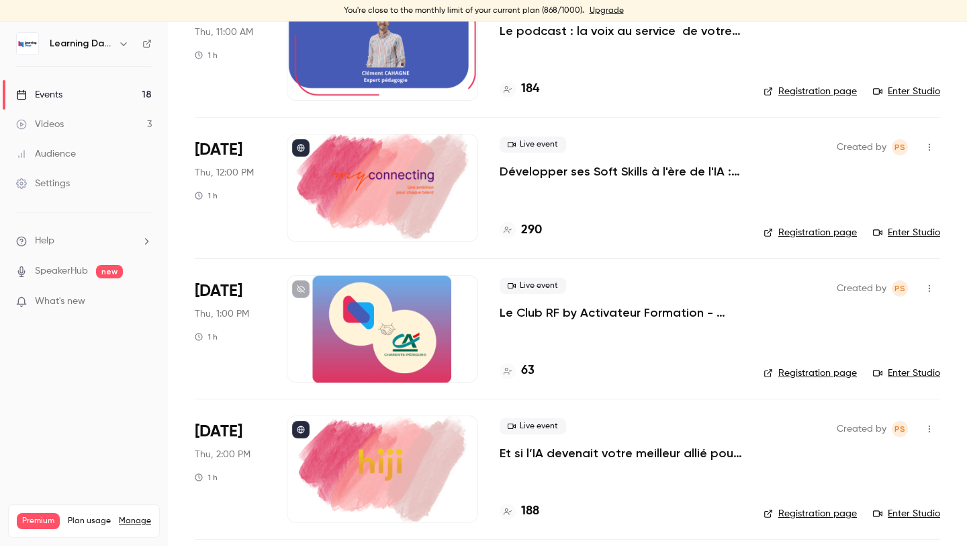
scroll to position [1990, 0]
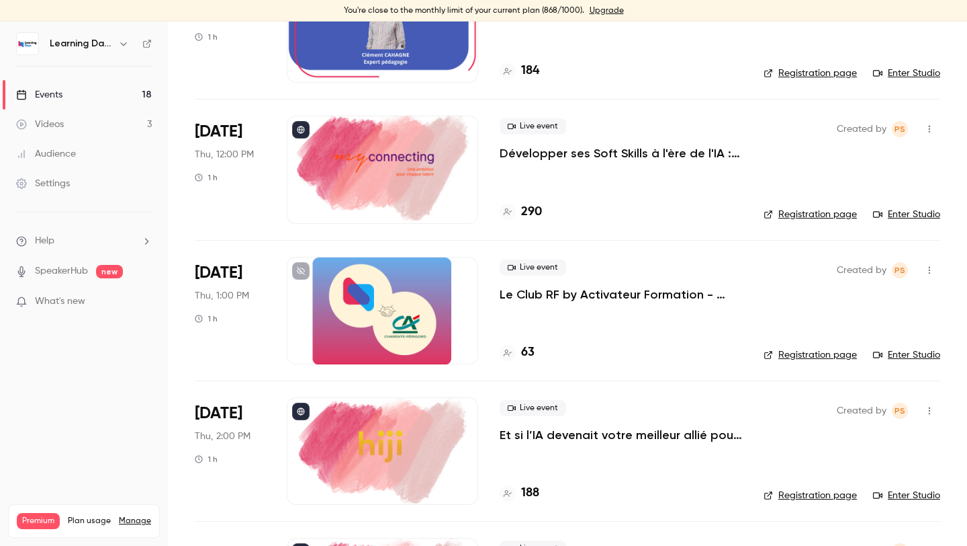
click at [901, 357] on link "Enter Studio" at bounding box center [906, 354] width 67 height 13
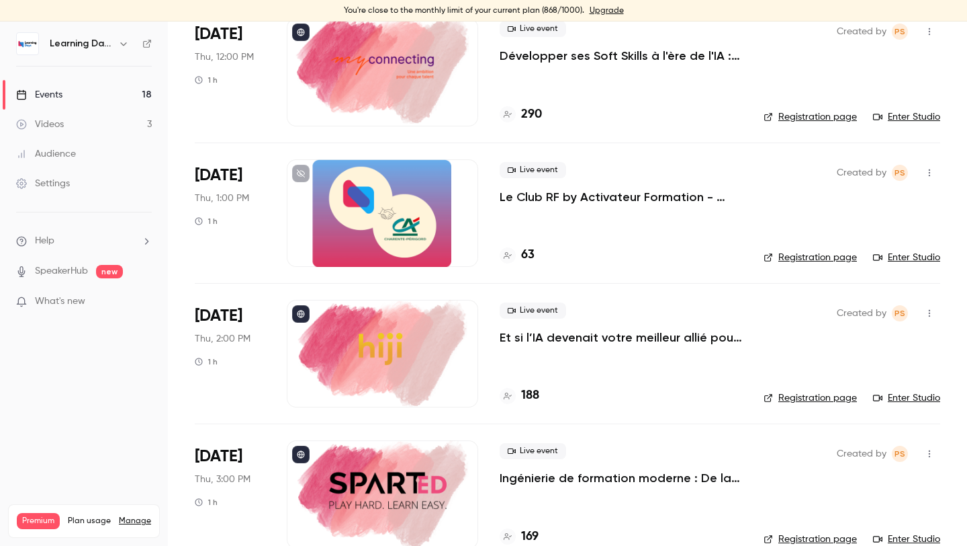
scroll to position [2114, 0]
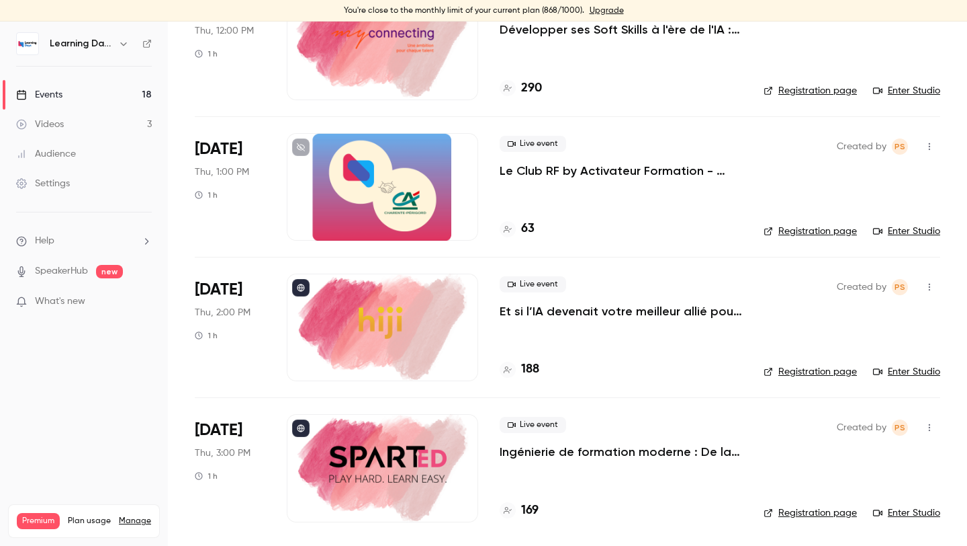
click at [900, 384] on li "[DATE] Thu, 2:00 PM 1 h Live event Et si l’IA devenait votre meilleur allié pou…" at bounding box center [568, 327] width 746 height 140
click at [900, 374] on link "Enter Studio" at bounding box center [906, 371] width 67 height 13
click at [920, 507] on link "Enter Studio" at bounding box center [906, 512] width 67 height 13
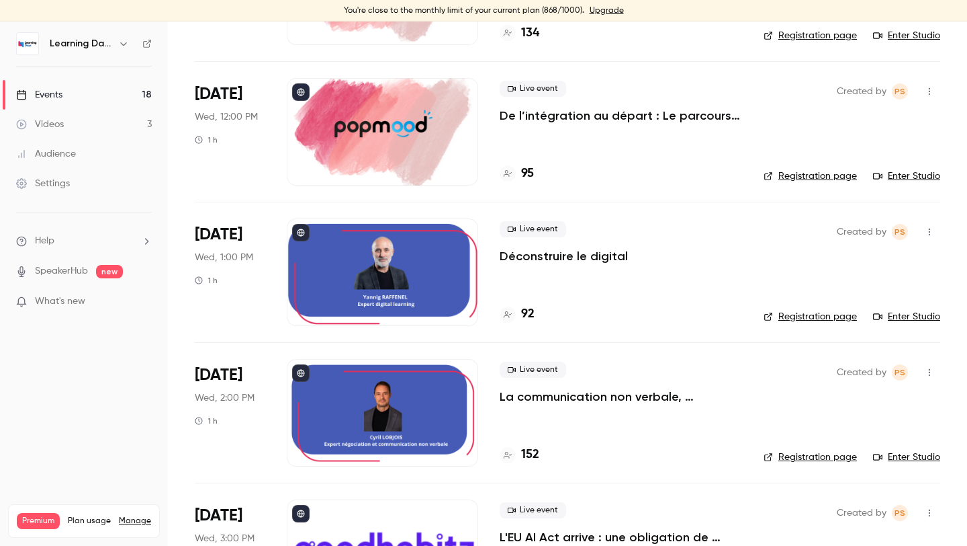
scroll to position [1186, 0]
